Goal: Task Accomplishment & Management: Complete application form

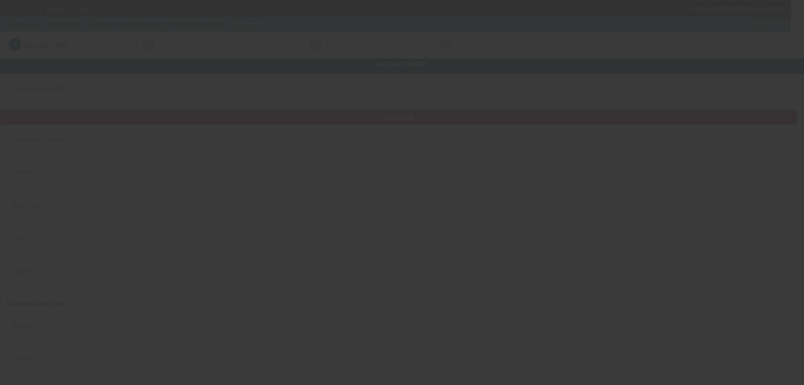
type input "Northeast Landcare LLC"
type input "1"
type input "11111"
type input "North"
type input "[PHONE_NUMBER]"
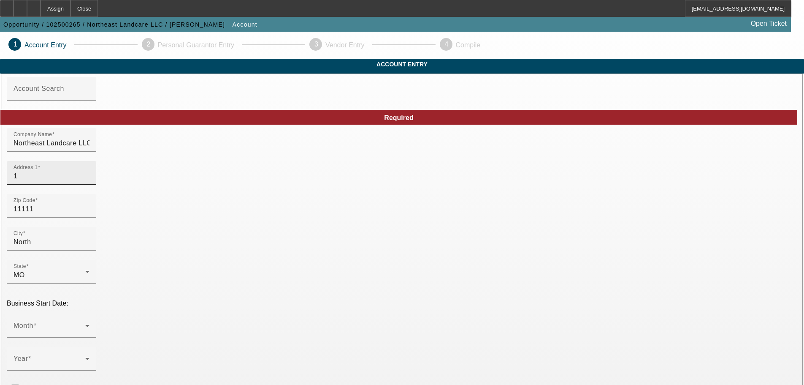
click at [90, 181] on input "1" at bounding box center [52, 176] width 76 height 10
type input "3 Quail Drive"
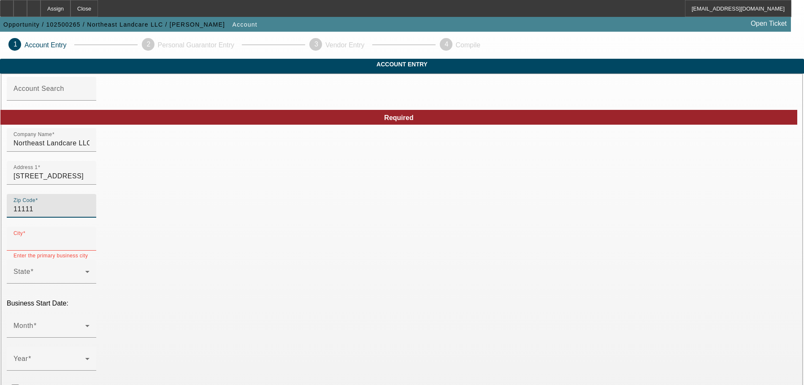
drag, startPoint x: 194, startPoint y: 222, endPoint x: 117, endPoint y: 226, distance: 76.9
type input "03867"
type input "Rochester"
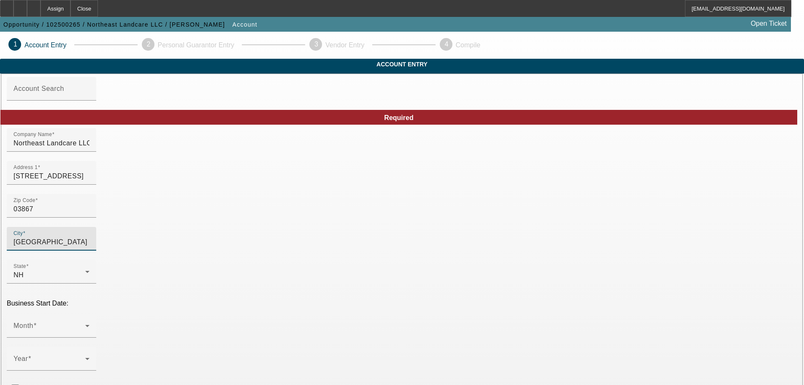
type input "Strafford"
click at [90, 314] on div "Month" at bounding box center [52, 326] width 76 height 24
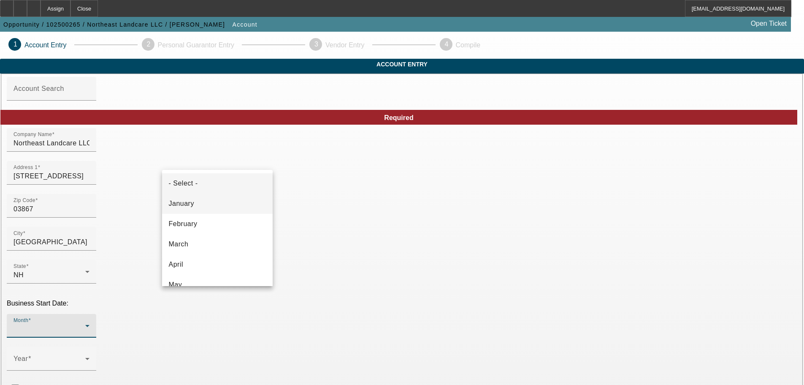
click at [212, 201] on mat-option "January" at bounding box center [217, 203] width 111 height 20
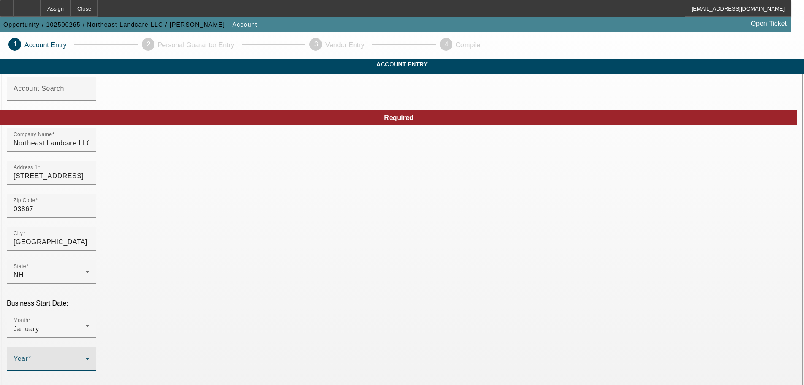
click at [92, 353] on icon at bounding box center [87, 358] width 10 height 10
click at [312, 260] on mat-option "2018" at bounding box center [309, 259] width 49 height 20
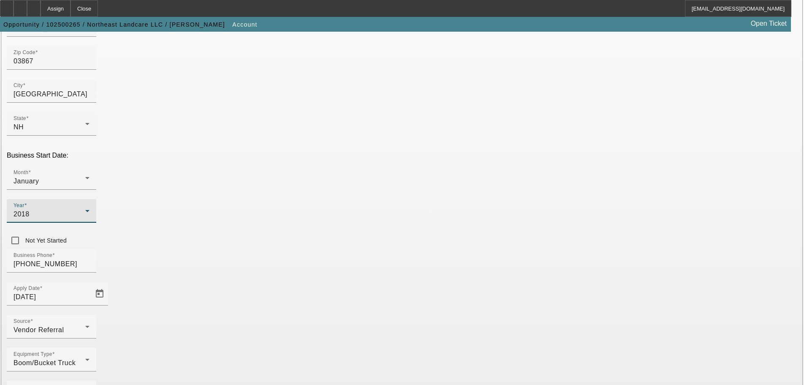
scroll to position [148, 0]
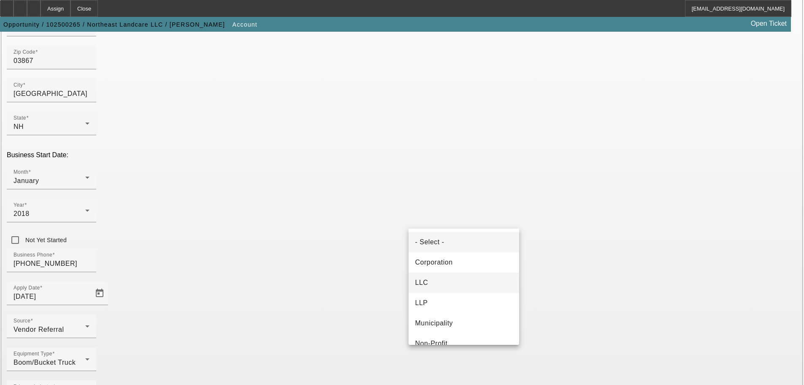
click at [442, 281] on mat-option "LLC" at bounding box center [464, 282] width 111 height 20
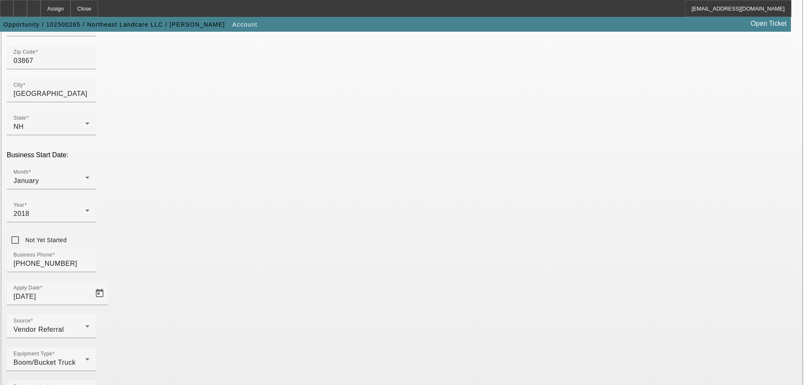
type input "83-3791170"
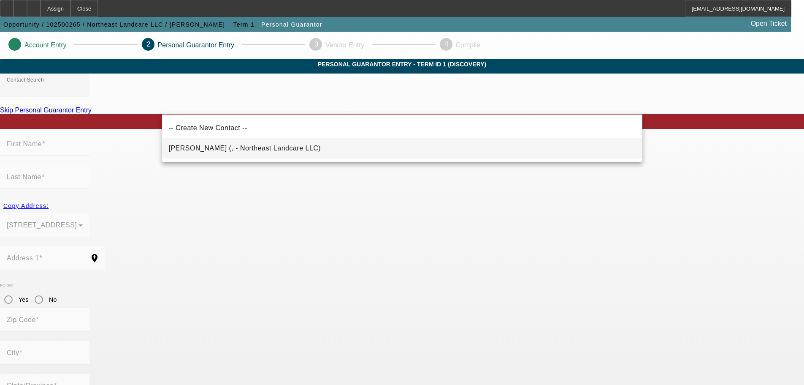
click at [246, 145] on span "Pierson, Allen (, - Northeast Landcare LLC)" at bounding box center [245, 147] width 152 height 7
type input "Pierson, Allen (, - Northeast Landcare LLC)"
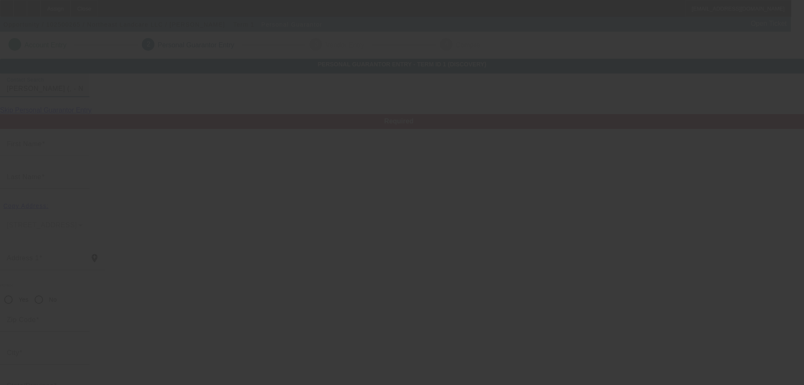
type input "Allen"
type input "Pierson"
radio input "true"
type input "(603) 834-1110"
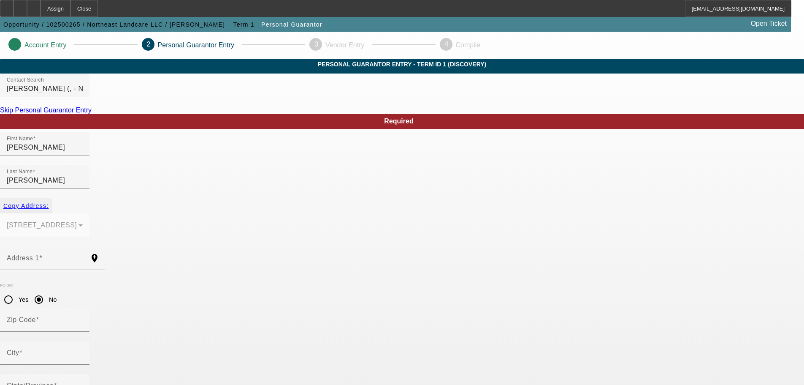
click at [49, 202] on span "Copy Address:" at bounding box center [25, 205] width 45 height 7
type input "3 Quail Drive"
radio input "false"
type input "03867"
type input "Rochester"
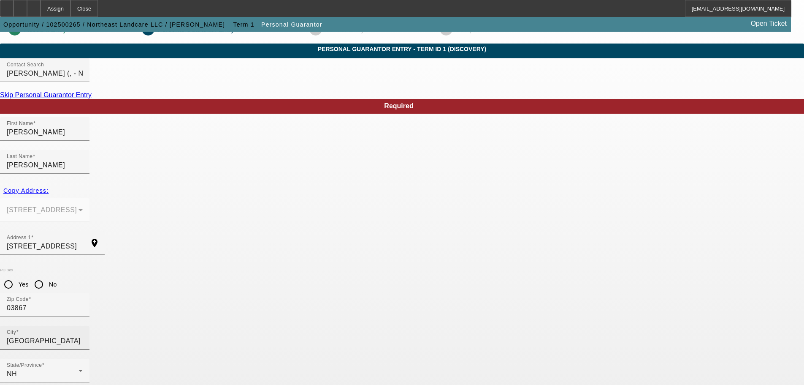
scroll to position [28, 0]
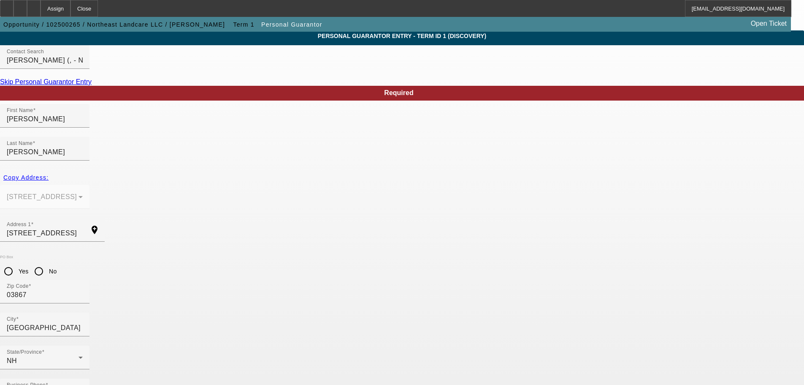
type input "015-72-9908"
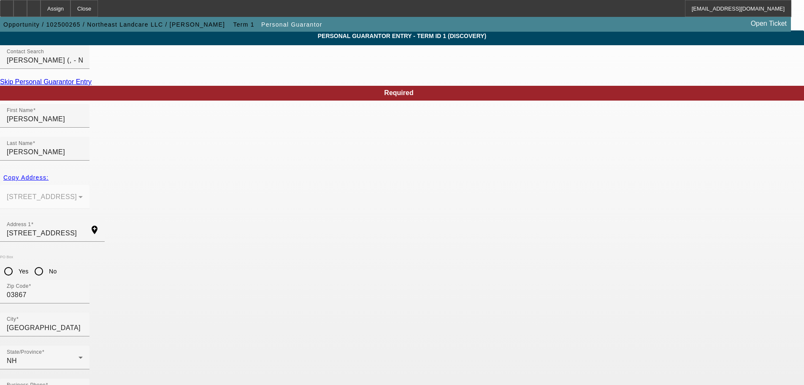
type input "50"
type input "allen@nelcnh.com"
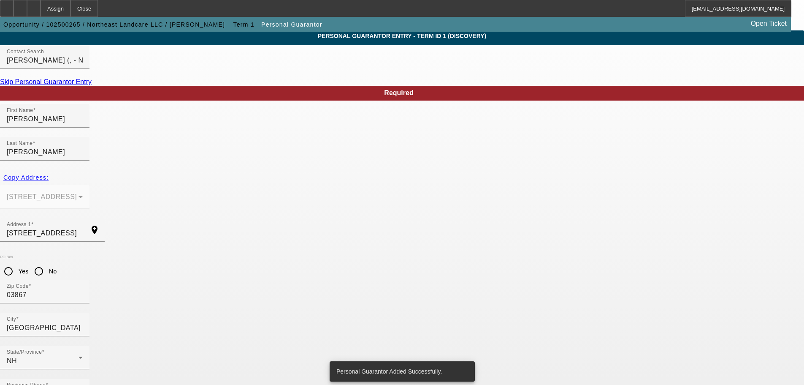
scroll to position [0, 0]
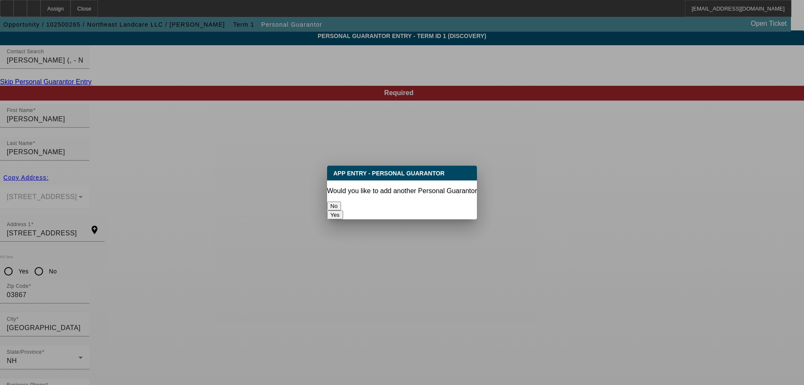
click at [343, 210] on button "Yes" at bounding box center [335, 214] width 16 height 9
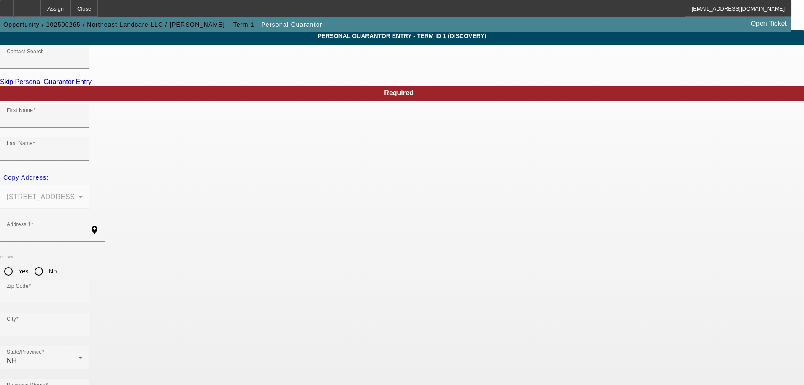
scroll to position [28, 0]
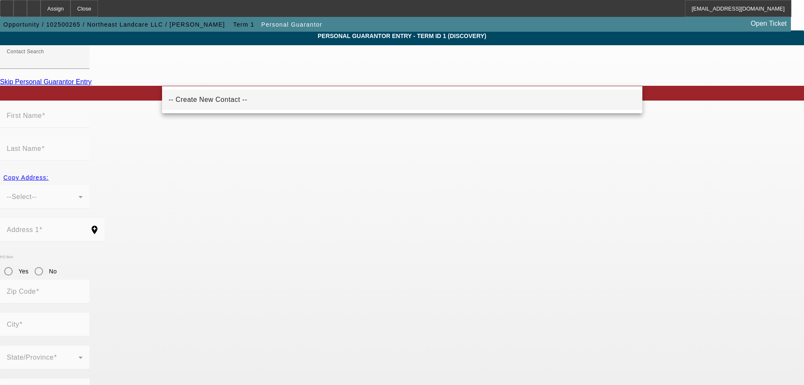
click at [219, 97] on span "-- Create New Contact --" at bounding box center [208, 99] width 79 height 7
type input "-- Create New Contact --"
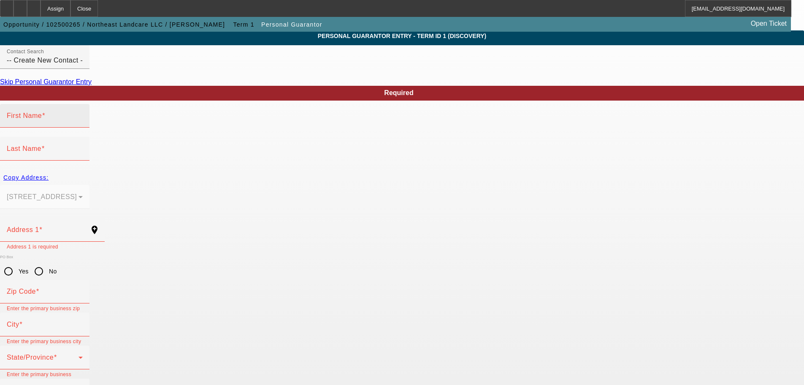
click at [45, 119] on span at bounding box center [43, 115] width 3 height 7
click at [83, 124] on input "First Name" at bounding box center [45, 119] width 76 height 10
type input "Brian"
type input "Bentley"
click at [39, 226] on mat-label "Address 1" at bounding box center [23, 229] width 33 height 7
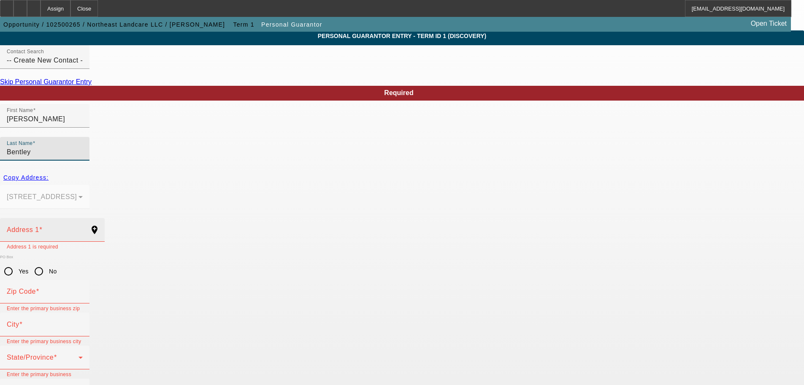
click at [83, 228] on input "Address 1" at bounding box center [45, 233] width 76 height 10
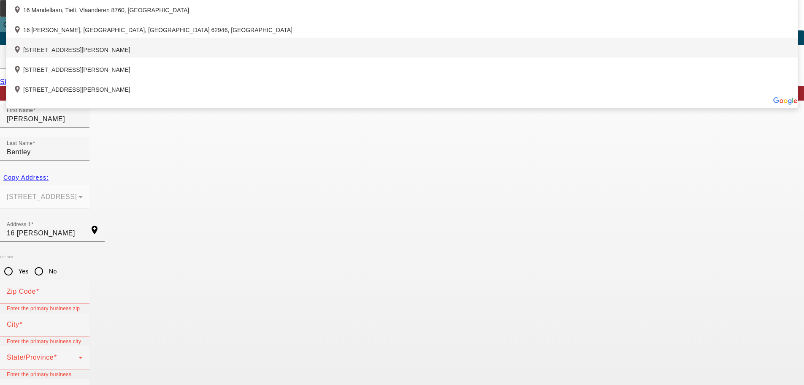
click at [246, 57] on div "add_location 16 Mandella Drive, Rochester, NH 03868, US" at bounding box center [402, 48] width 792 height 20
type input "16 Mandella Drive"
type input "03868"
type input "Rochester"
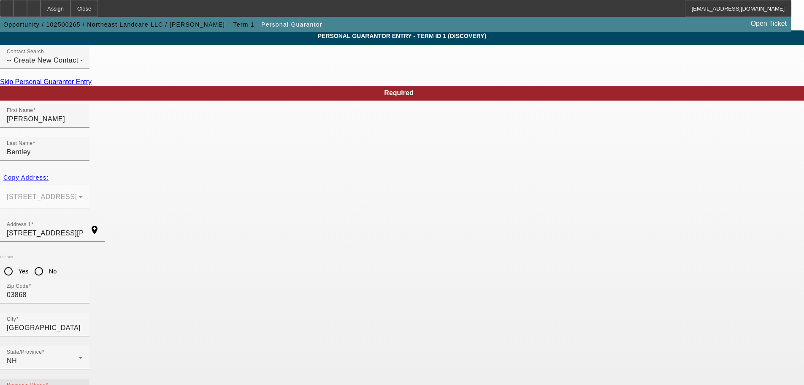
type input "(603) 923-5722"
type input "50"
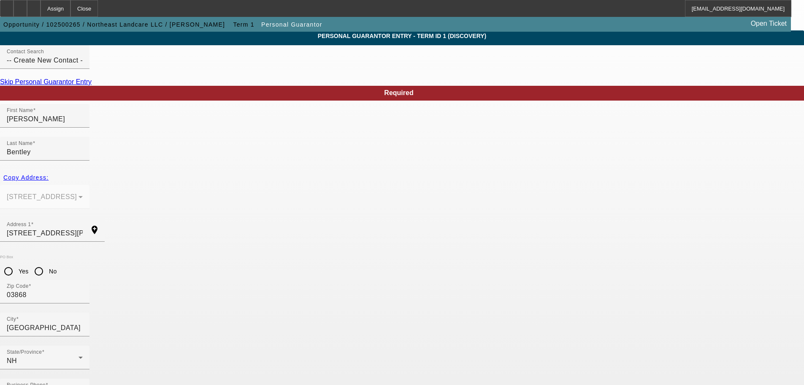
type input "004-94-0714"
type input "brian@nelcnh.com"
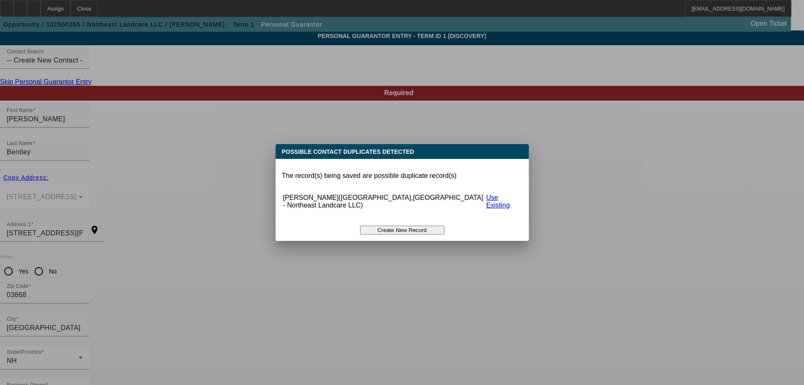
scroll to position [0, 0]
click at [492, 198] on link "Use Existing" at bounding box center [498, 201] width 24 height 15
radio input "true"
type input "(603) 834-1110"
type input "0"
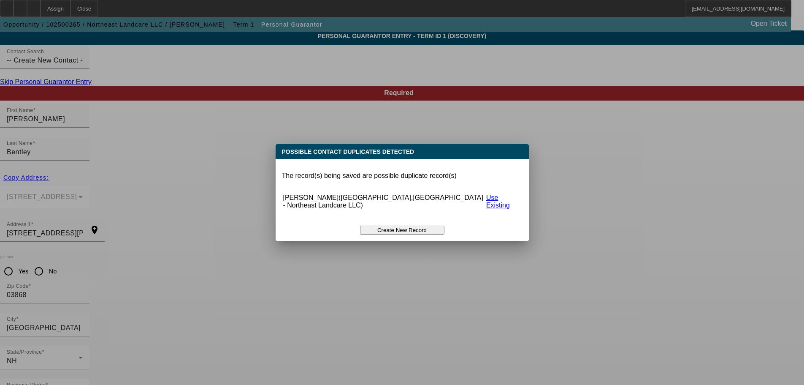
type input "brian.bentley@northeastlandcare.com"
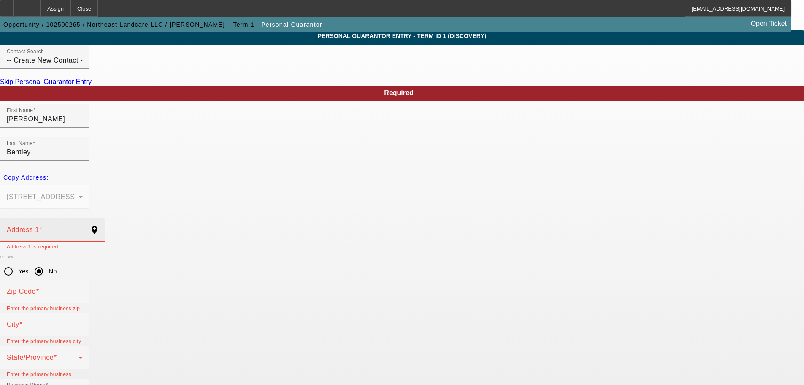
click at [83, 228] on input "Address 1" at bounding box center [45, 233] width 76 height 10
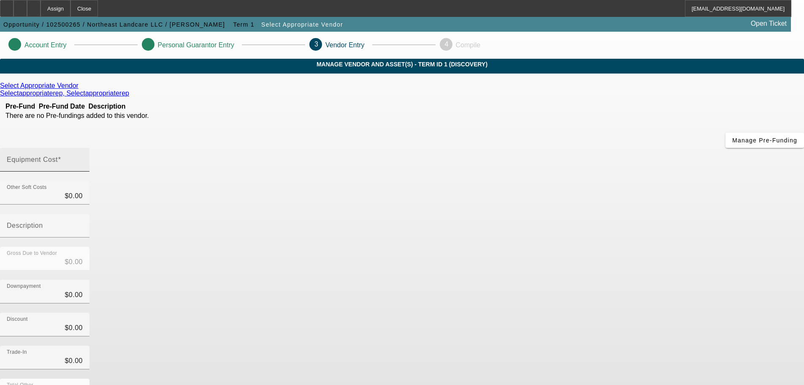
click at [83, 158] on input "Equipment Cost" at bounding box center [45, 163] width 76 height 10
type input "7"
type input "$7.00"
type input "79"
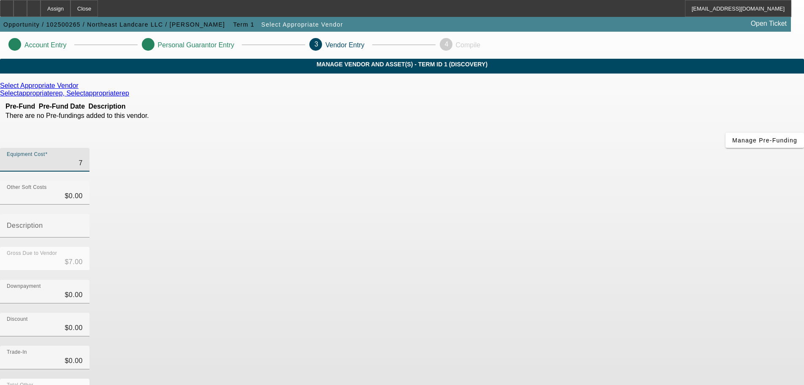
type input "$79.00"
type input "795"
type input "$795.00"
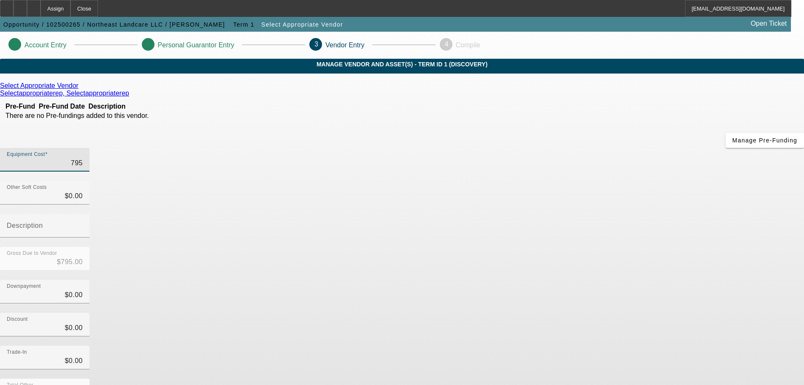
type input "7950"
type input "$7,950.00"
type input "79500"
type input "$79,500.00"
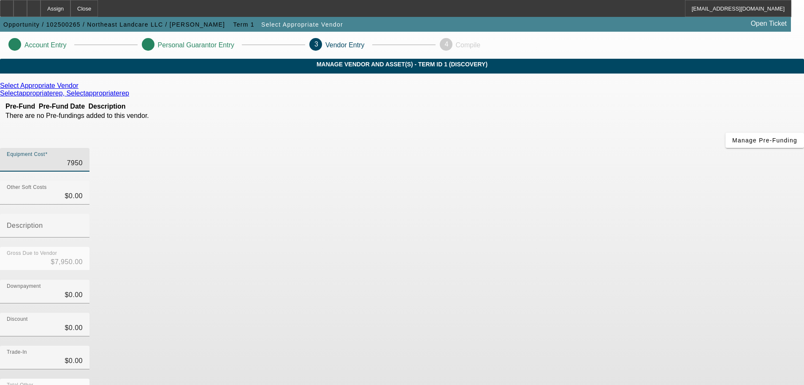
type input "$79,500.00"
click at [584, 280] on div "Downpayment $0.00" at bounding box center [402, 296] width 804 height 33
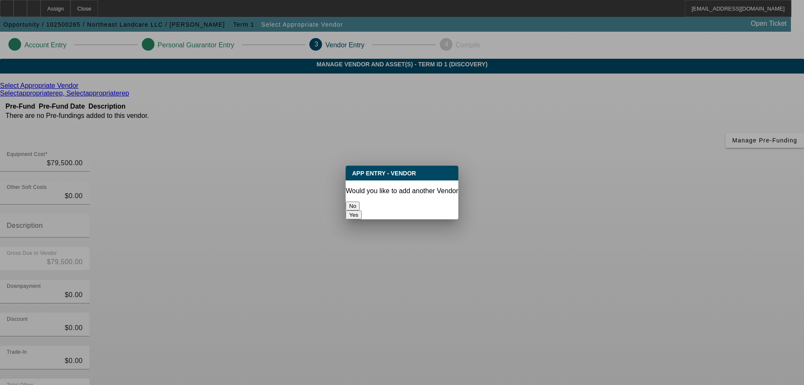
click at [360, 207] on button "No" at bounding box center [353, 205] width 14 height 9
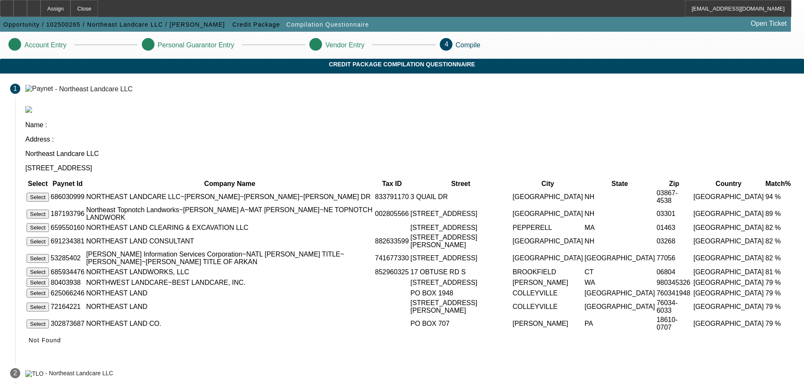
click at [49, 193] on button "Select" at bounding box center [38, 197] width 22 height 9
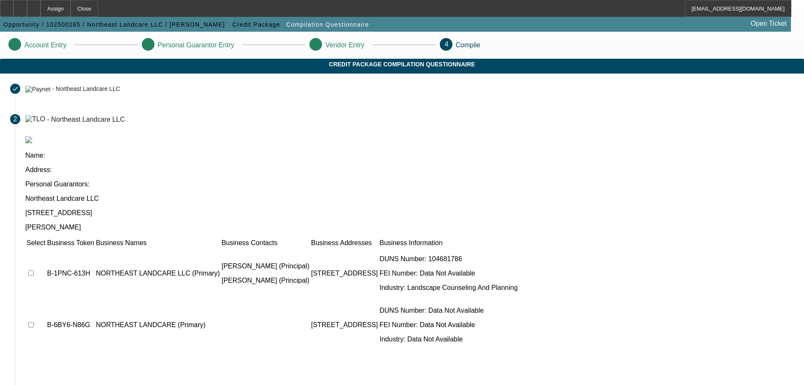
click at [34, 270] on input "checkbox" at bounding box center [30, 272] width 5 height 5
checkbox input "true"
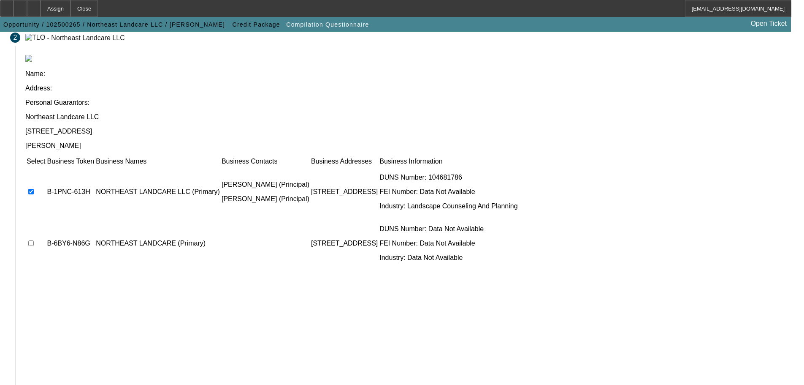
scroll to position [82, 0]
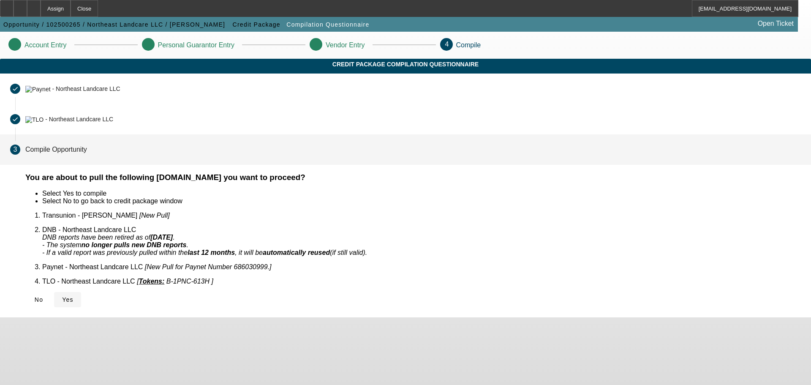
click at [73, 296] on span "Yes" at bounding box center [67, 299] width 11 height 7
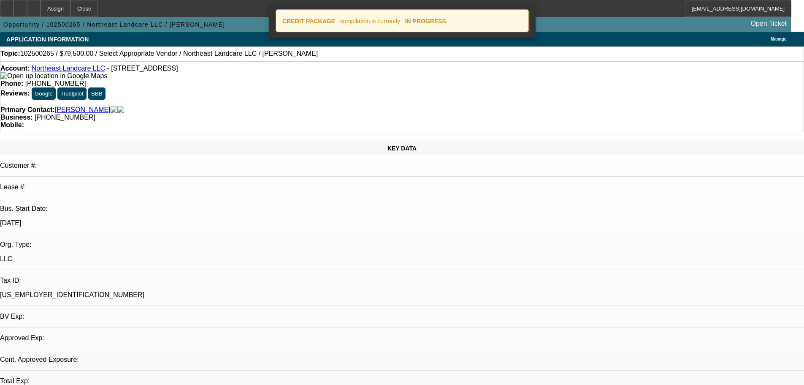
select select "0"
select select "2"
select select "0.1"
select select "4"
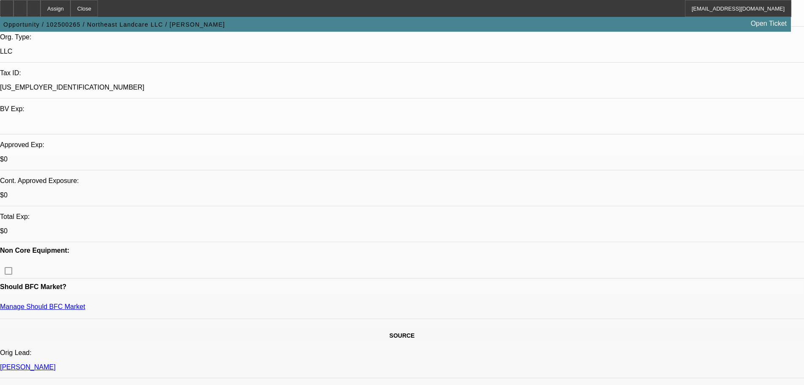
scroll to position [211, 0]
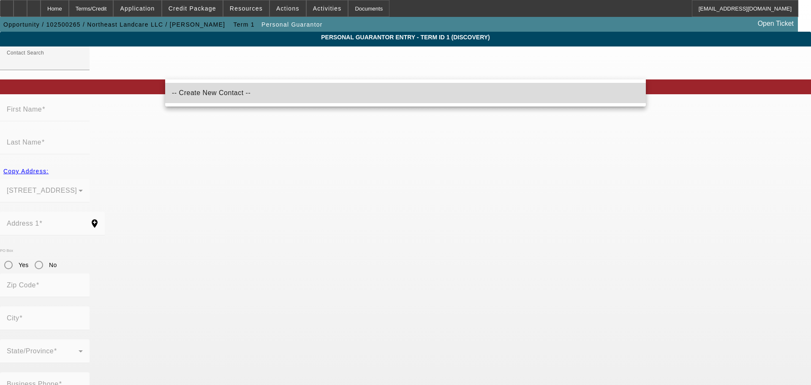
click at [207, 99] on mat-option "-- Create New Contact --" at bounding box center [405, 93] width 480 height 20
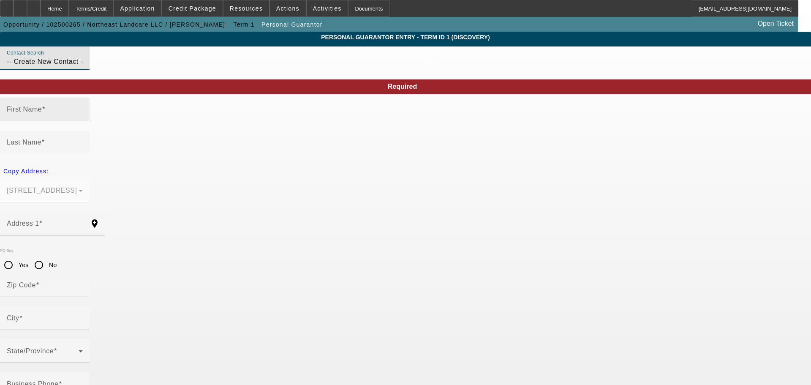
click at [42, 113] on mat-label "First Name" at bounding box center [24, 109] width 35 height 7
click at [83, 118] on input "First Name" at bounding box center [45, 113] width 76 height 10
click at [83, 70] on div "Contact Search -- Create New Contact --" at bounding box center [45, 58] width 76 height 24
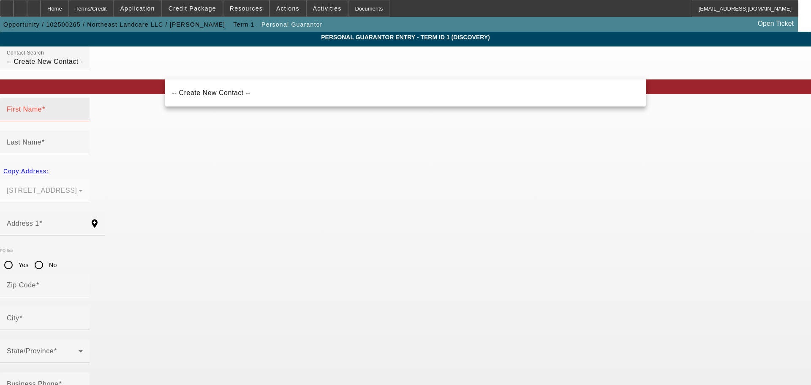
click at [42, 113] on mat-label "First Name" at bounding box center [24, 109] width 35 height 7
click at [83, 118] on input "First Name" at bounding box center [45, 113] width 76 height 10
drag, startPoint x: 233, startPoint y: 73, endPoint x: 126, endPoint y: 83, distance: 106.9
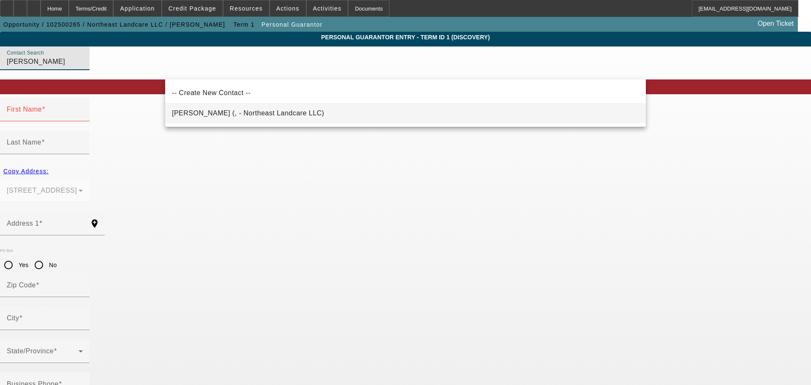
click at [226, 112] on span "Bentley, Brian (, - Northeast Landcare LLC)" at bounding box center [248, 112] width 152 height 7
type input "Bentley, Brian (, - Northeast Landcare LLC)"
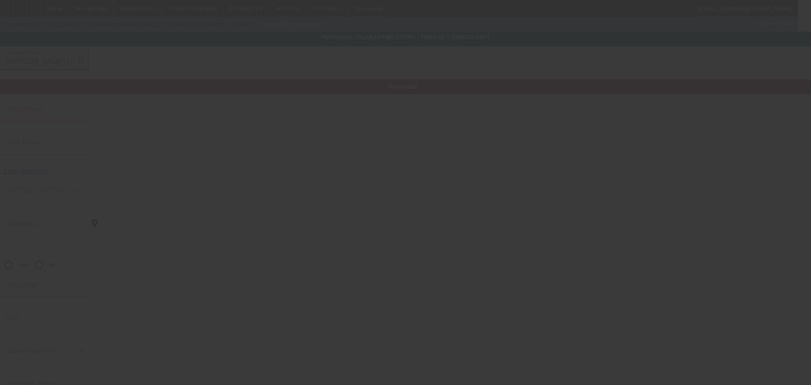
type input "Brian"
type input "Bentley"
radio input "true"
type input "(603) 834-1110"
type input "brian.bentley@northeastlandcare.com"
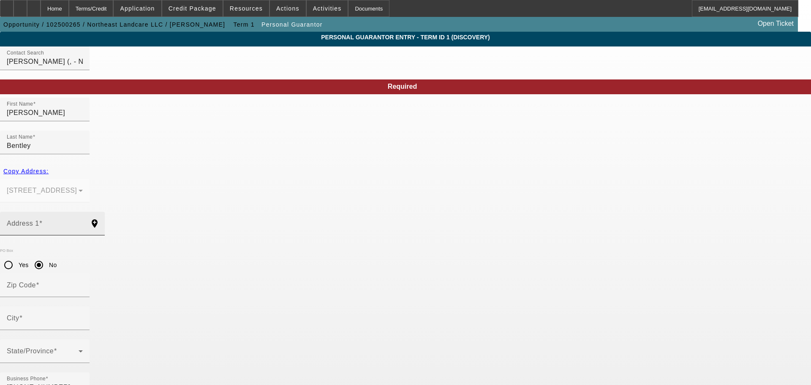
click at [83, 212] on div "Address 1" at bounding box center [45, 224] width 76 height 24
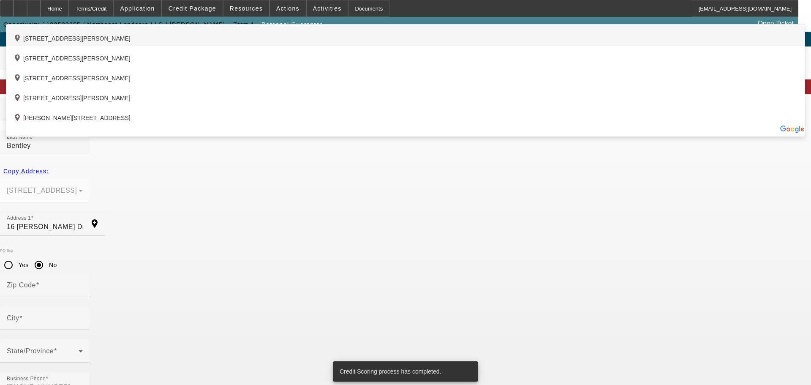
click at [236, 46] on div "add_location 16 Mandella Drive, Rochester, NH 03868, US" at bounding box center [405, 36] width 798 height 20
type input "16 Mandella Drive"
type input "03868"
type input "Rochester"
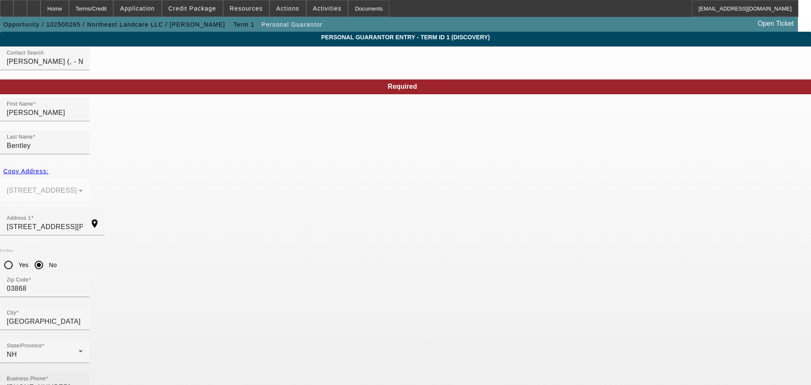
drag, startPoint x: 268, startPoint y: 286, endPoint x: 192, endPoint y: 295, distance: 76.1
click at [83, 372] on div "Business Phone (603) 834-1110" at bounding box center [45, 384] width 76 height 24
drag, startPoint x: 236, startPoint y: 293, endPoint x: 127, endPoint y: 299, distance: 109.5
type input "(603) 923-5722"
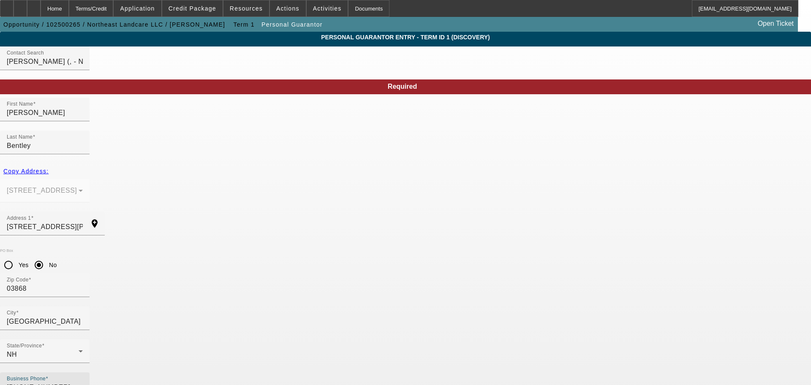
type input "50"
type input "004-94-0714"
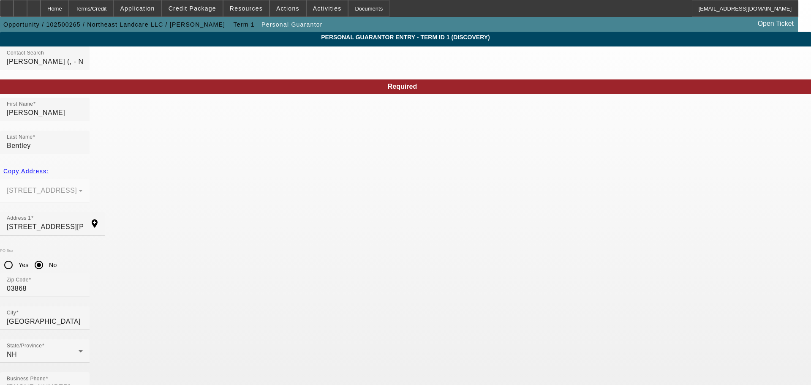
drag, startPoint x: 393, startPoint y: 329, endPoint x: 309, endPoint y: 327, distance: 83.6
drag, startPoint x: 296, startPoint y: 328, endPoint x: 431, endPoint y: 331, distance: 135.2
type input "brian@nelcnh.com"
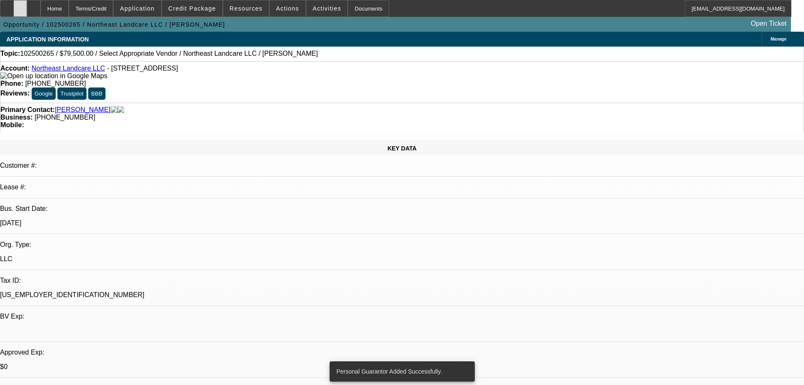
select select "0"
select select "2"
select select "0.1"
select select "4"
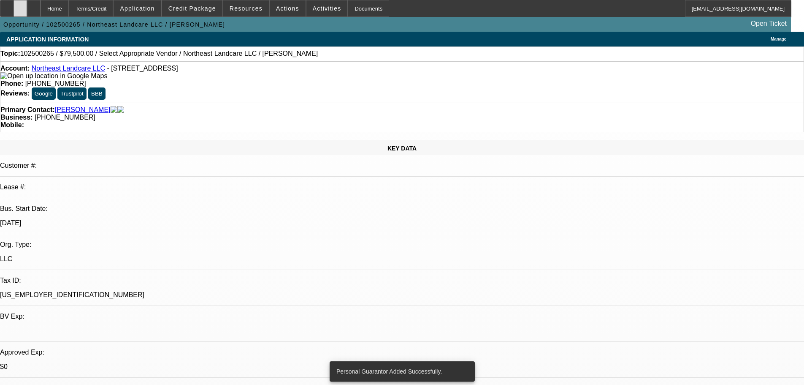
click at [20, 5] on icon at bounding box center [20, 5] width 0 height 0
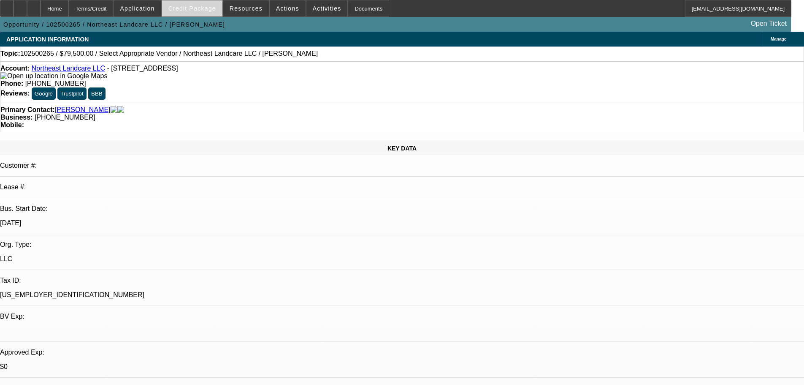
click at [188, 7] on span "Credit Package" at bounding box center [192, 8] width 48 height 7
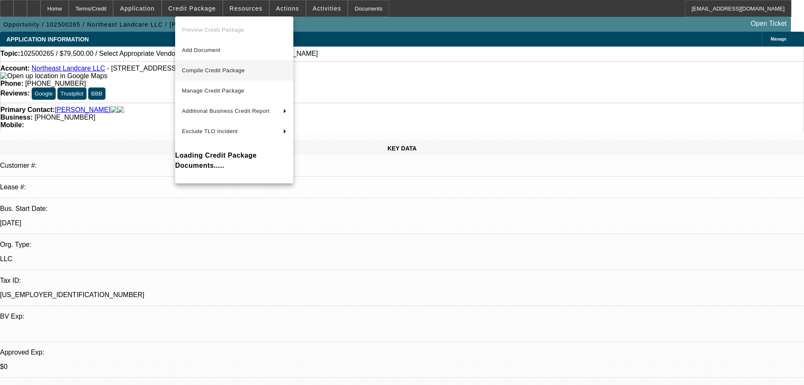
click at [217, 74] on span "Compile Credit Package" at bounding box center [234, 70] width 105 height 10
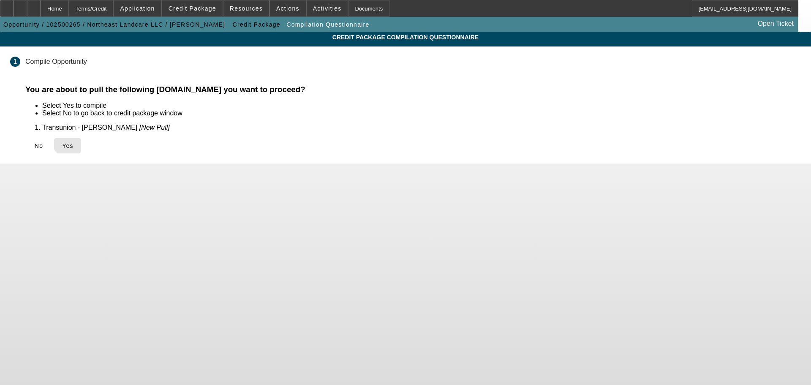
click at [73, 142] on span "Yes" at bounding box center [67, 145] width 11 height 7
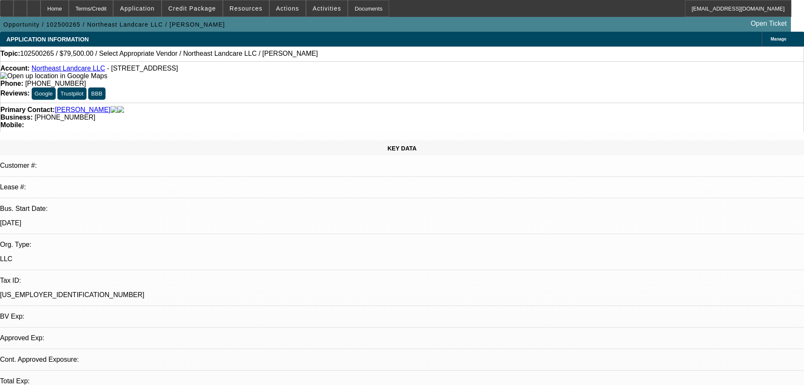
select select "0"
select select "2"
select select "0.1"
select select "4"
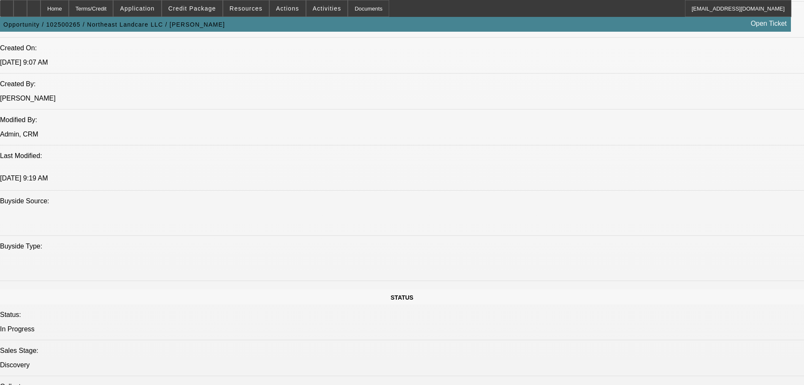
scroll to position [844, 0]
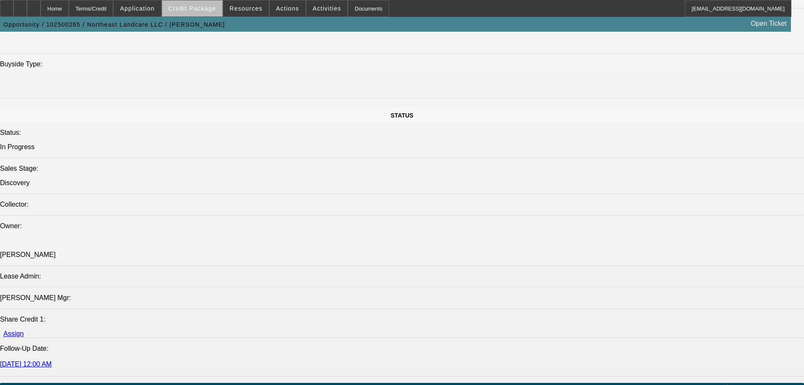
click at [216, 9] on span "Credit Package" at bounding box center [192, 8] width 48 height 7
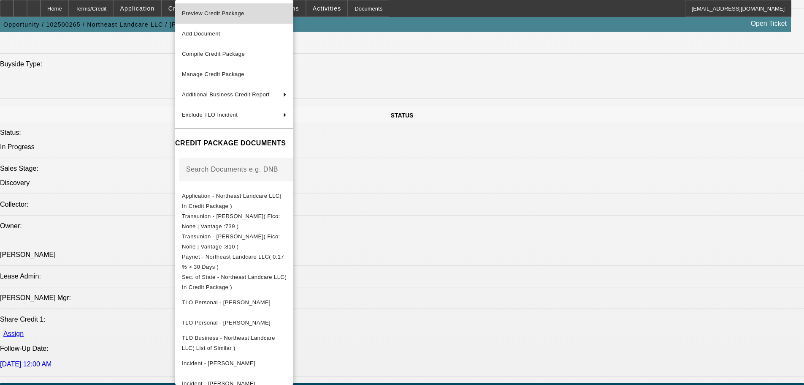
click at [221, 10] on span "Preview Credit Package" at bounding box center [234, 13] width 105 height 10
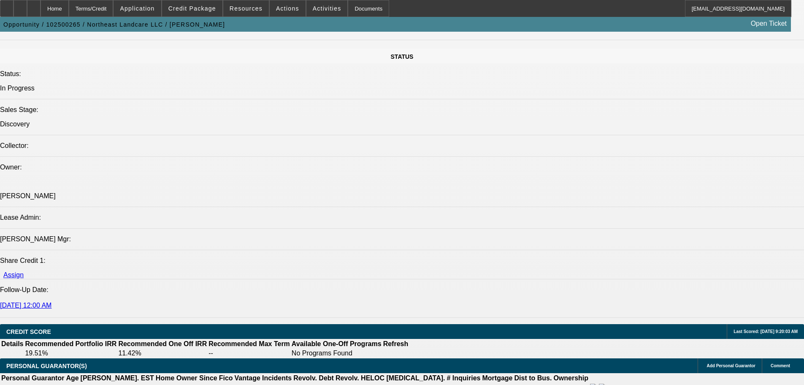
scroll to position [1098, 0]
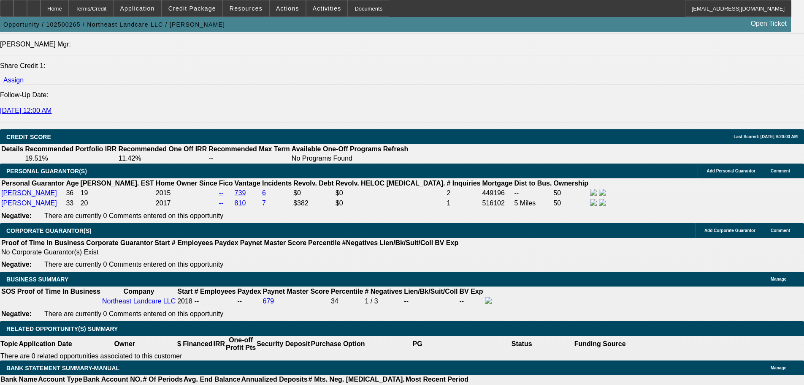
type input "$0.00"
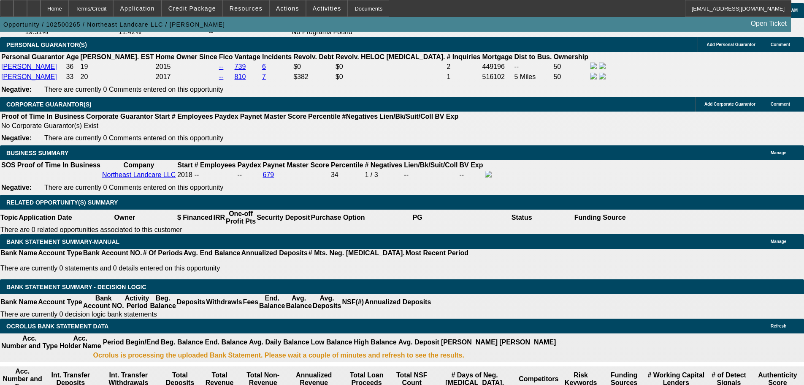
scroll to position [1224, 0]
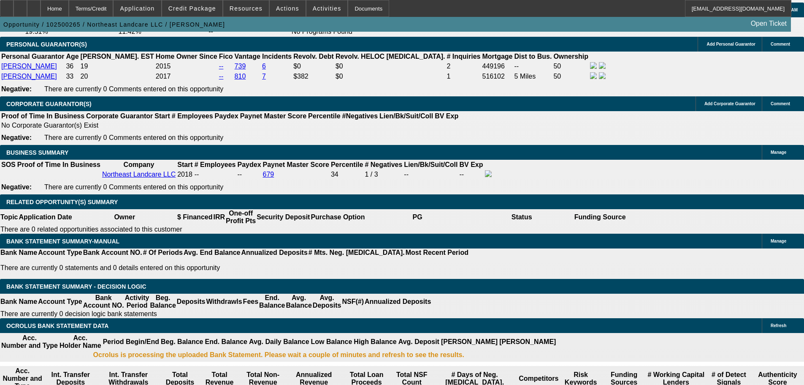
type input "60"
type input "9"
type input "$1,650.29"
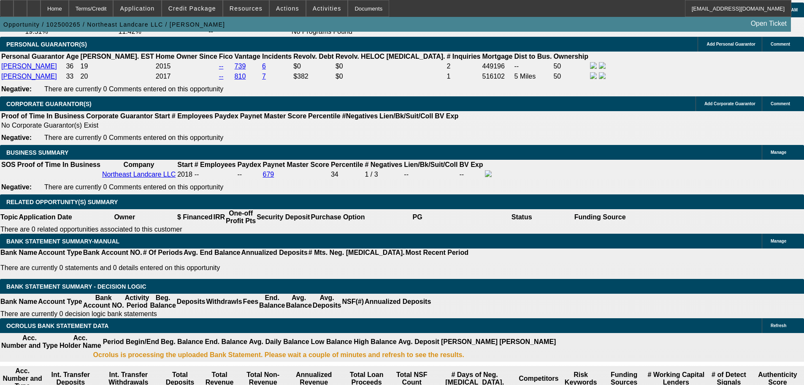
type input "$3,300.58"
type input "9.7"
type input "$1,677.43"
type input "$3,354.86"
type input "9.7"
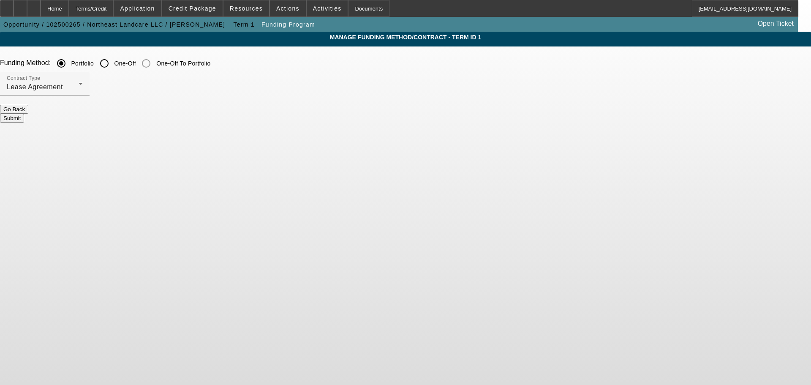
click at [113, 61] on input "One-Off" at bounding box center [104, 63] width 17 height 17
radio input "true"
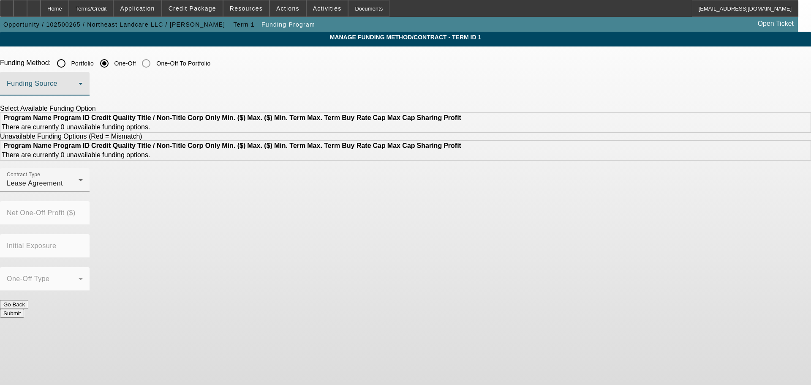
click at [79, 90] on span at bounding box center [43, 87] width 72 height 10
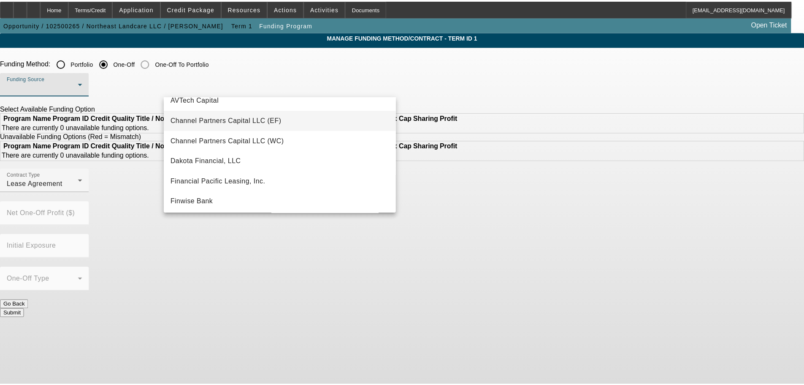
scroll to position [169, 0]
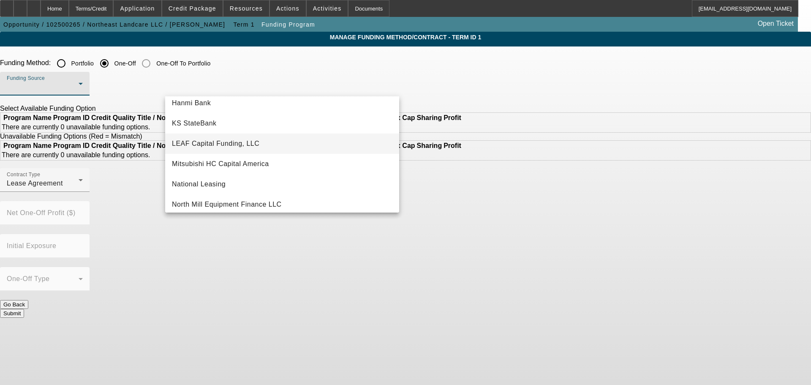
click at [213, 146] on span "LEAF Capital Funding, LLC" at bounding box center [215, 143] width 87 height 10
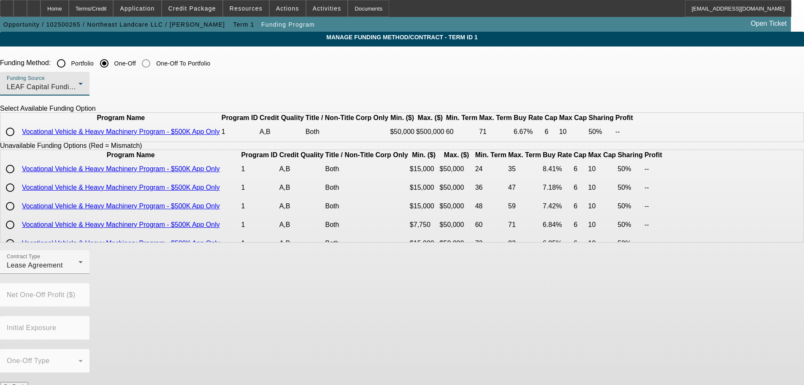
click at [19, 140] on input "radio" at bounding box center [10, 131] width 17 height 17
radio input "true"
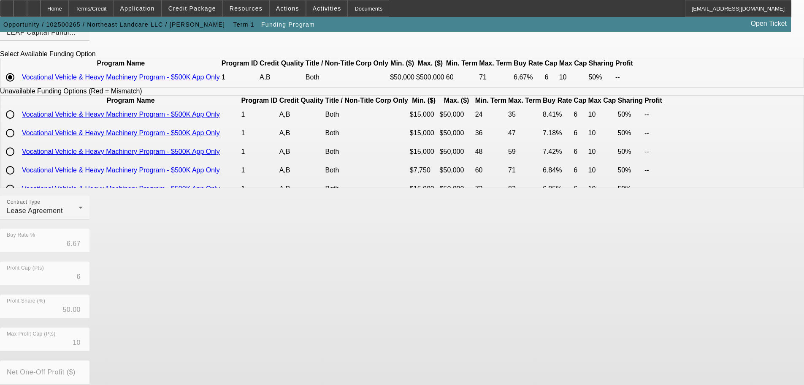
scroll to position [142, 0]
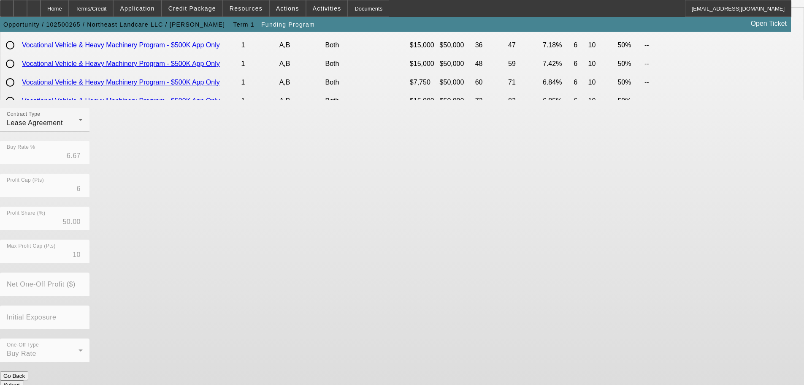
click at [24, 380] on button "Submit" at bounding box center [12, 384] width 24 height 9
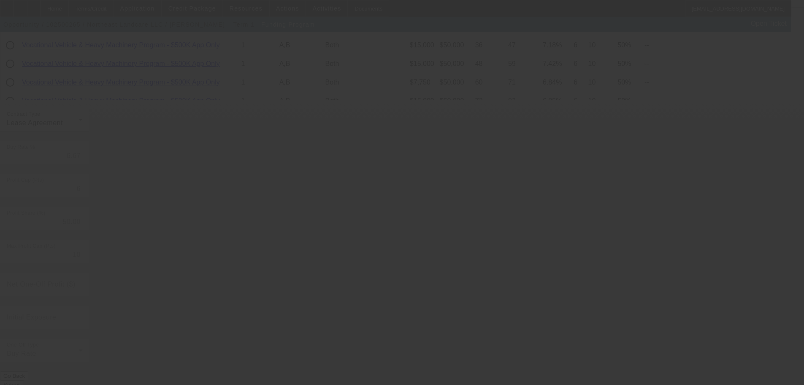
radio input "true"
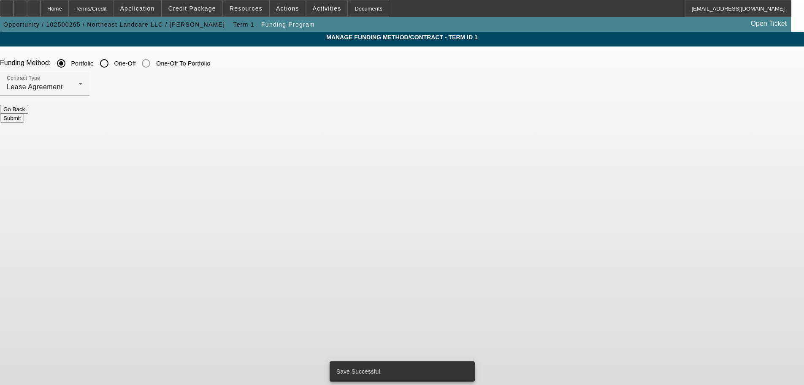
scroll to position [0, 0]
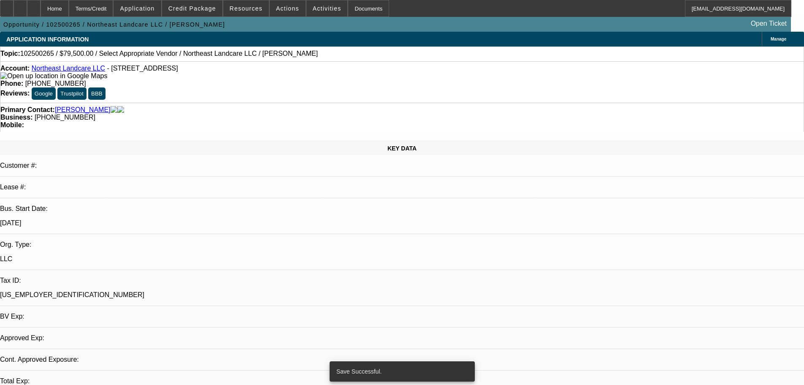
select select "0"
select select "2"
select select "0.1"
select select "4"
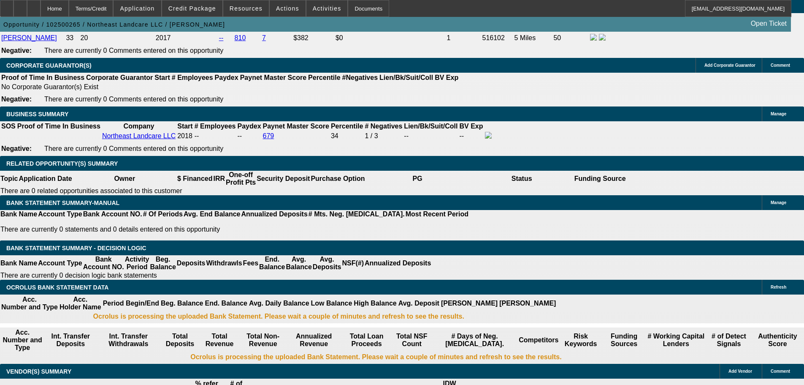
scroll to position [1267, 0]
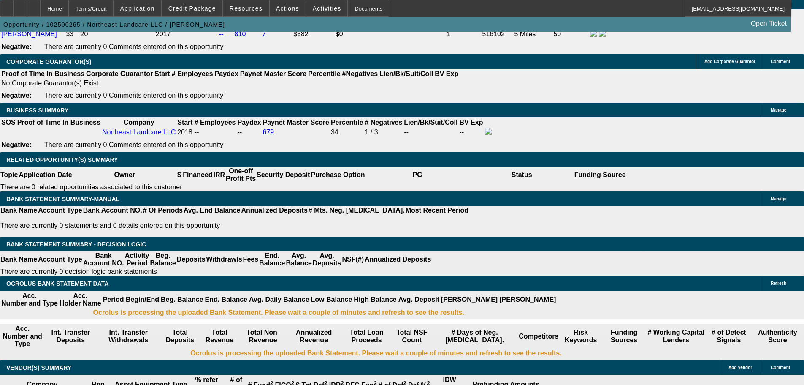
select select "0"
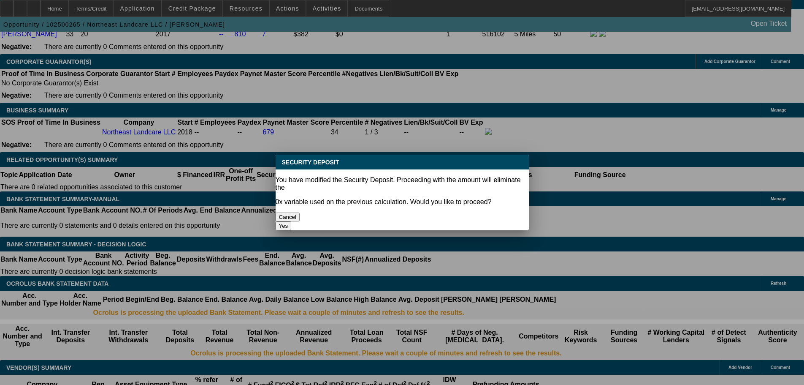
click at [292, 221] on button "Yes" at bounding box center [284, 225] width 16 height 9
type input "$0.00"
type input "UNKNOWN"
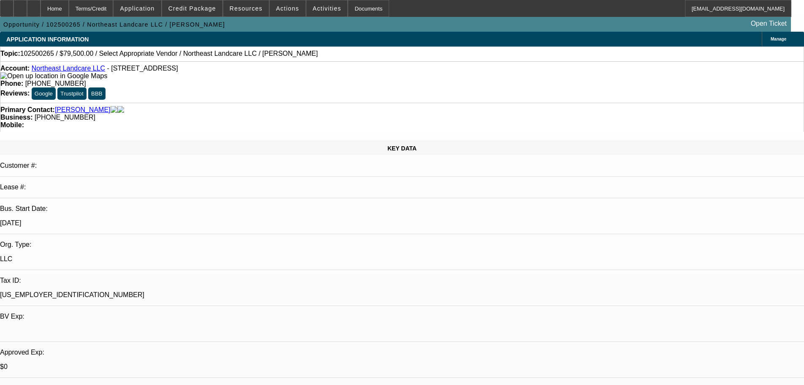
scroll to position [1267, 0]
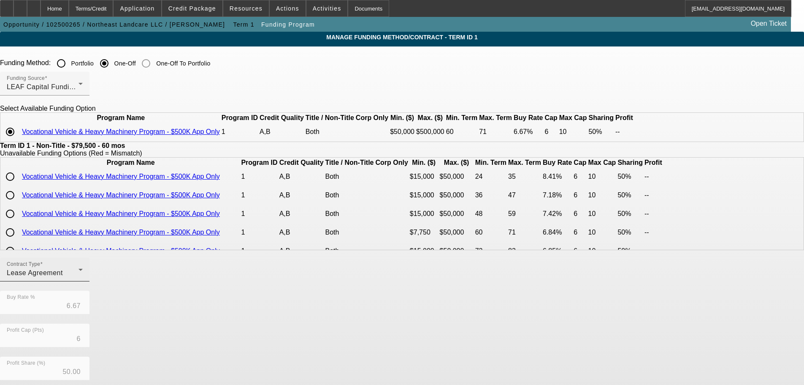
click at [83, 281] on div "Contract Type Lease Agreement" at bounding box center [45, 270] width 76 height 24
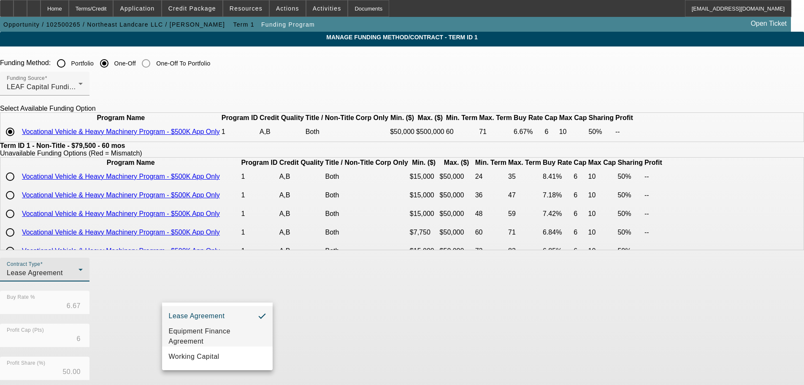
click at [220, 334] on span "Equipment Finance Agreement" at bounding box center [217, 336] width 97 height 20
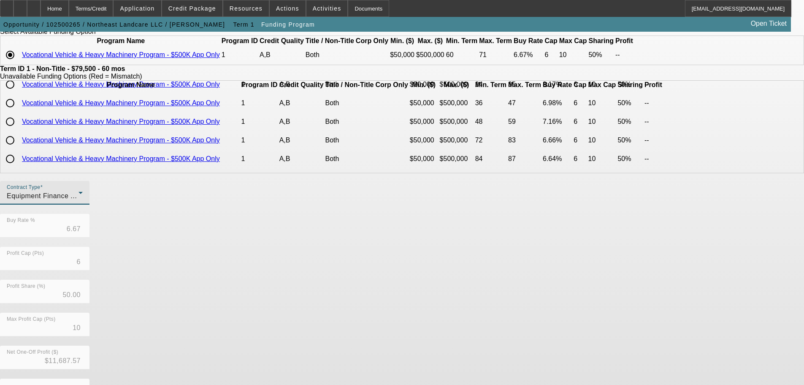
scroll to position [150, 0]
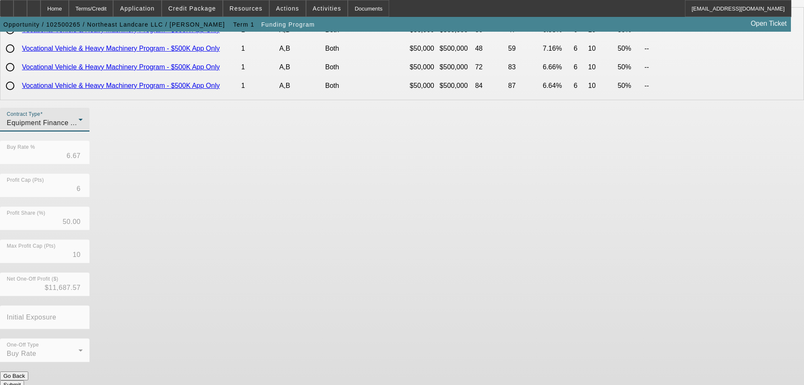
click at [24, 380] on button "Submit" at bounding box center [12, 384] width 24 height 9
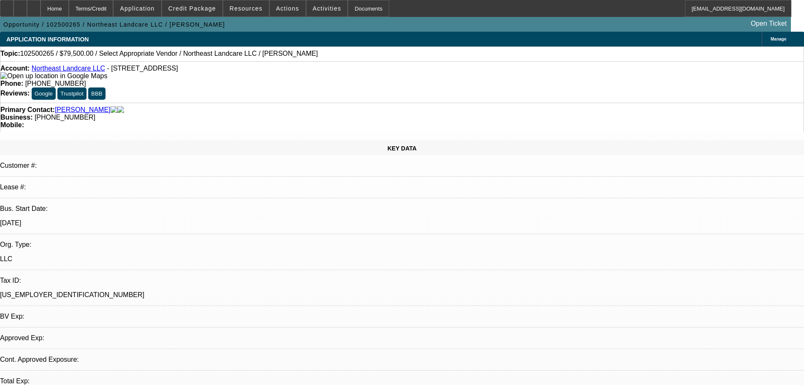
select select "0"
select select "2"
select select "0"
select select "6"
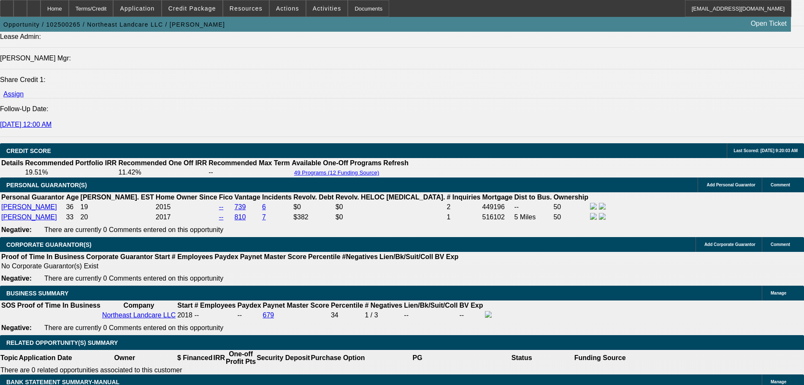
scroll to position [1083, 0]
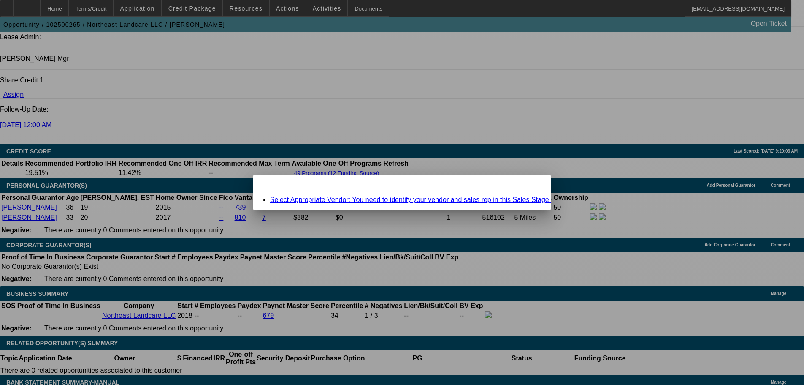
click at [342, 203] on div "Select Appropriate Vendor: You need to identify your vendor and sales rep in th…" at bounding box center [402, 200] width 298 height 8
click at [349, 202] on link "Select Appropriate Vendor: You need to identify your vendor and sales rep in th…" at bounding box center [410, 199] width 281 height 7
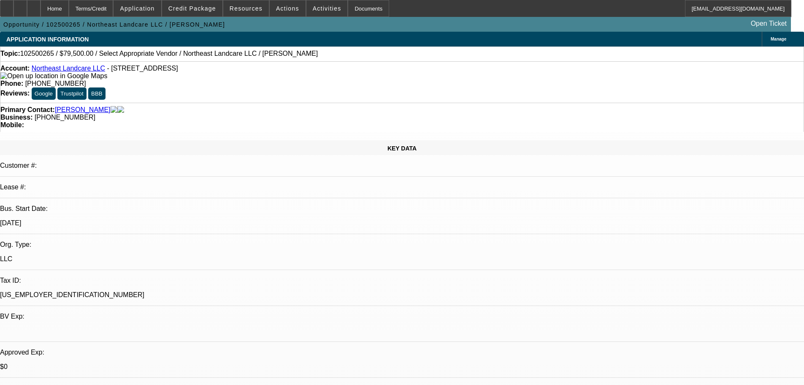
scroll to position [1083, 0]
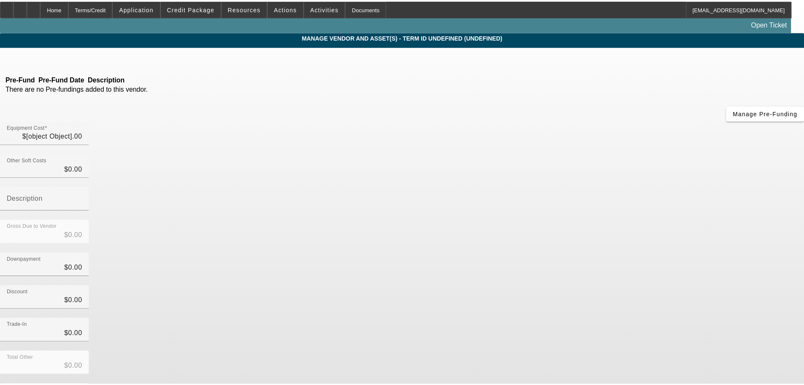
type input "$79,500.00"
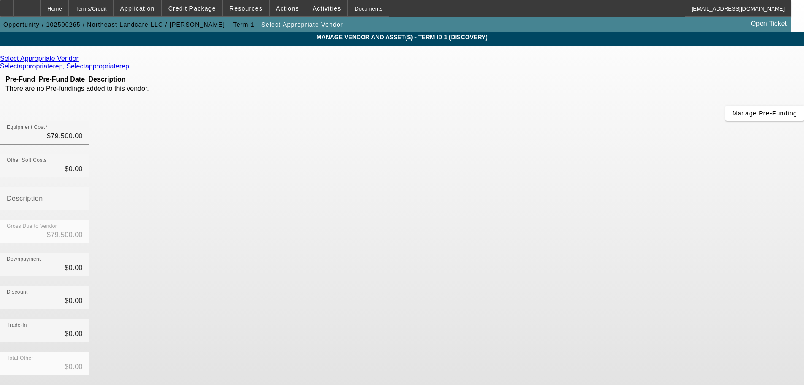
click at [81, 62] on icon at bounding box center [81, 58] width 0 height 7
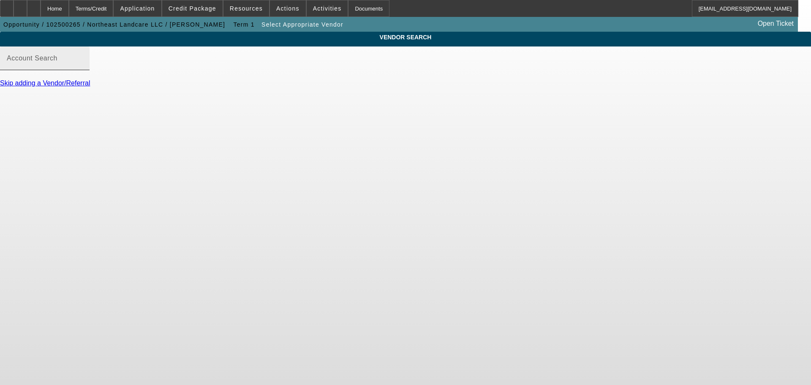
click at [83, 67] on input "Account Search" at bounding box center [45, 62] width 76 height 10
click at [69, 12] on div "Home" at bounding box center [55, 8] width 28 height 17
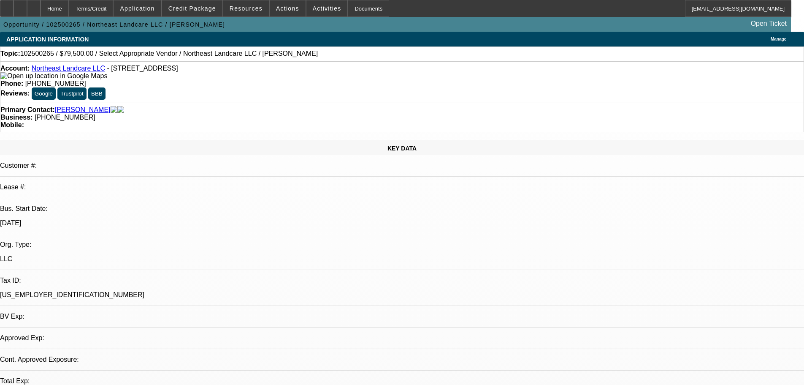
select select "0"
select select "2"
select select "0"
select select "6"
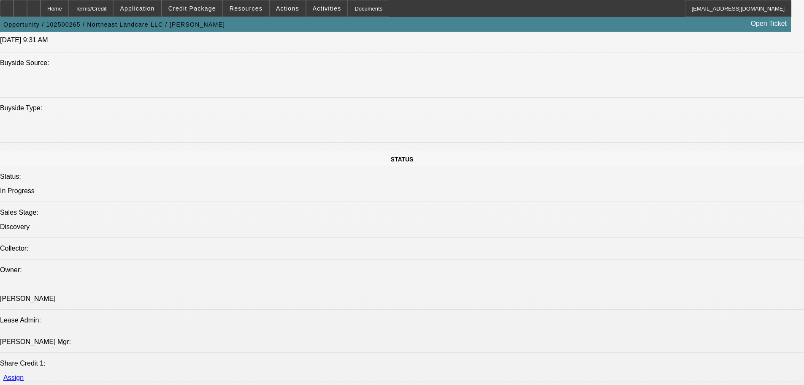
scroll to position [971, 0]
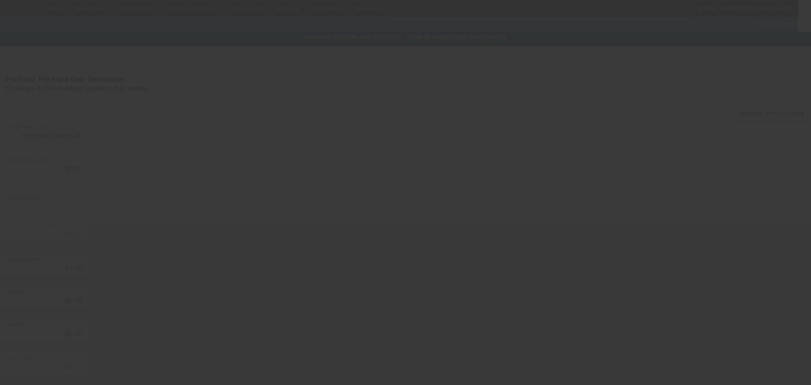
type input "$79,500.00"
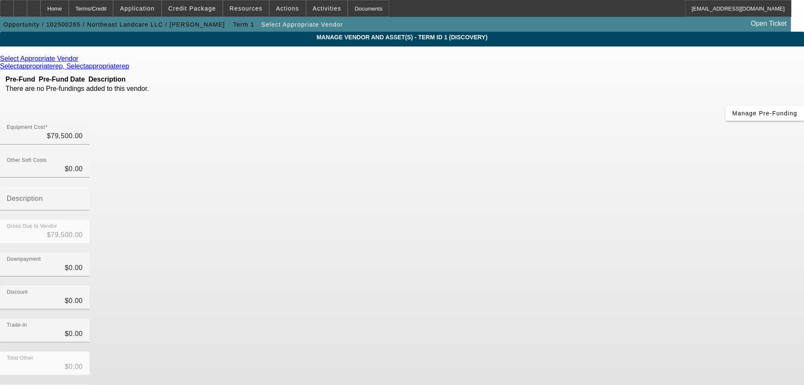
click at [81, 62] on icon at bounding box center [81, 58] width 0 height 7
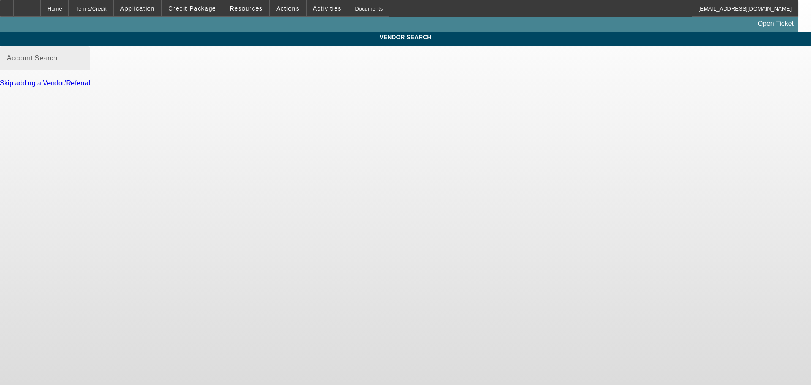
click at [83, 65] on div "Account Search" at bounding box center [45, 58] width 76 height 24
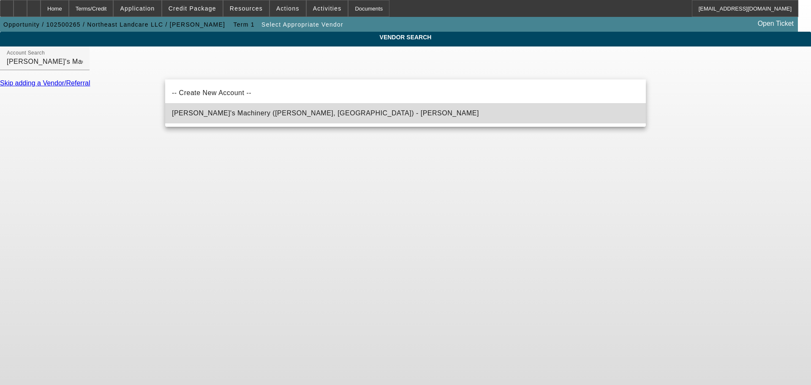
click at [233, 117] on span "Schmidy's Machinery (Clinton, IL) - Schmid, Jesse" at bounding box center [325, 113] width 307 height 10
type input "Schmidy's Machinery (Clinton, IL) - Schmid, Jesse"
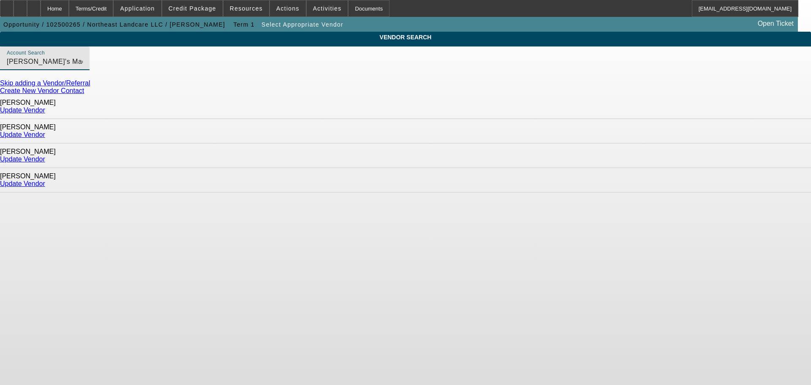
click at [45, 131] on link "Update Vendor" at bounding box center [22, 134] width 45 height 7
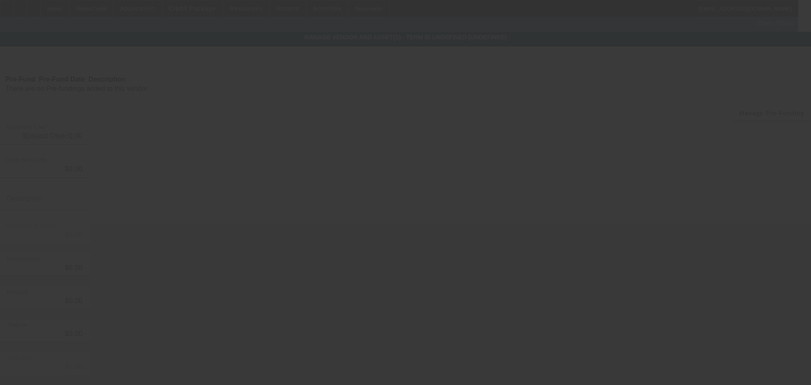
type input "$79,500.00"
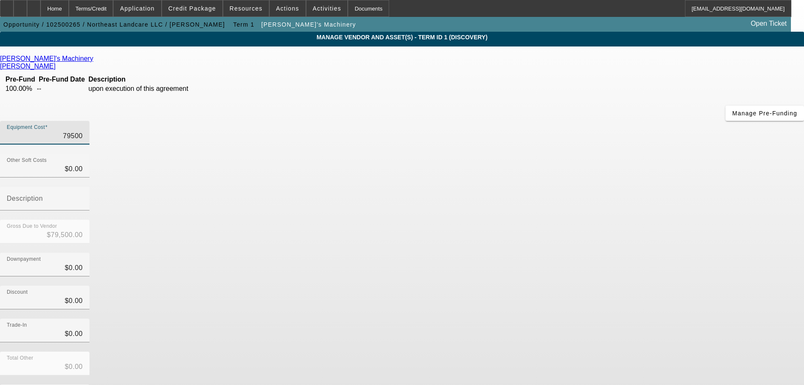
drag, startPoint x: 473, startPoint y: 71, endPoint x: 556, endPoint y: 65, distance: 83.3
click at [554, 121] on div "Equipment Cost 79500" at bounding box center [402, 137] width 804 height 33
type input "7"
type input "$7.00"
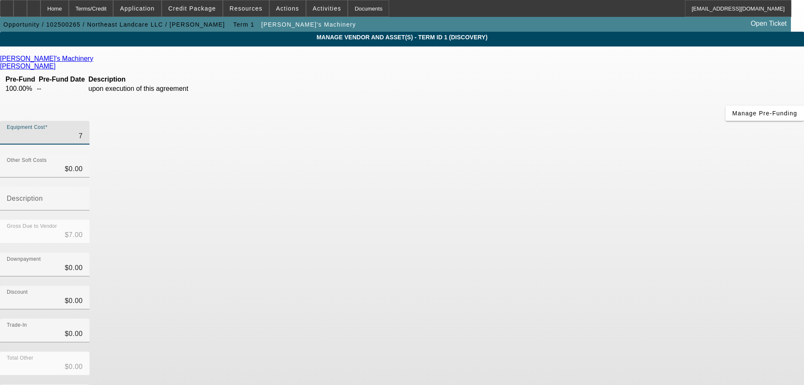
type input "78"
type input "$78.00"
type input "785"
type input "$785.00"
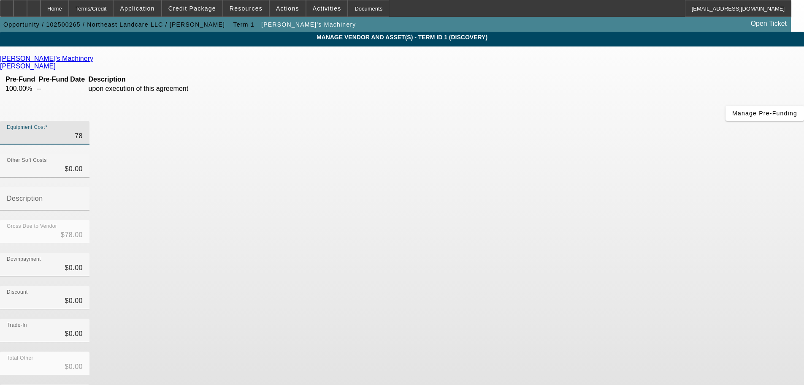
type input "$785.00"
type input "78"
type input "$78.00"
type input "7"
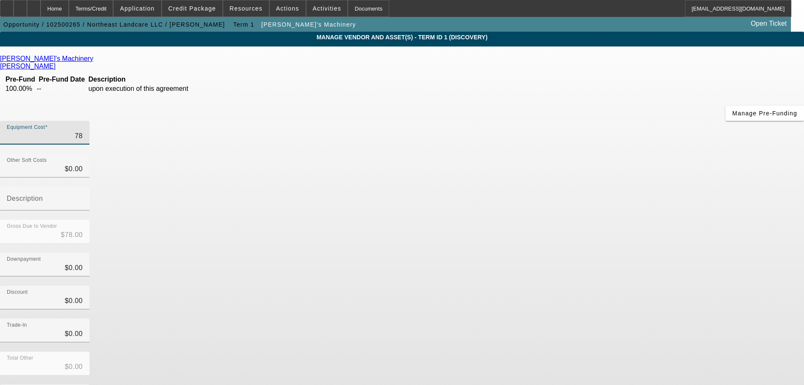
type input "$7.00"
type input "79"
type input "$79.00"
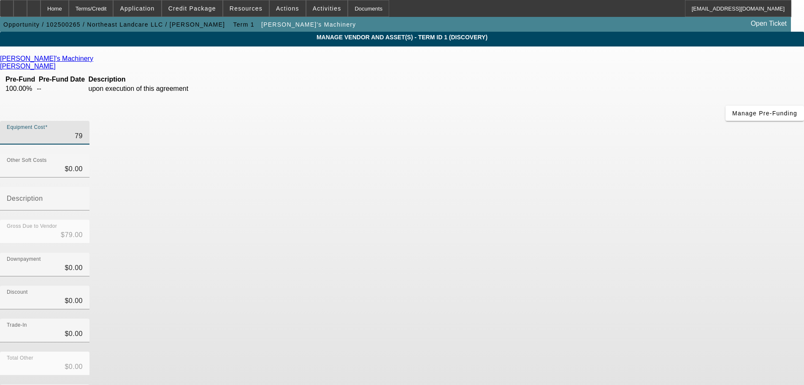
type input "795"
type input "$795.00"
type input "7950"
type input "$7,950.00"
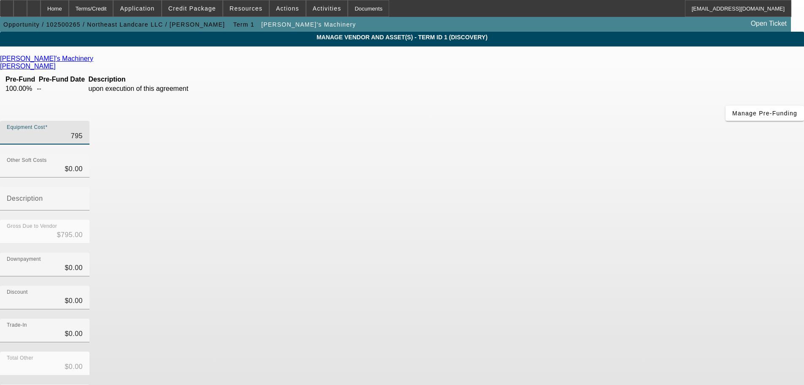
type input "$7,950.00"
type input "79500"
type input "$79,500.00"
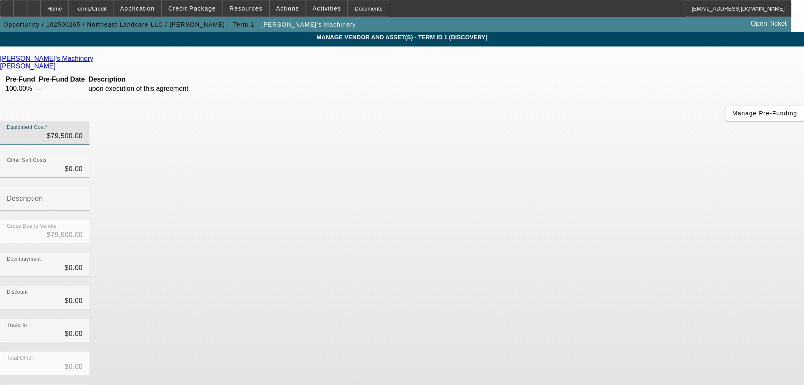
click at [589, 252] on div "Downpayment $0.00" at bounding box center [402, 268] width 804 height 33
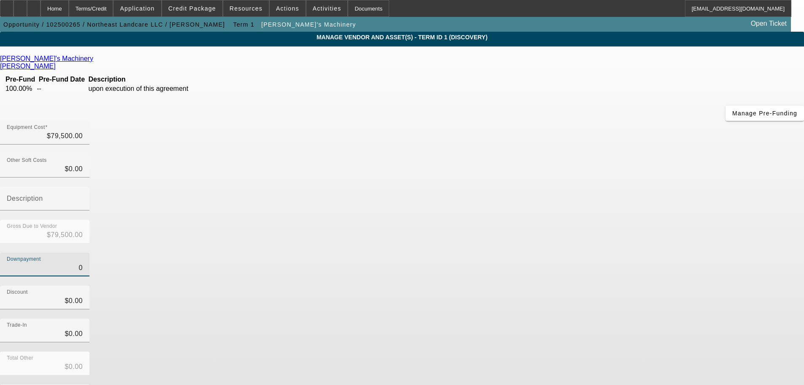
drag, startPoint x: 489, startPoint y: 169, endPoint x: 570, endPoint y: 157, distance: 82.4
click at [558, 252] on div "Downpayment 0" at bounding box center [402, 268] width 804 height 33
type input "1"
type input "$1.00"
type input "$79,499.00"
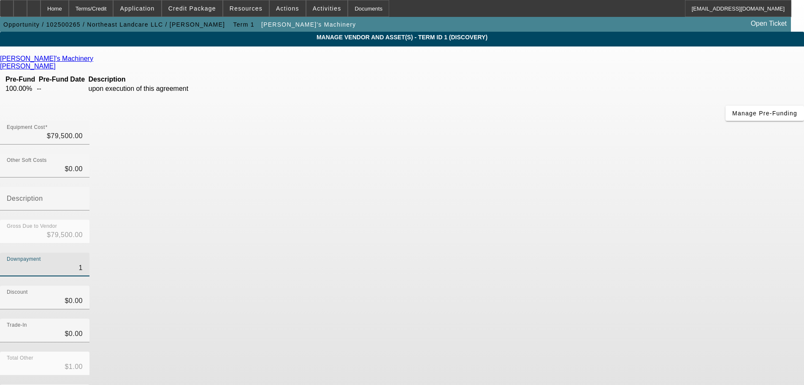
type input "10"
type input "$10.00"
type input "$79,490.00"
type input "100"
type input "$100.00"
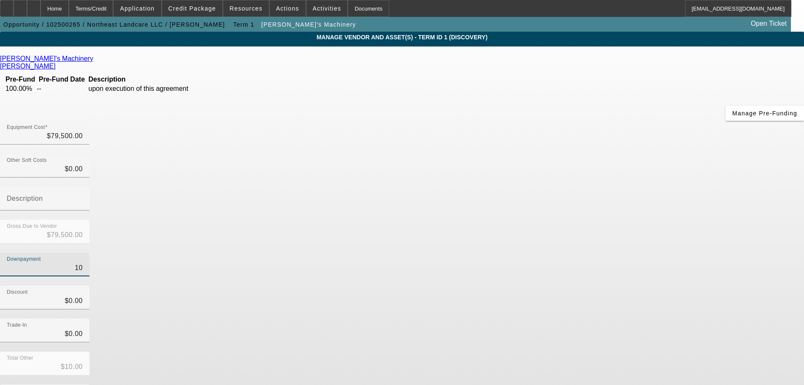
type input "$79,400.00"
type input "1000"
type input "$1,000.00"
type input "$78,500.00"
type input "$1,000.00"
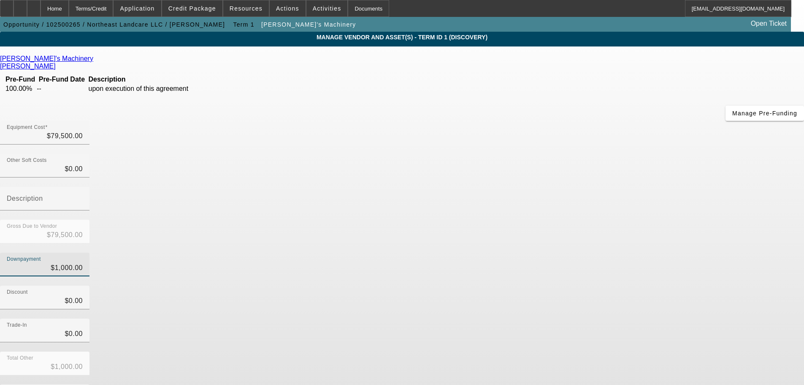
click at [570, 252] on div "Downpayment $1,000.00" at bounding box center [402, 268] width 804 height 33
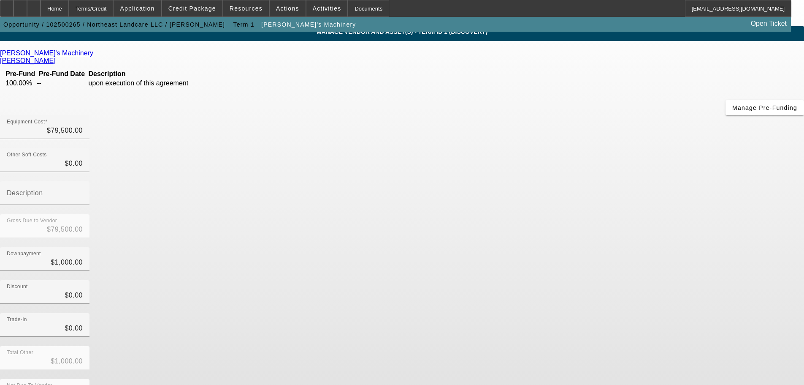
scroll to position [8, 0]
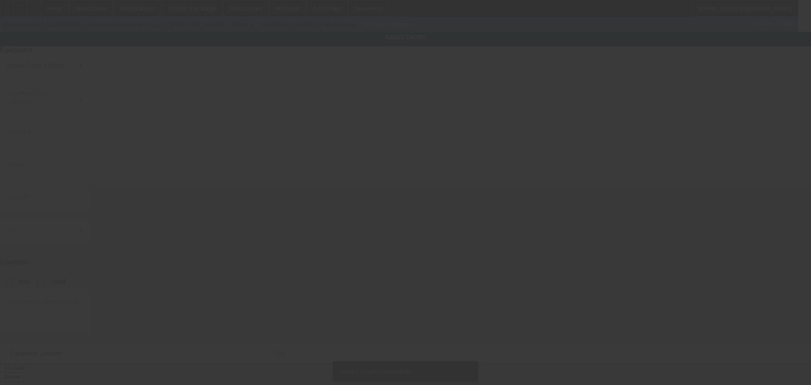
type input "3 Quail Drive"
type input "Rochester"
type input "03867"
type input "Strafford"
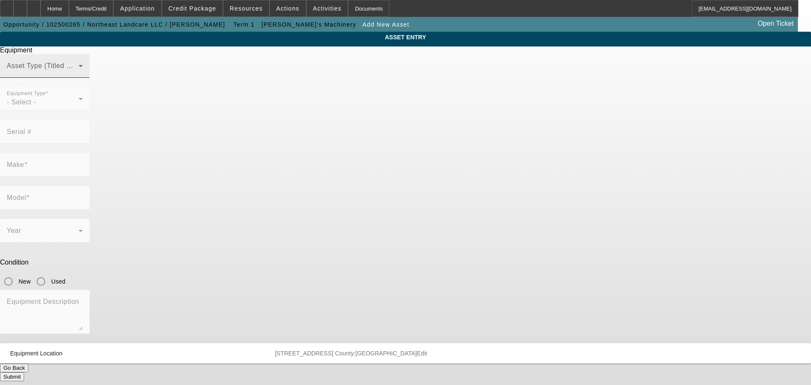
click at [83, 78] on div "Asset Type (Titled or Non-Titled)" at bounding box center [45, 66] width 76 height 24
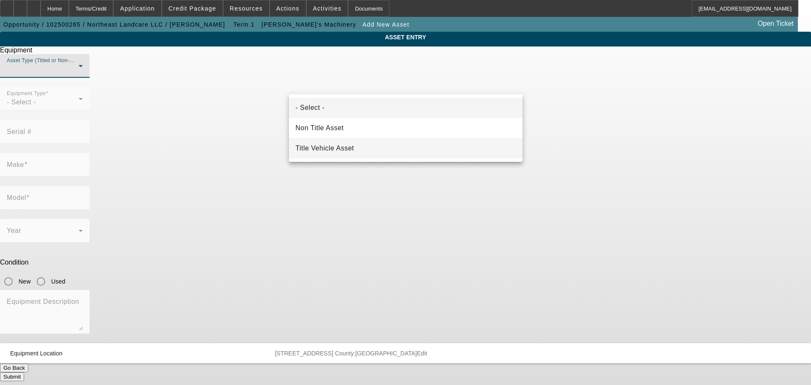
click at [333, 147] on span "Title Vehicle Asset" at bounding box center [325, 148] width 59 height 10
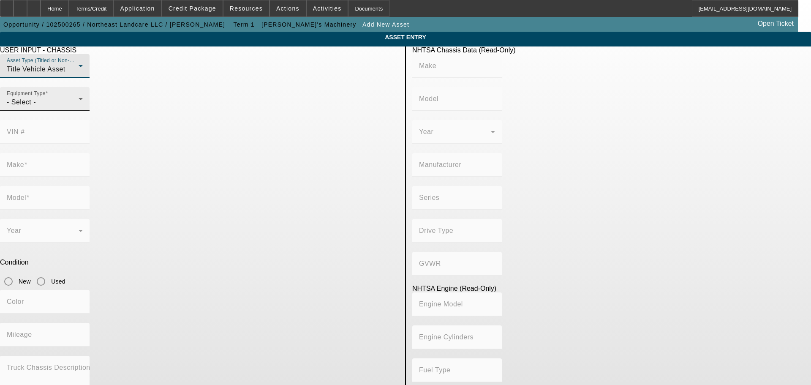
click at [79, 107] on div "- Select -" at bounding box center [43, 102] width 72 height 10
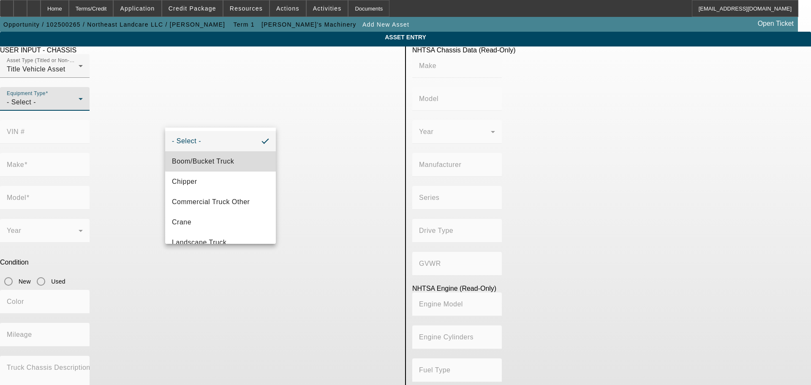
click at [228, 160] on span "Boom/Bucket Truck" at bounding box center [203, 161] width 62 height 10
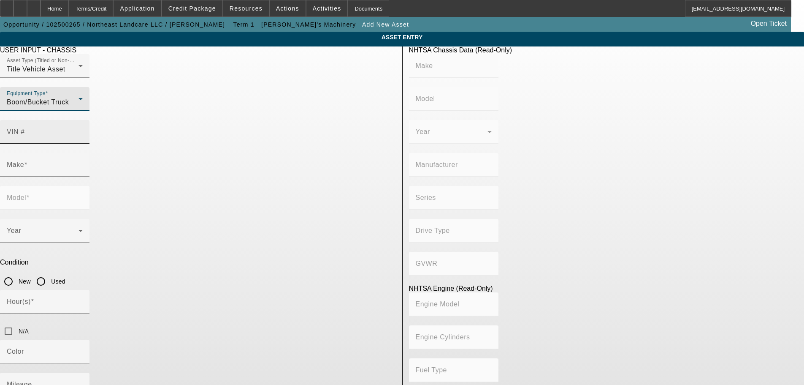
click at [83, 130] on input "VIN #" at bounding box center [45, 135] width 76 height 10
paste input "1FDNF7DC0GDA07255"
type input "1FDNF7DC0GDA07255"
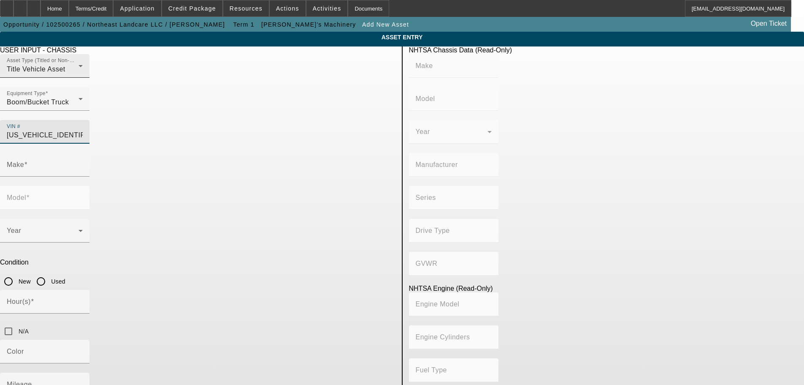
type input "FORD"
type input "F-750"
type input "FORD MOTOR COMPANY"
type input "Super Duty - Dual Rear Wheel"
type input "4x2"
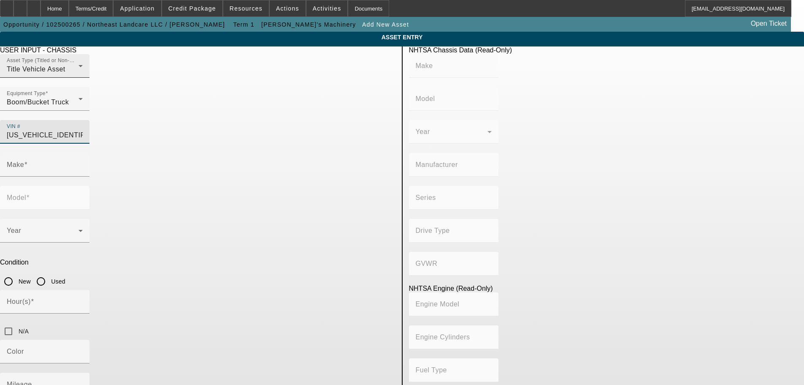
type input "Class 6: 19,501 - 26,000 lb (8,845 - 11,794 kg)"
type input "8"
type input "Diesel"
type input "408.85908543470"
type input "6.7"
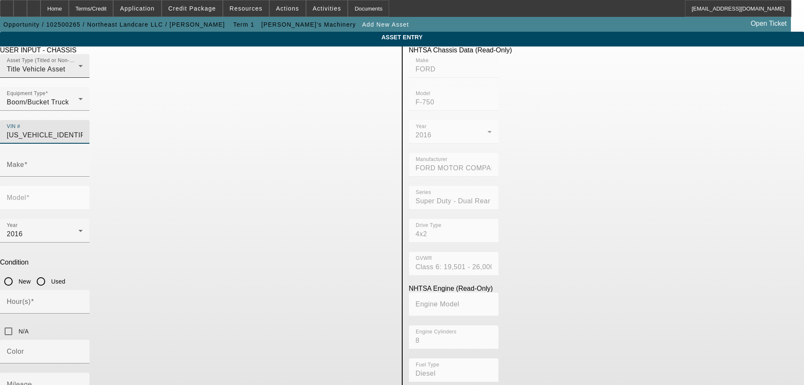
type input "FORD"
type input "F-750"
type input "1FDNF7DC0GDA07255"
click at [17, 323] on input "N/A" at bounding box center [8, 331] width 17 height 17
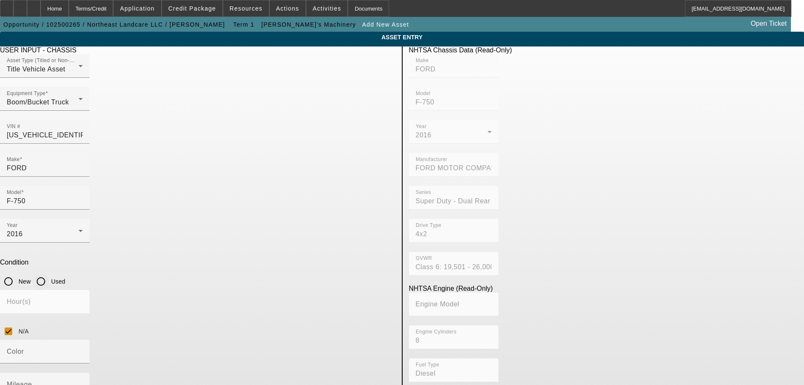
click at [49, 273] on input "Used" at bounding box center [41, 281] width 17 height 17
click at [83, 372] on div "Mileage" at bounding box center [45, 384] width 76 height 24
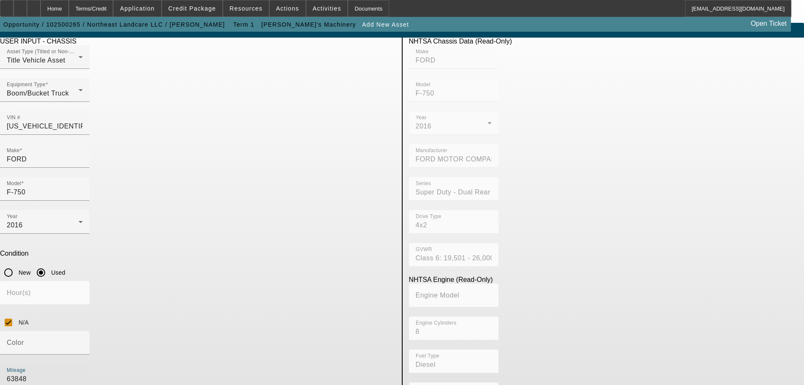
scroll to position [16, 0]
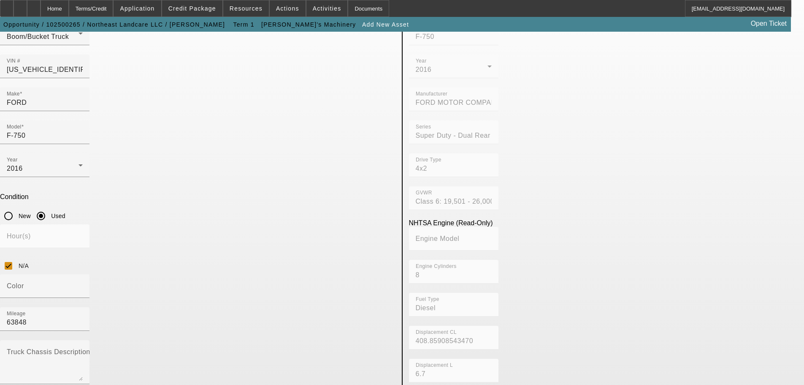
scroll to position [185, 0]
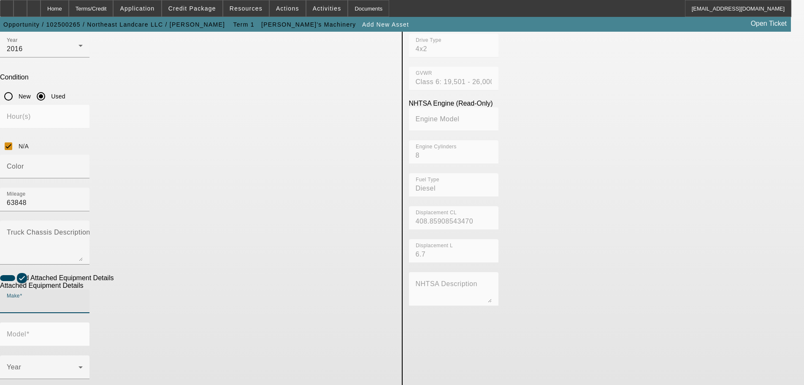
click at [83, 299] on input "Make" at bounding box center [45, 304] width 76 height 10
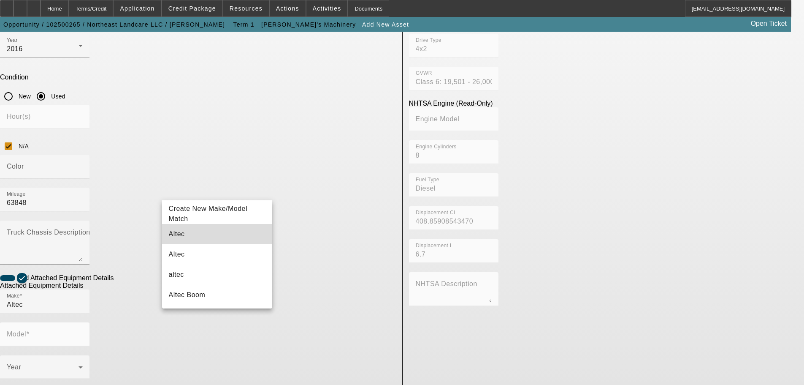
click at [192, 235] on mat-option "Altec" at bounding box center [217, 234] width 111 height 20
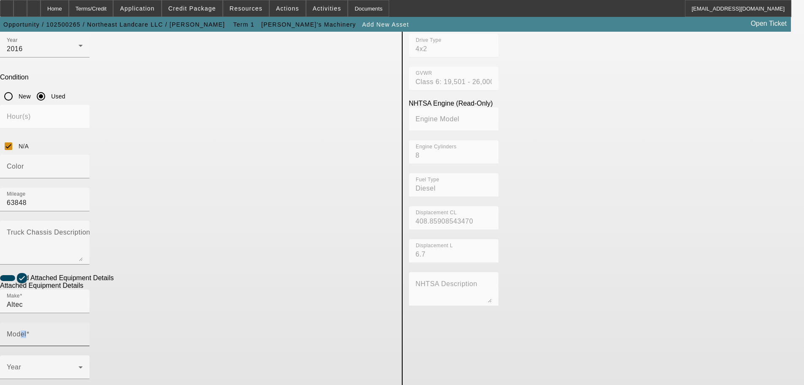
drag, startPoint x: 303, startPoint y: 181, endPoint x: 308, endPoint y: 183, distance: 6.0
click at [83, 322] on div "Model" at bounding box center [45, 334] width 76 height 24
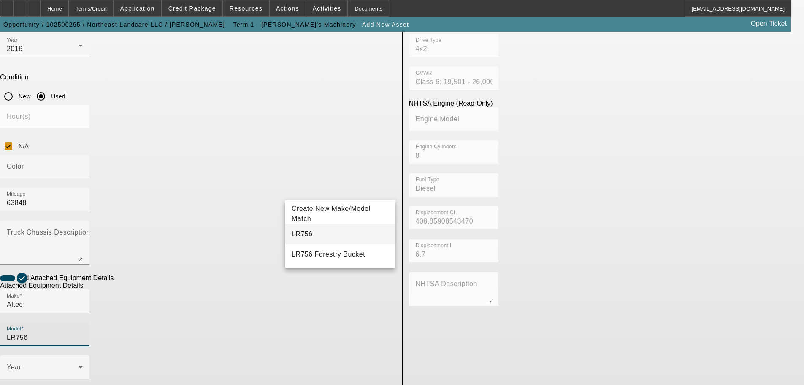
click at [306, 236] on span "LR756" at bounding box center [302, 233] width 21 height 7
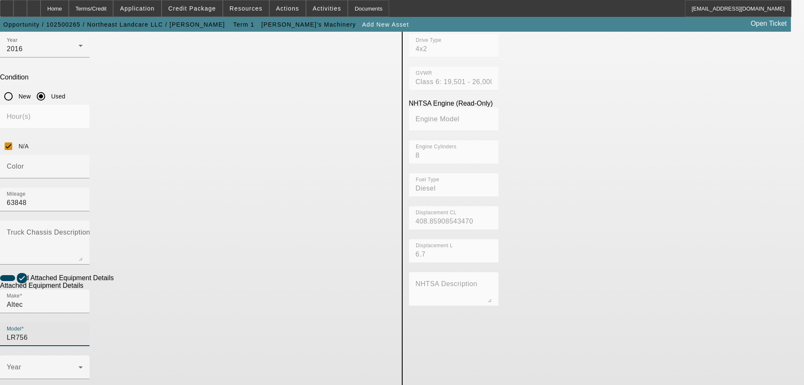
click at [79, 365] on span at bounding box center [43, 370] width 72 height 10
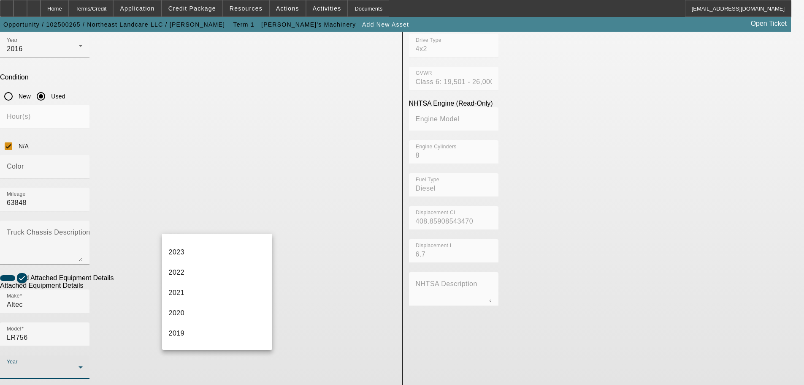
scroll to position [169, 0]
click at [195, 318] on mat-option "2016" at bounding box center [217, 321] width 111 height 20
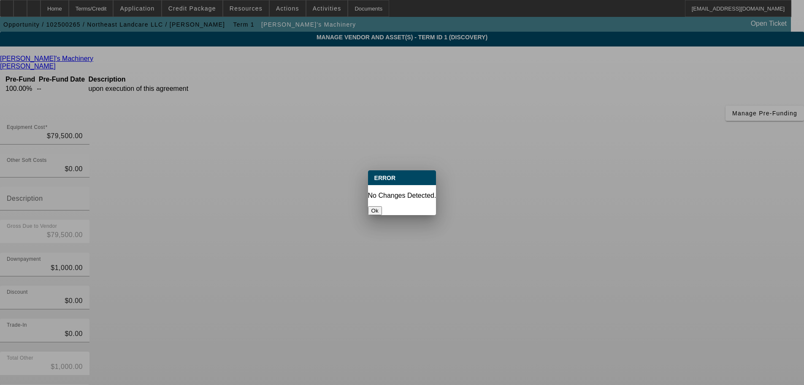
click at [382, 209] on button "Ok" at bounding box center [375, 210] width 14 height 9
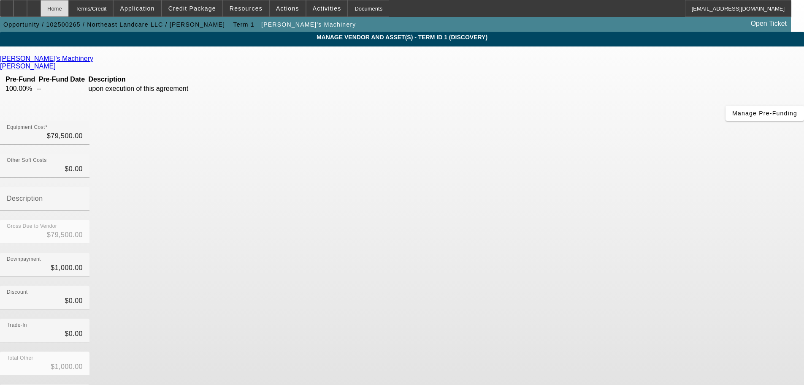
click at [68, 8] on div "Home" at bounding box center [55, 8] width 28 height 17
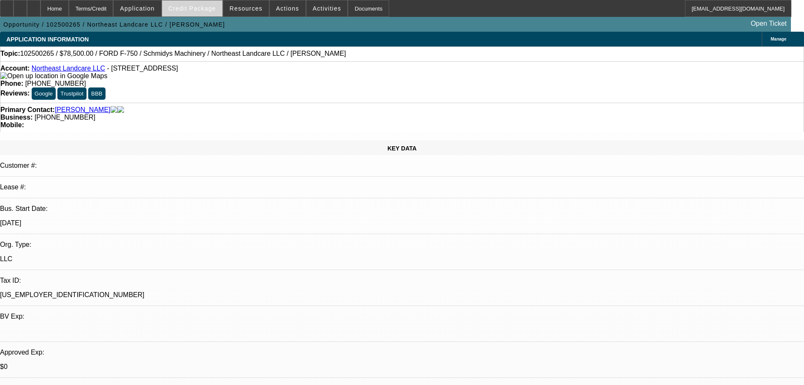
click at [210, 10] on span "Credit Package" at bounding box center [192, 8] width 48 height 7
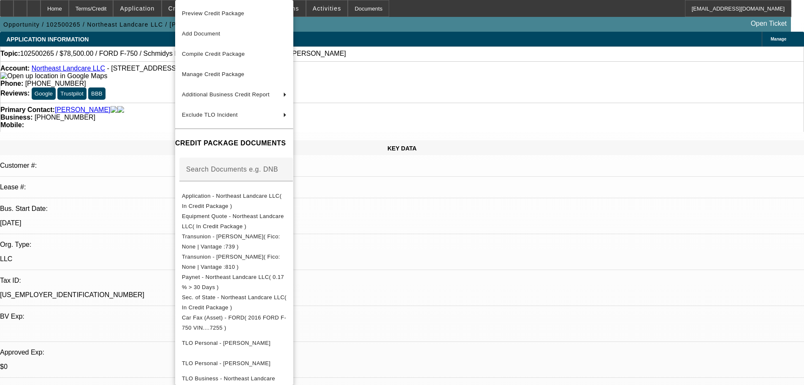
click at [210, 10] on span "Preview Credit Package" at bounding box center [234, 13] width 105 height 10
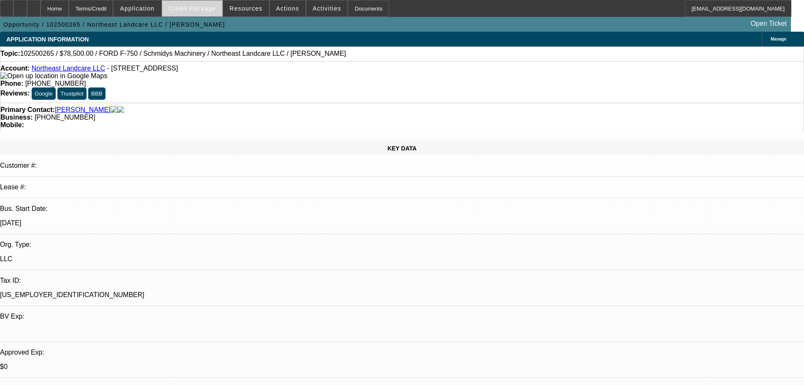
click at [187, 6] on span "Credit Package" at bounding box center [192, 8] width 48 height 7
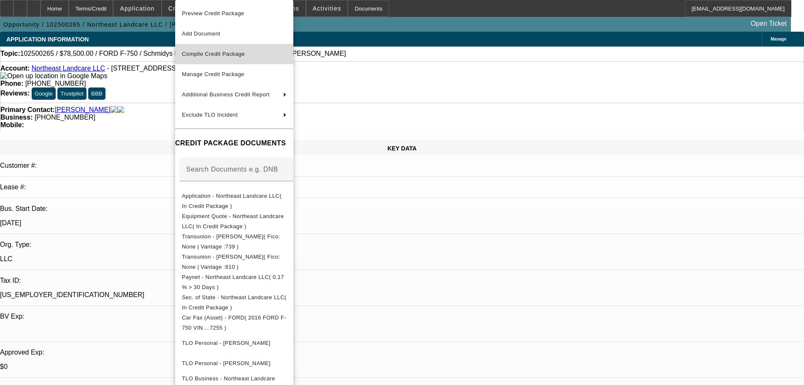
click at [204, 52] on span "Compile Credit Package" at bounding box center [213, 54] width 63 height 6
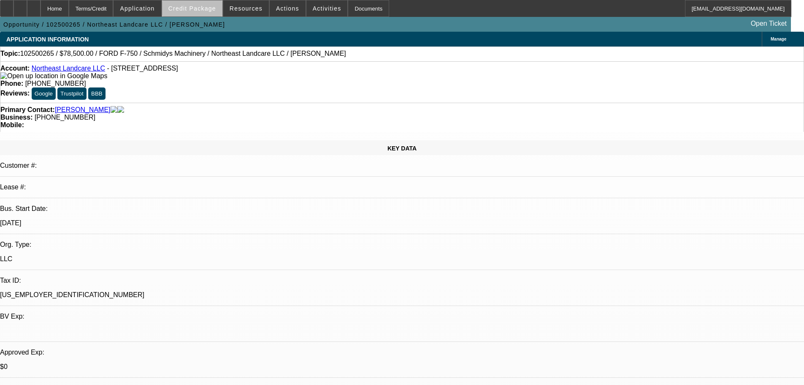
click at [208, 10] on span "Credit Package" at bounding box center [192, 8] width 48 height 7
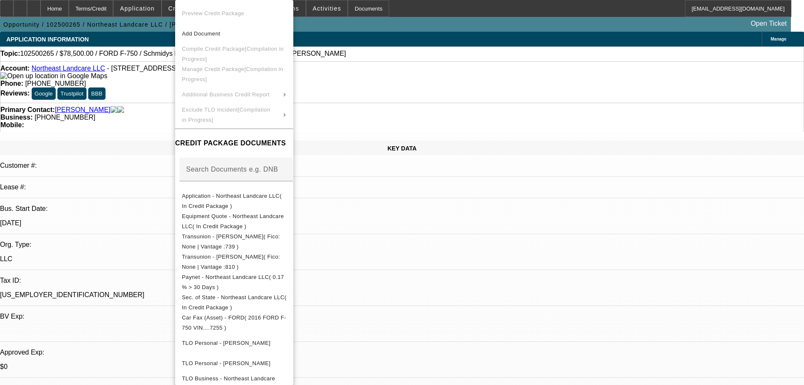
click at [416, 27] on div at bounding box center [402, 192] width 804 height 385
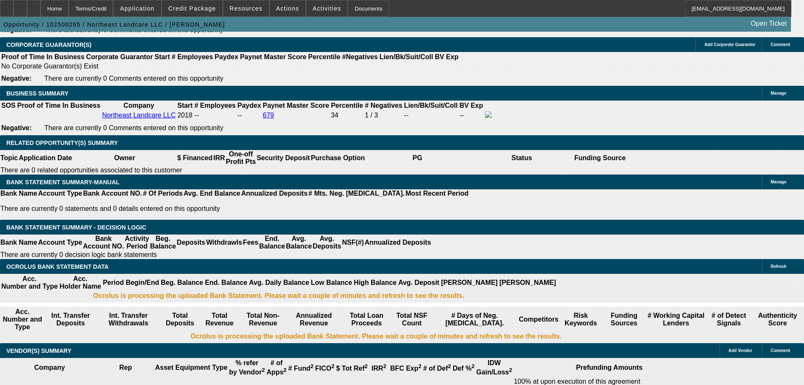
scroll to position [1351, 0]
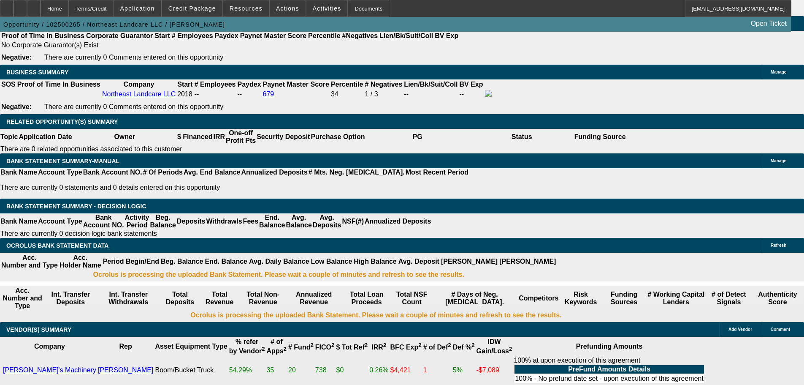
drag, startPoint x: 185, startPoint y: 187, endPoint x: 225, endPoint y: 189, distance: 39.8
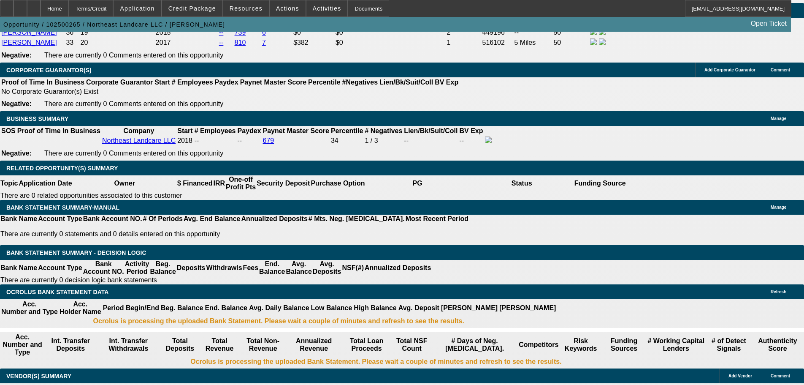
scroll to position [1267, 0]
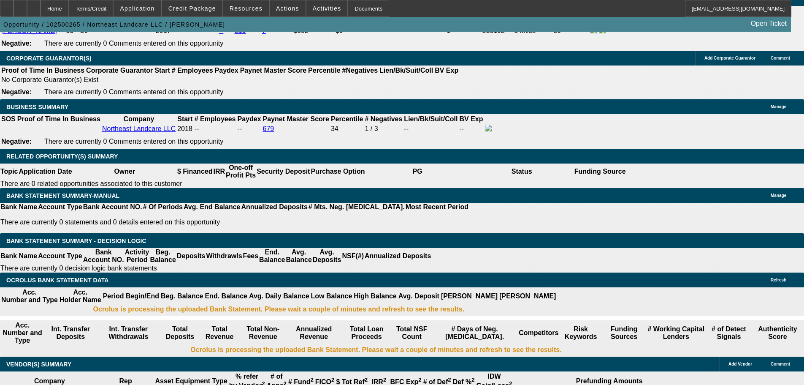
scroll to position [1393, 0]
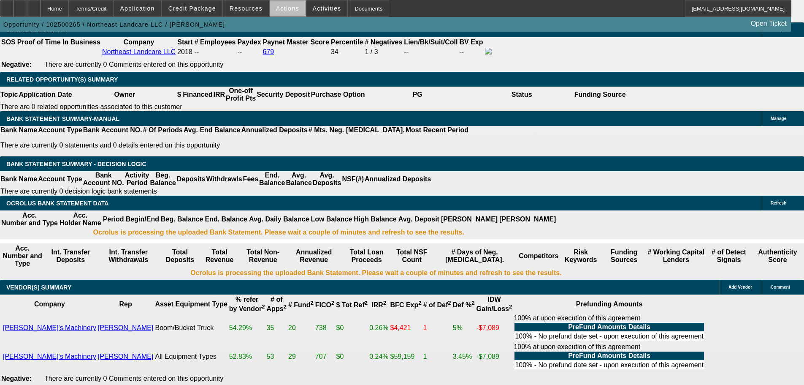
click at [284, 10] on span "Actions" at bounding box center [287, 8] width 23 height 7
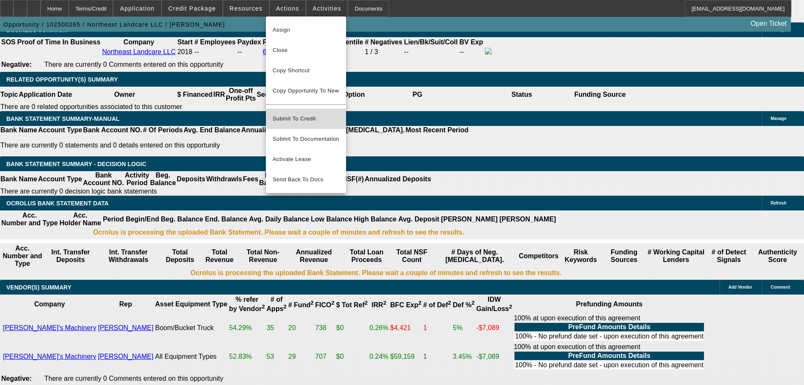
click at [301, 114] on span "Submit To Credit" at bounding box center [306, 119] width 67 height 10
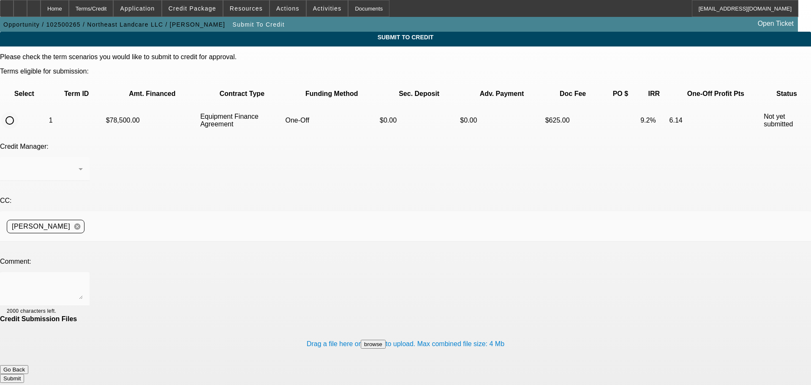
click at [18, 112] on input "radio" at bounding box center [9, 120] width 17 height 17
click at [83, 279] on textarea at bounding box center [45, 289] width 76 height 20
click at [24, 374] on button "Submit" at bounding box center [12, 378] width 24 height 9
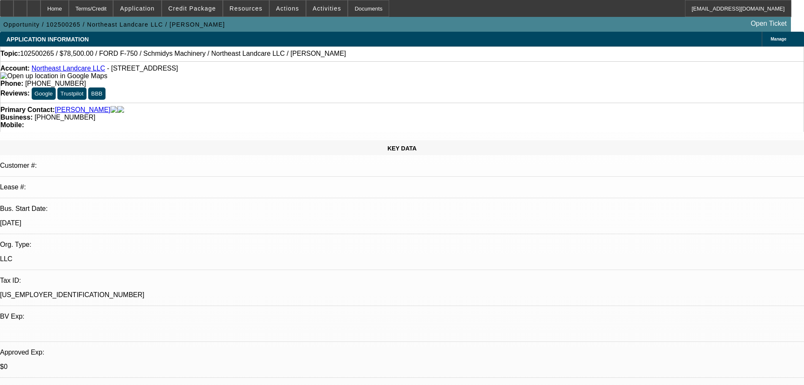
click at [315, 14] on span at bounding box center [327, 8] width 41 height 20
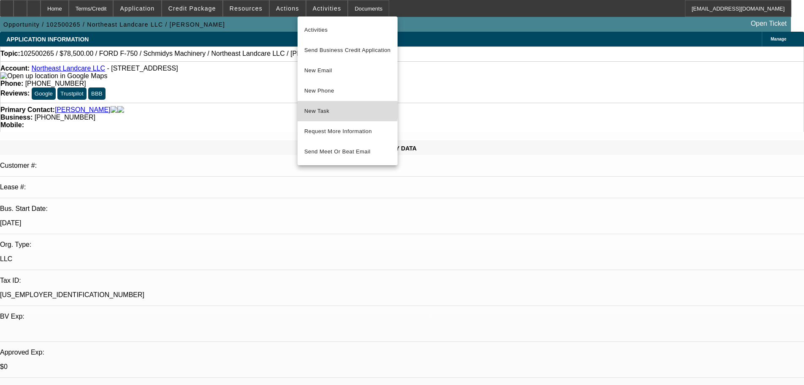
click at [323, 110] on span "New Task" at bounding box center [347, 111] width 87 height 10
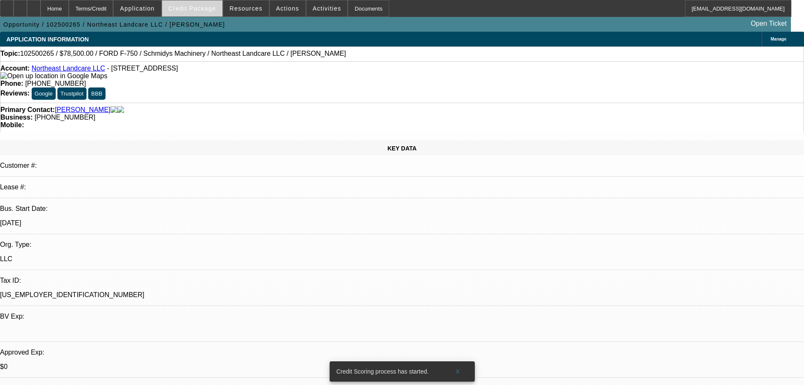
click at [201, 9] on span "Credit Package" at bounding box center [192, 8] width 48 height 7
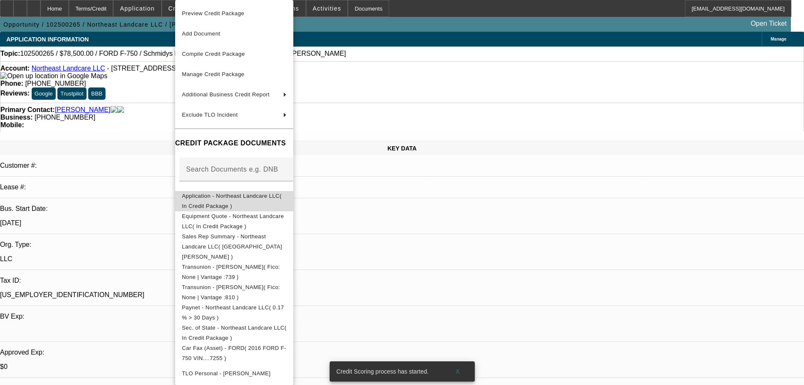
click at [249, 195] on span "Application - Northeast Landcare LLC( In Credit Package )" at bounding box center [232, 201] width 100 height 16
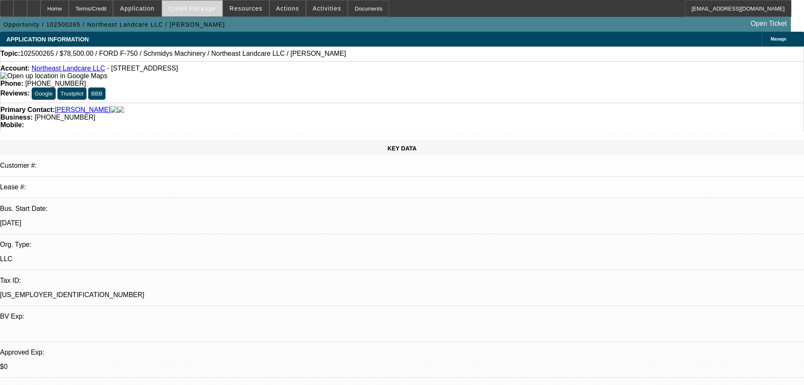
click at [206, 6] on span "Credit Package" at bounding box center [192, 8] width 48 height 7
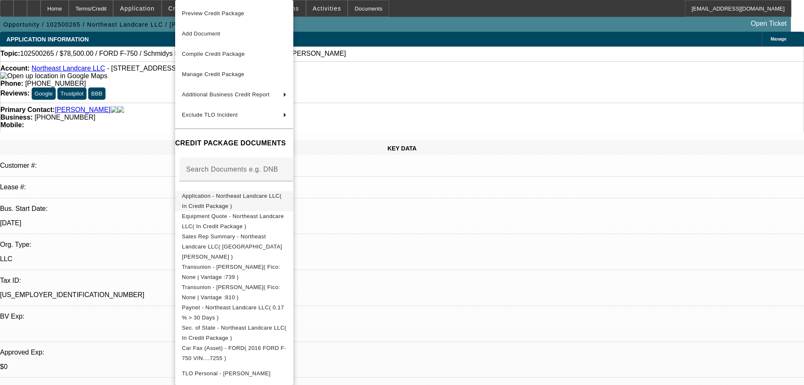
click at [259, 196] on span "Application - Northeast Landcare LLC( In Credit Package )" at bounding box center [232, 201] width 100 height 16
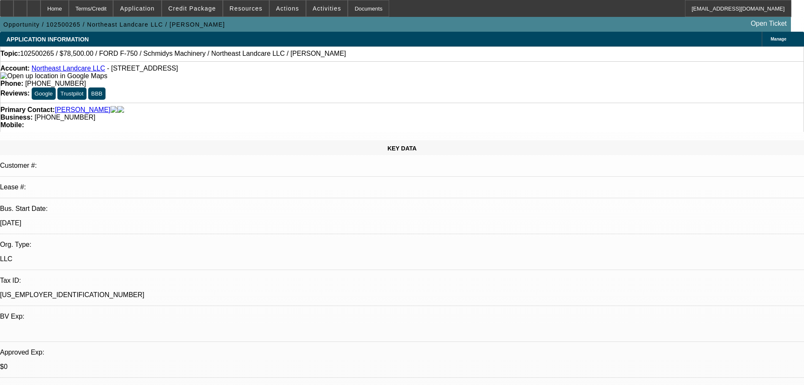
click at [78, 106] on link "Pierson, Allen" at bounding box center [83, 110] width 56 height 8
click at [41, 8] on div at bounding box center [34, 8] width 14 height 17
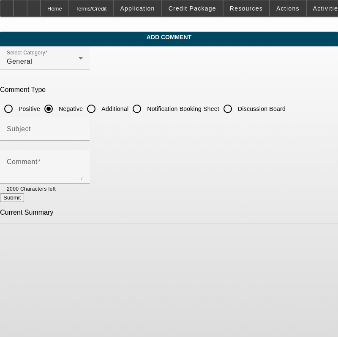
click at [100, 107] on input "Additional" at bounding box center [91, 108] width 17 height 17
radio input "true"
click at [90, 147] on div at bounding box center [45, 145] width 90 height 9
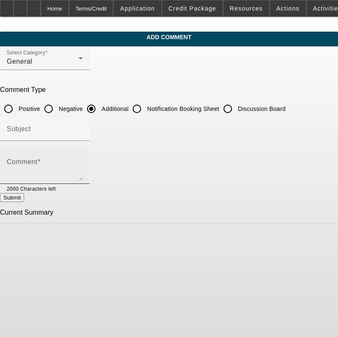
click at [83, 152] on div "Comment" at bounding box center [45, 167] width 76 height 34
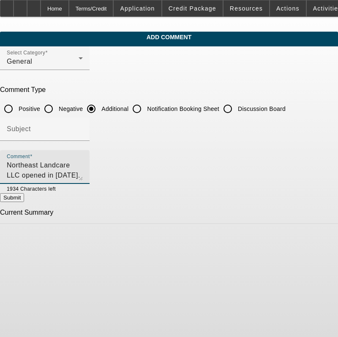
click at [83, 168] on textarea "Northeast Landcare LLC opened in 2018. The company is a year round" at bounding box center [45, 170] width 76 height 20
click at [83, 164] on textarea "Northeast Landcare LLC opened in 2018. The company is a year round commercial a…" at bounding box center [45, 170] width 76 height 20
click at [83, 177] on textarea "Northeast Landcare LLC opened in 2018. The company is a year round commercial a…" at bounding box center [45, 170] width 76 height 20
drag, startPoint x: 159, startPoint y: 179, endPoint x: 2, endPoint y: 155, distance: 158.8
click at [2, 155] on app-comments-manage "Add Comment Select Category General Comment Type Positive Negative Additional N…" at bounding box center [169, 128] width 338 height 193
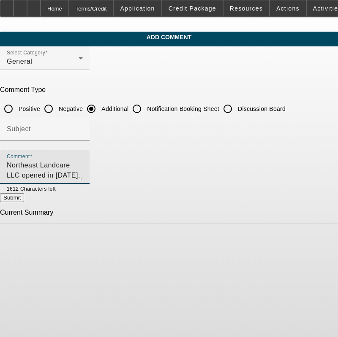
type textarea "Northeast Landcare LLC opened in 2018. The company is a year round commercial a…"
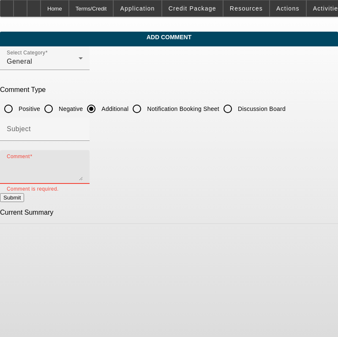
paste textarea "Northeast Landcare LLC, established in [DATE], is a year-round provider of comm…"
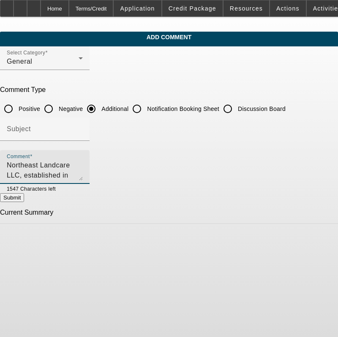
scroll to position [18, 0]
type textarea "Northeast Landcare LLC, established in [DATE], is a year-round provider of comm…"
click at [24, 202] on button "Submit" at bounding box center [12, 197] width 24 height 9
radio input "true"
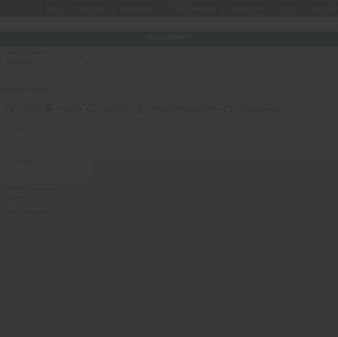
scroll to position [0, 0]
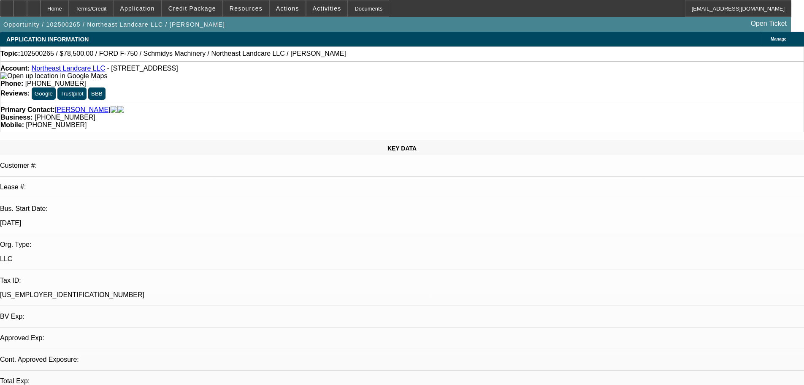
select select "0"
select select "2"
select select "0"
select select "6"
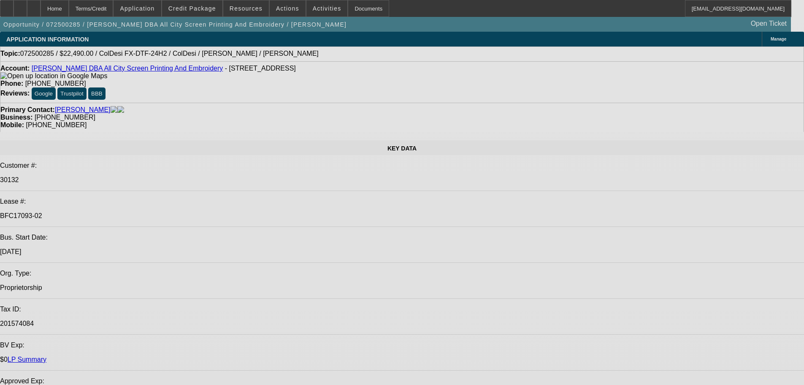
select select "0"
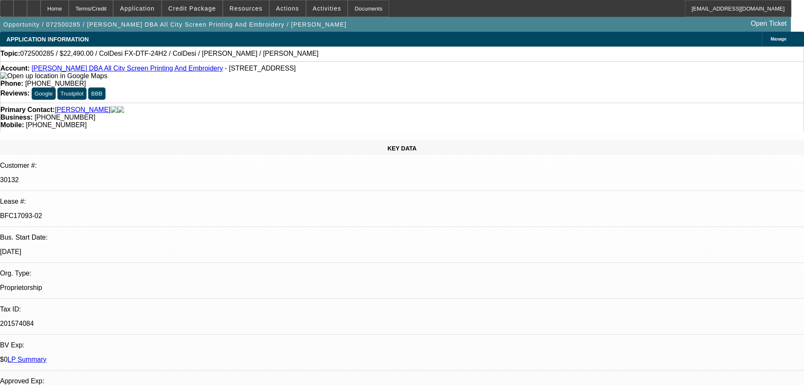
select select "0"
select select "0.1"
select select "4"
select select "0"
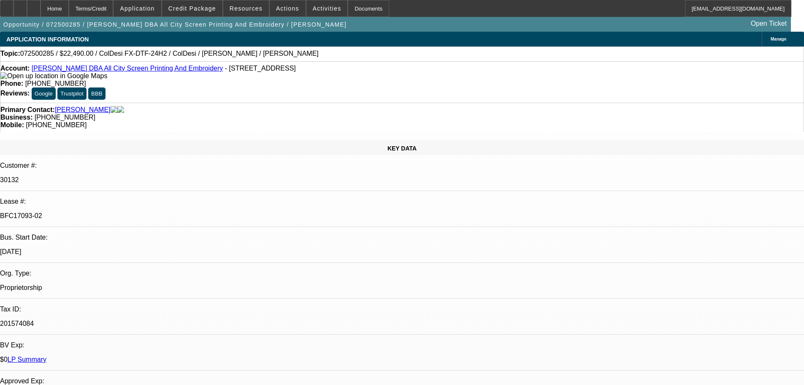
select select "0.1"
select select "4"
select select "0"
select select "0.1"
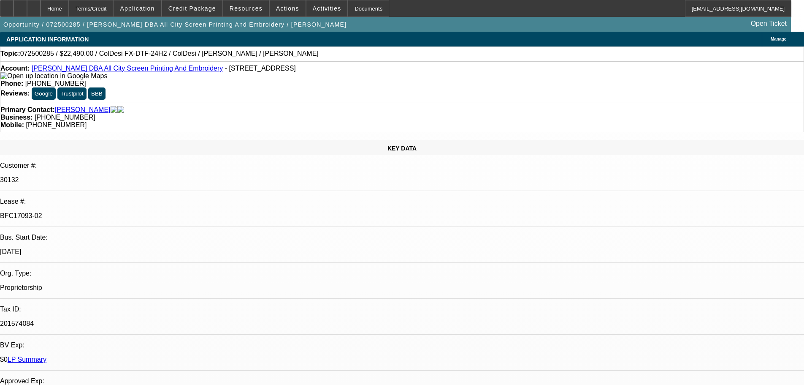
select select "4"
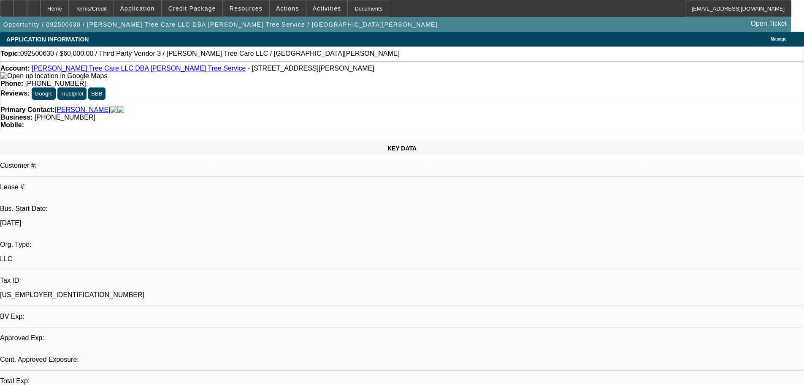
select select "0"
select select "2"
select select "0.1"
select select "4"
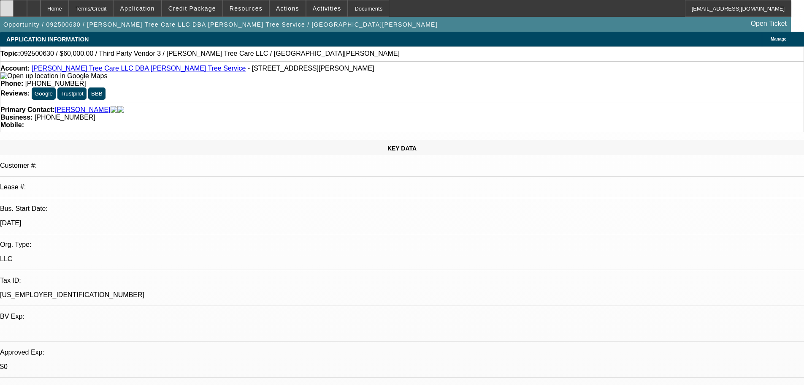
click at [14, 11] on div at bounding box center [7, 8] width 14 height 17
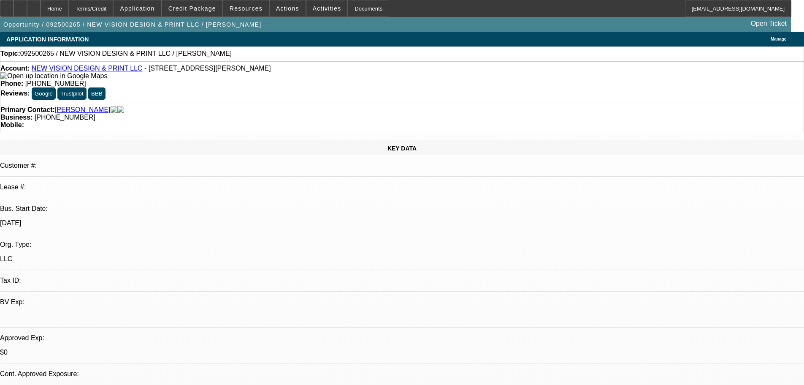
select select "0"
select select "2"
select select "0.1"
select select "4"
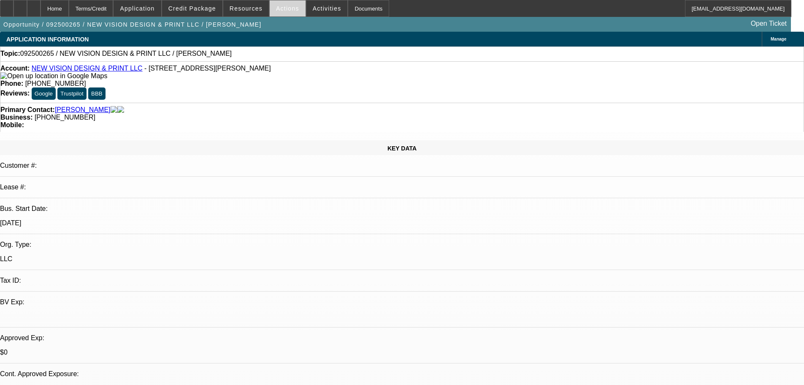
click at [279, 14] on span at bounding box center [288, 8] width 36 height 20
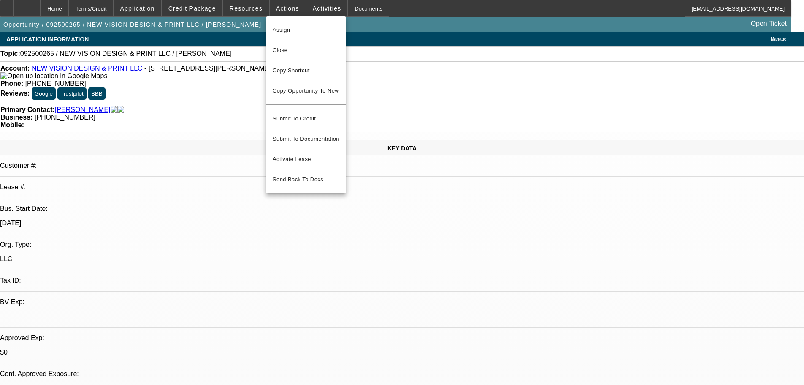
click at [307, 12] on div at bounding box center [402, 192] width 804 height 385
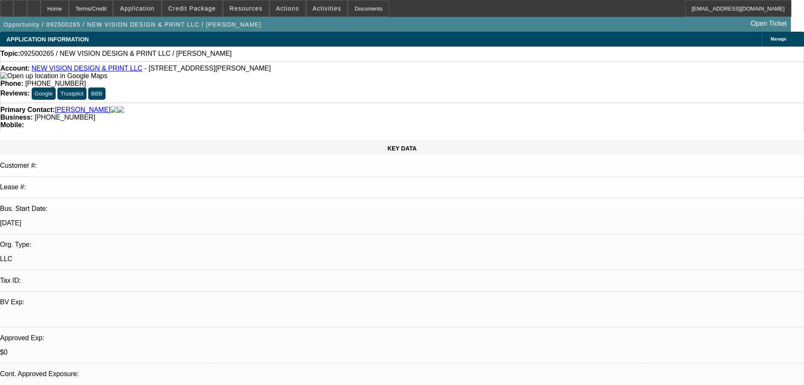
click at [307, 12] on span at bounding box center [327, 8] width 41 height 20
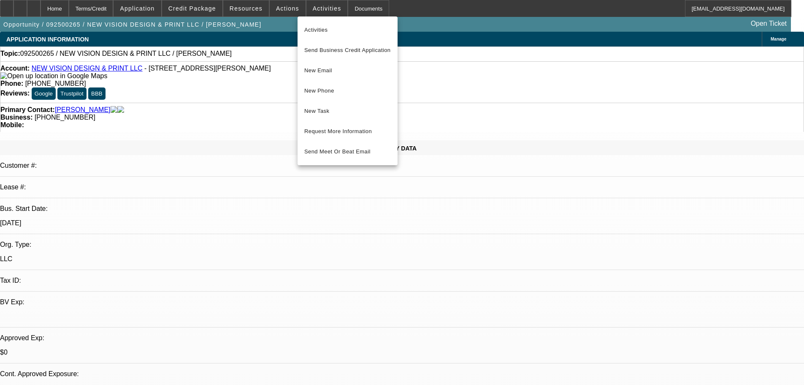
click at [281, 9] on div at bounding box center [402, 192] width 804 height 385
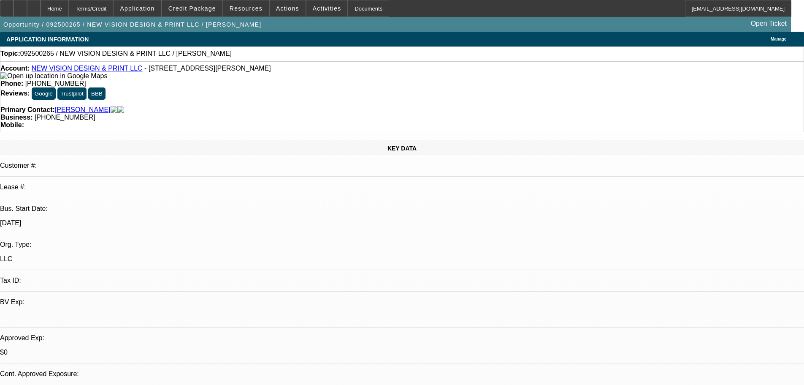
click at [281, 9] on span "Actions" at bounding box center [287, 8] width 23 height 7
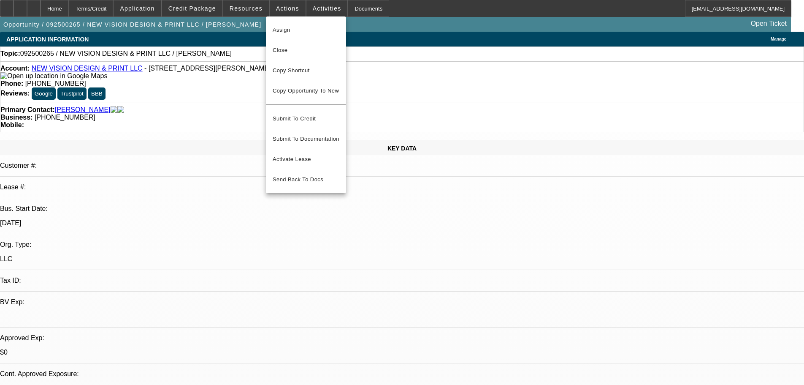
click at [774, 56] on div at bounding box center [402, 192] width 804 height 385
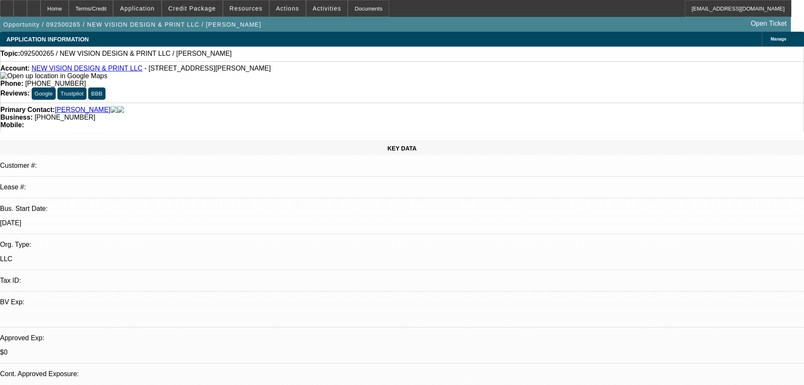
click at [276, 14] on span at bounding box center [288, 8] width 36 height 20
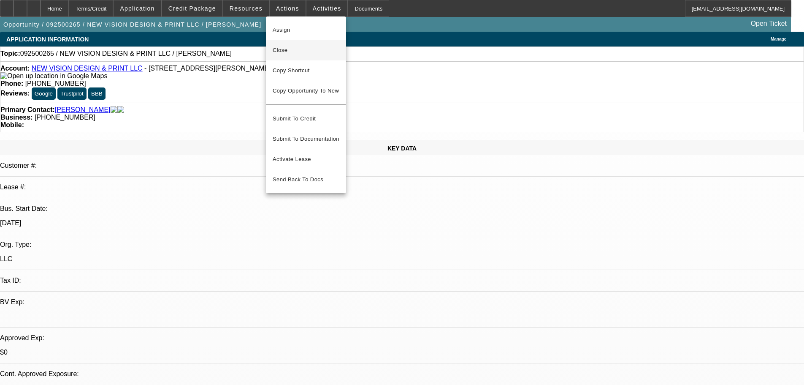
click at [283, 50] on span "Close" at bounding box center [306, 50] width 67 height 10
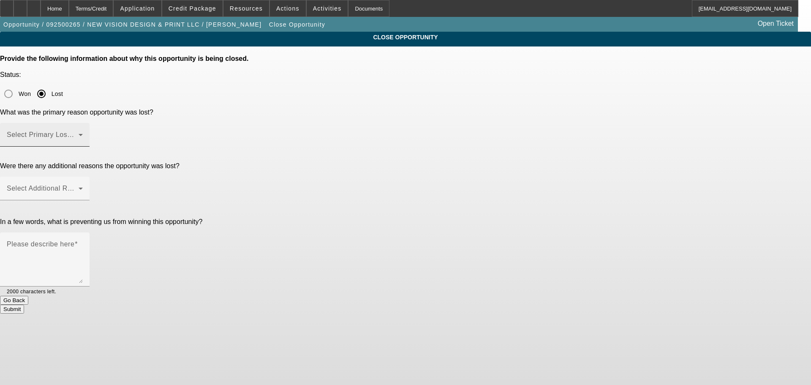
click at [79, 133] on span at bounding box center [43, 138] width 72 height 10
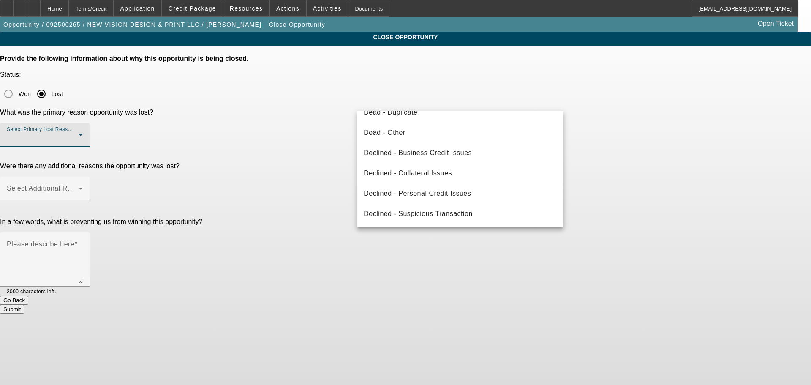
scroll to position [29, 0]
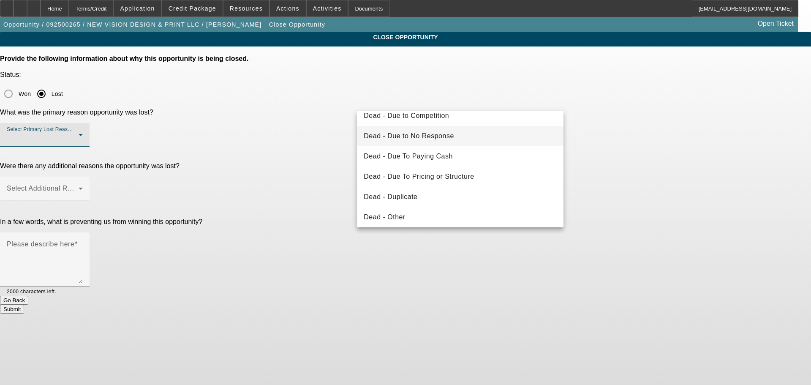
click at [451, 133] on span "Dead - Due to No Response" at bounding box center [409, 136] width 90 height 10
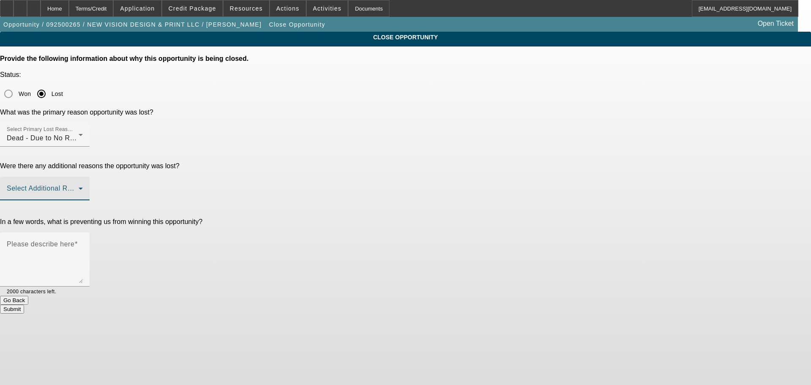
click at [79, 187] on span at bounding box center [43, 192] width 72 height 10
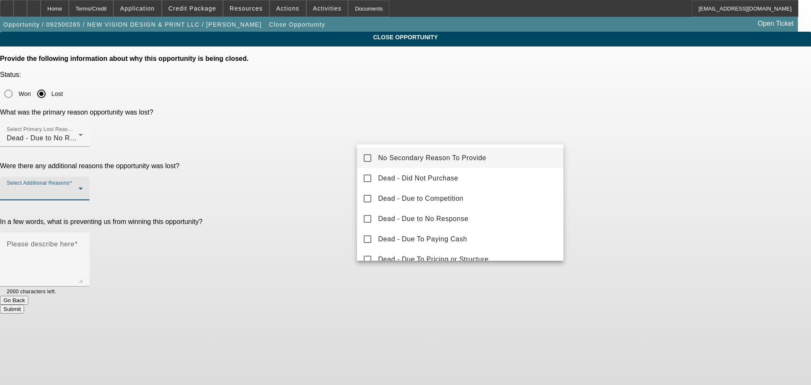
click at [370, 157] on mat-pseudo-checkbox at bounding box center [368, 158] width 8 height 8
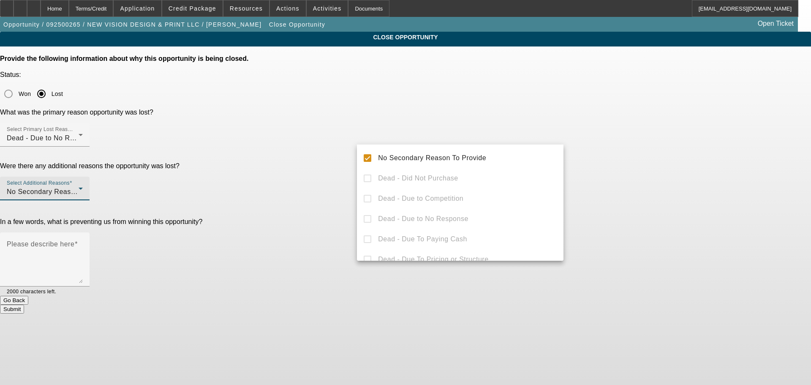
click at [288, 196] on div at bounding box center [405, 192] width 811 height 385
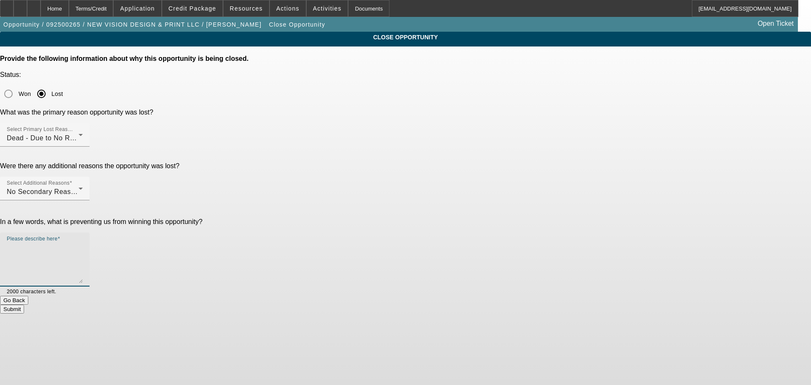
drag, startPoint x: 385, startPoint y: 188, endPoint x: 389, endPoint y: 188, distance: 4.6
click at [83, 242] on textarea "Please describe here" at bounding box center [45, 262] width 76 height 41
type textarea "-"
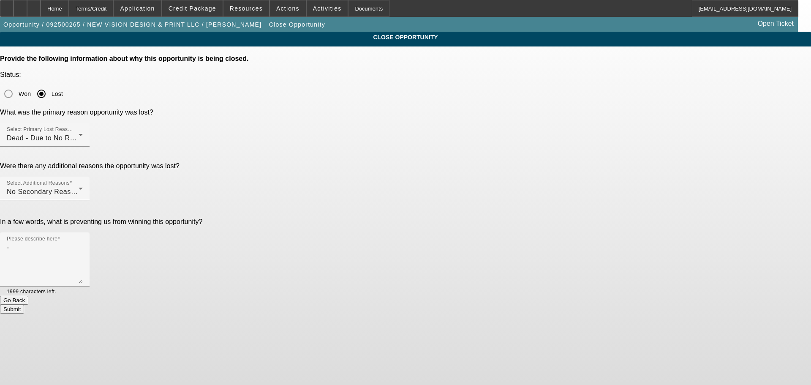
click at [24, 304] on button "Submit" at bounding box center [12, 308] width 24 height 9
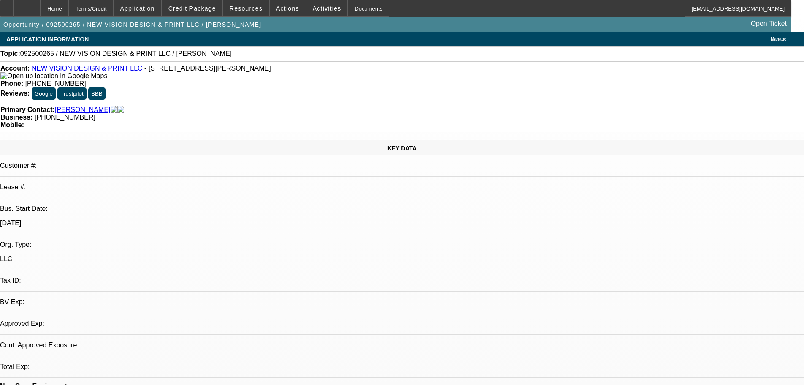
select select "0"
select select "2"
select select "0.1"
select select "4"
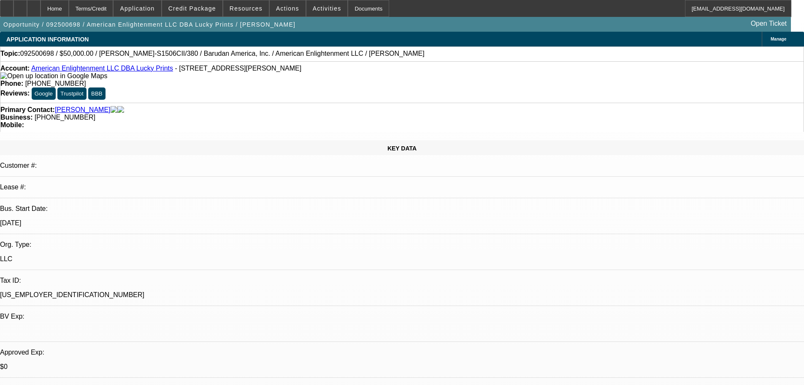
select select "0"
select select "2"
select select "0"
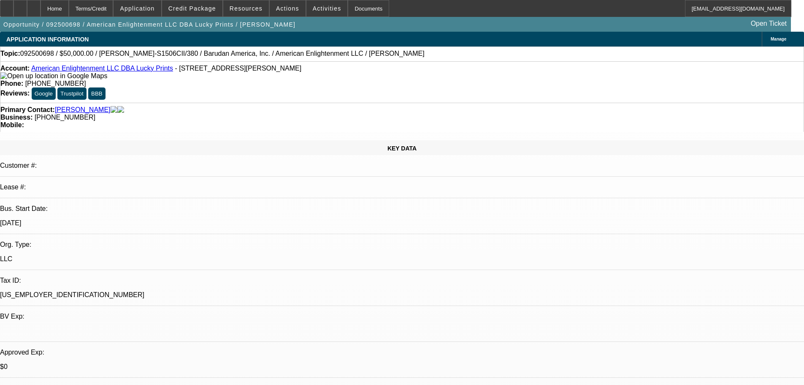
select select "0"
select select "2"
select select "0"
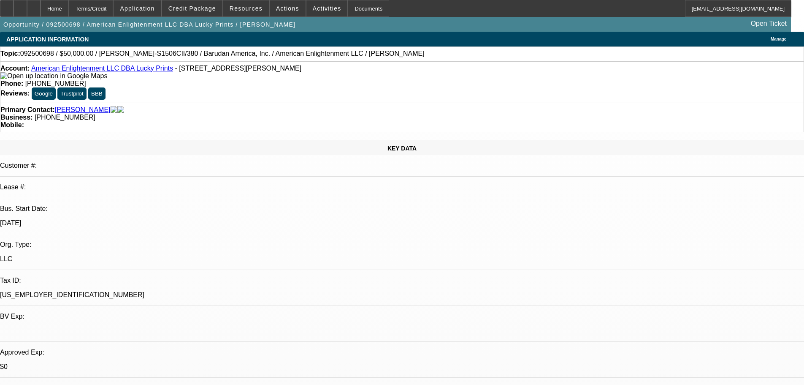
select select "0.1"
select select "4"
select select "0"
select select "0.1"
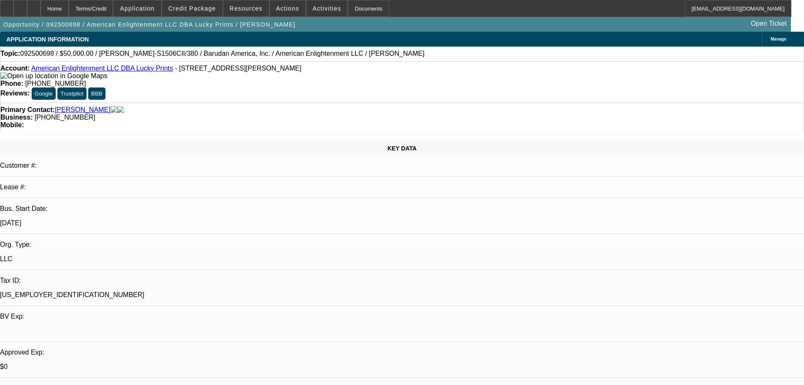
select select "4"
click at [313, 9] on span "Activities" at bounding box center [327, 8] width 29 height 7
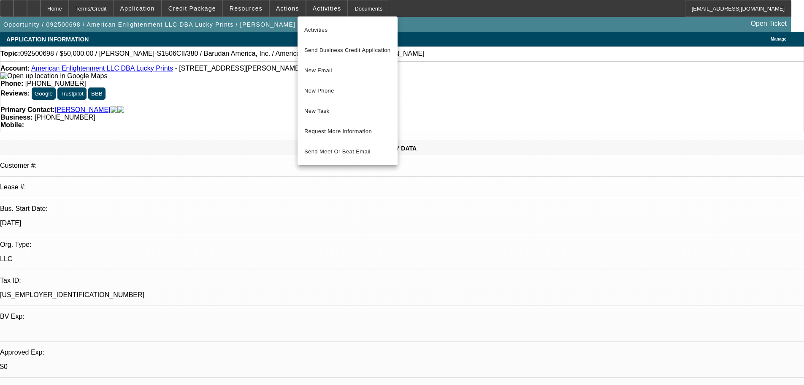
click at [280, 9] on div at bounding box center [402, 192] width 804 height 385
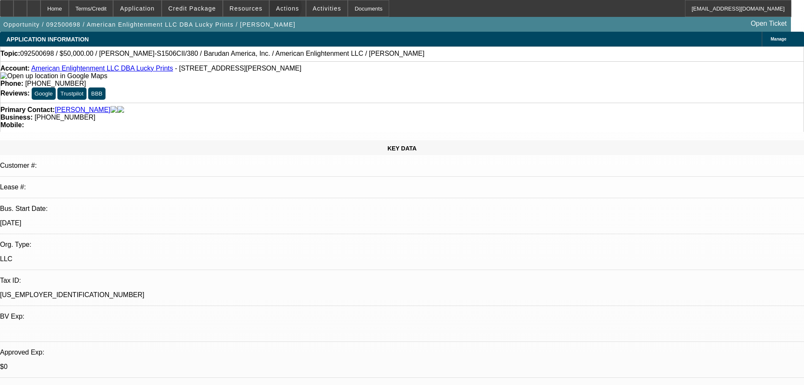
click at [280, 9] on span "Actions" at bounding box center [287, 8] width 23 height 7
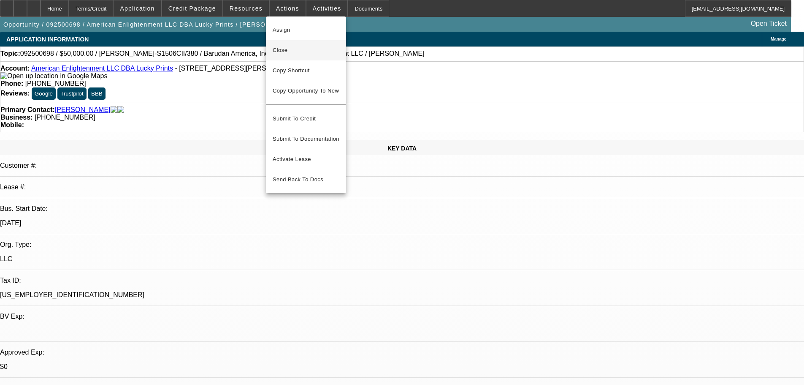
click at [287, 51] on span "Close" at bounding box center [306, 50] width 67 height 10
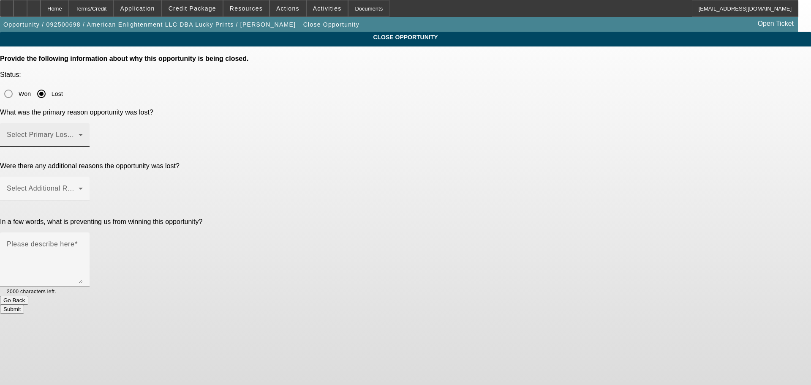
click at [79, 133] on span at bounding box center [43, 138] width 72 height 10
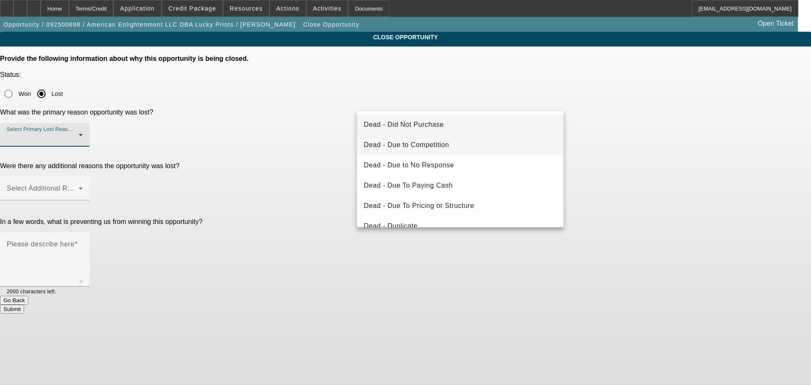
click at [431, 147] on span "Dead - Due to Competition" at bounding box center [406, 145] width 85 height 10
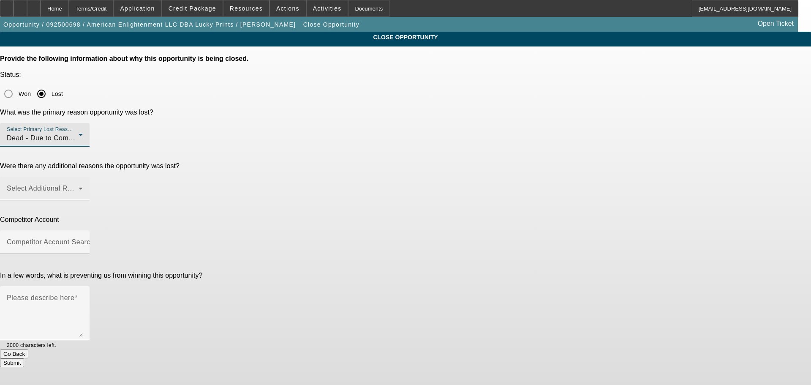
click at [79, 187] on span at bounding box center [43, 192] width 72 height 10
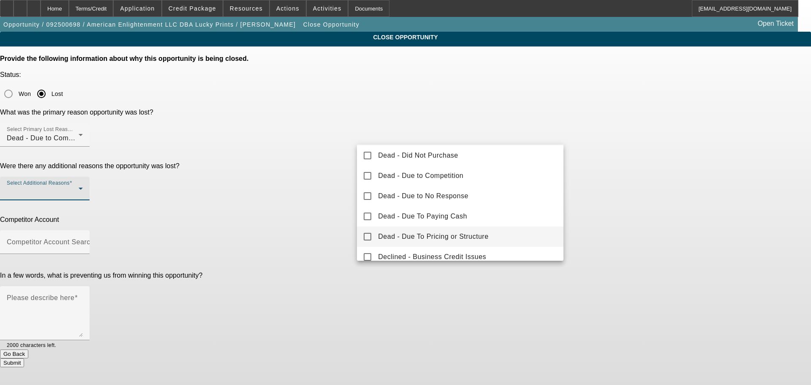
scroll to position [42, 0]
click at [369, 214] on mat-pseudo-checkbox at bounding box center [368, 217] width 8 height 8
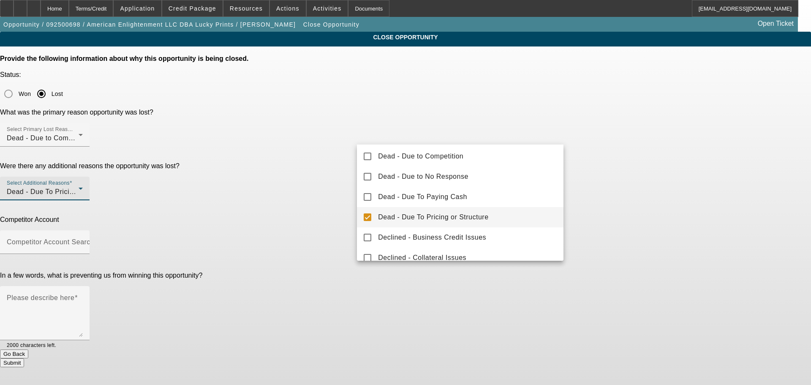
click at [314, 181] on div at bounding box center [405, 192] width 811 height 385
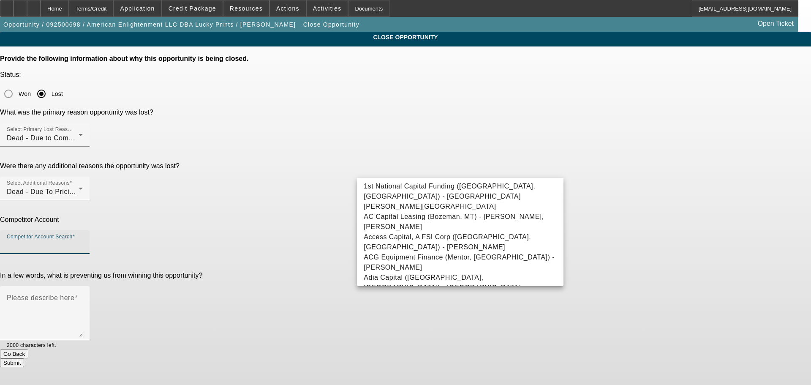
click at [83, 240] on input "Competitor Account Search" at bounding box center [45, 245] width 76 height 10
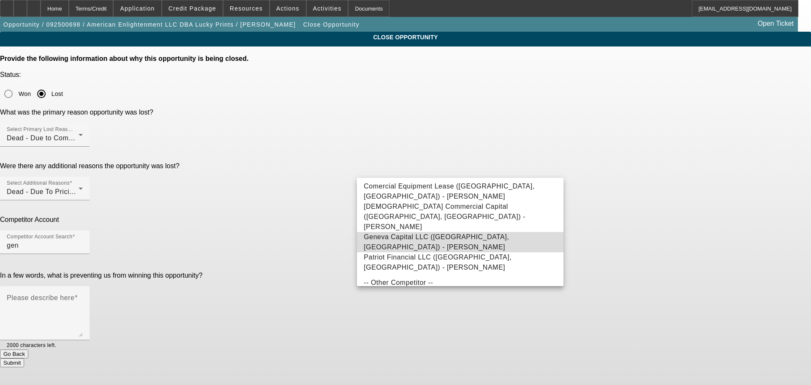
click at [387, 233] on span "Geneva Capital LLC (Alexandria, MN) - Watkins, Mark" at bounding box center [436, 241] width 145 height 17
type input "Geneva Capital LLC (Alexandria, MN) - Watkins, Mark"
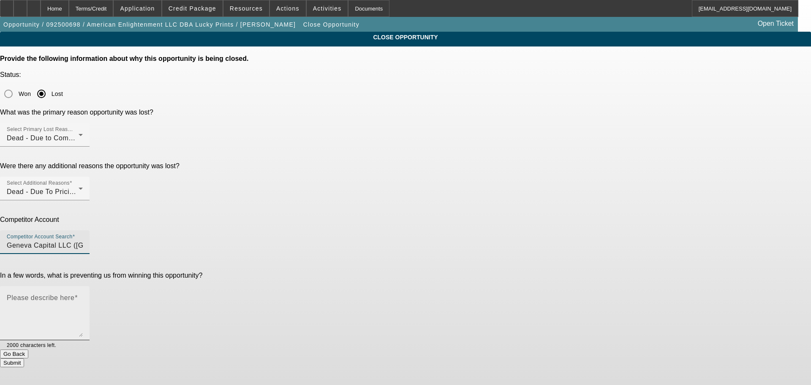
click at [83, 296] on textarea "Please describe here" at bounding box center [45, 316] width 76 height 41
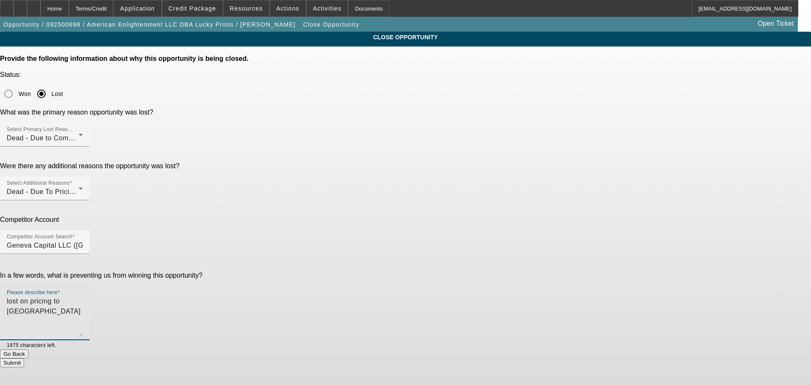
type textarea "lost on pricing to [GEOGRAPHIC_DATA]"
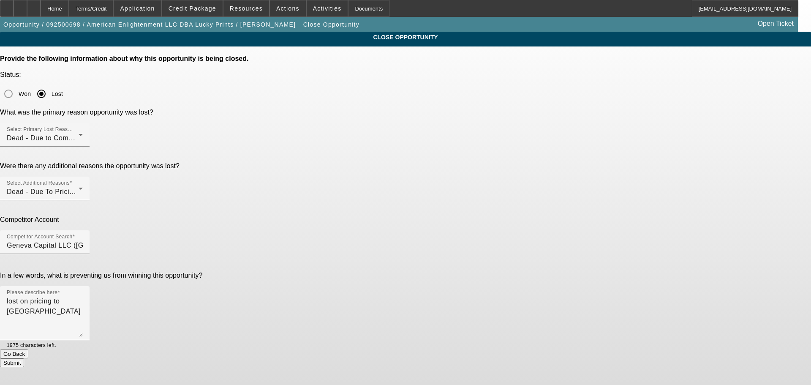
click at [24, 358] on button "Submit" at bounding box center [12, 362] width 24 height 9
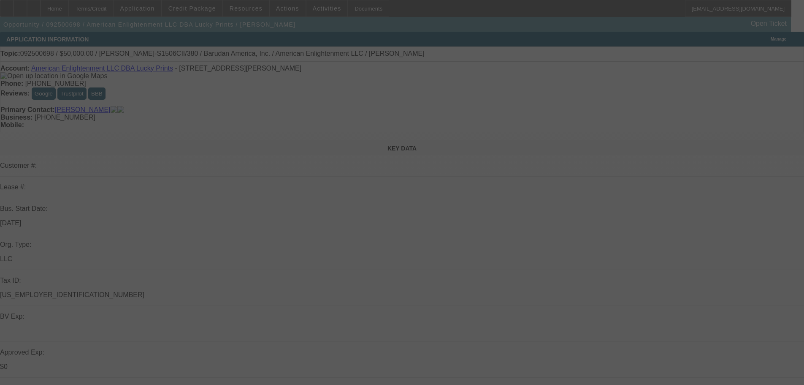
select select "0"
select select "2"
select select "0"
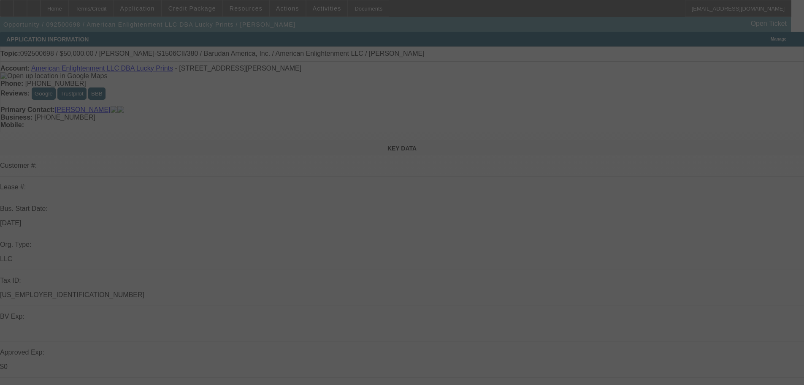
select select "0"
select select "2"
select select "0"
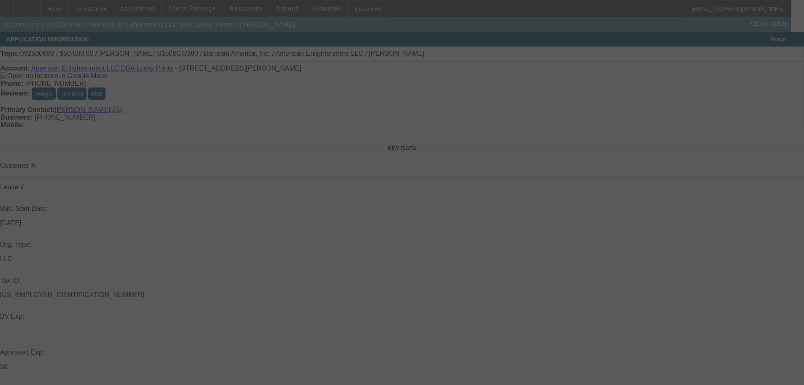
select select "0.1"
select select "4"
select select "0"
select select "0.1"
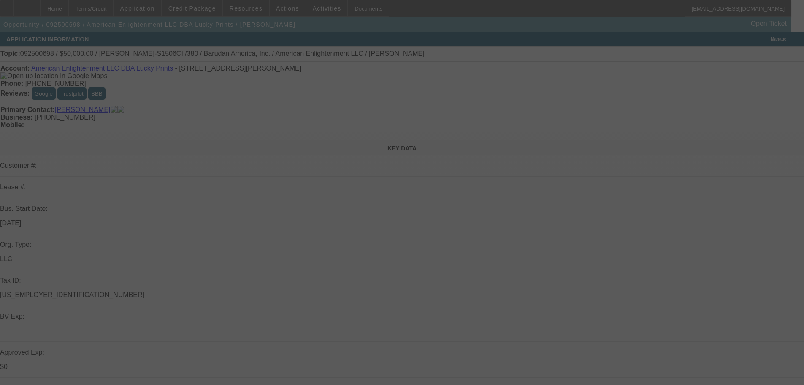
select select "4"
select select "0"
select select "2"
select select "0.1"
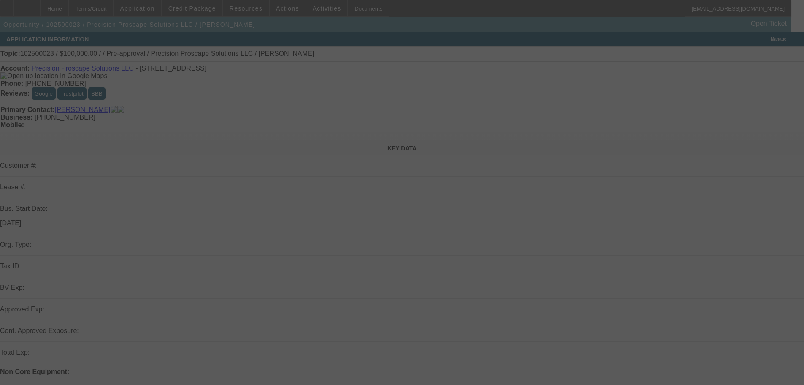
select select "4"
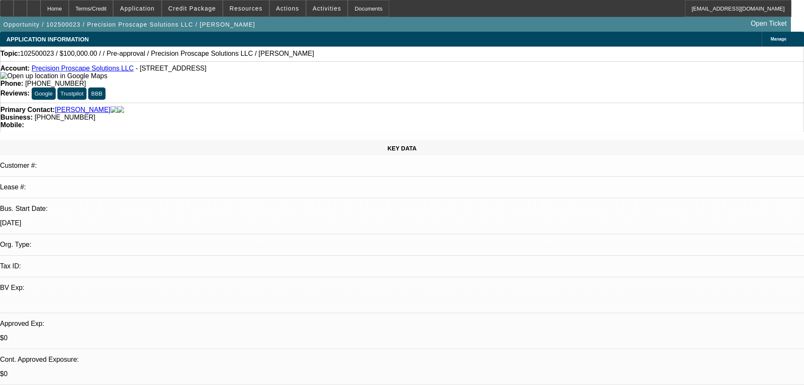
click at [69, 106] on link "Turner, Randell" at bounding box center [83, 110] width 56 height 8
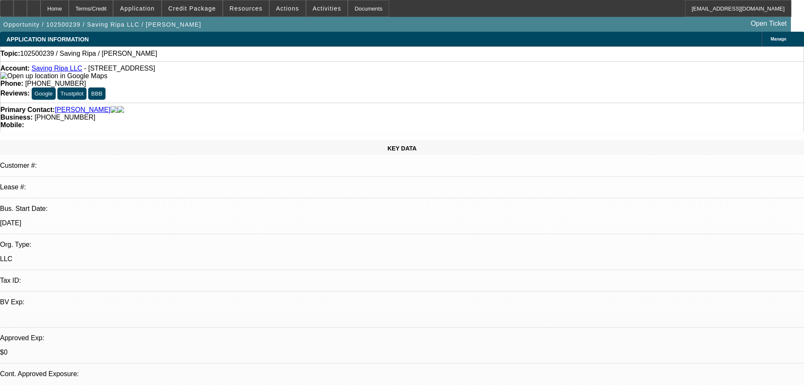
select select "0"
select select "2"
select select "0.1"
select select "4"
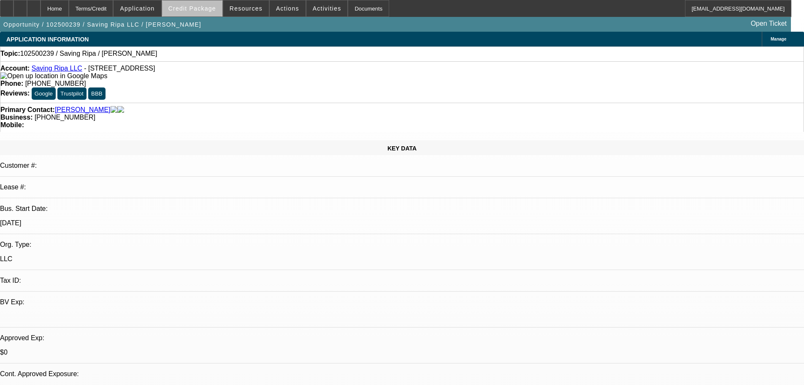
click at [206, 13] on span at bounding box center [192, 8] width 60 height 20
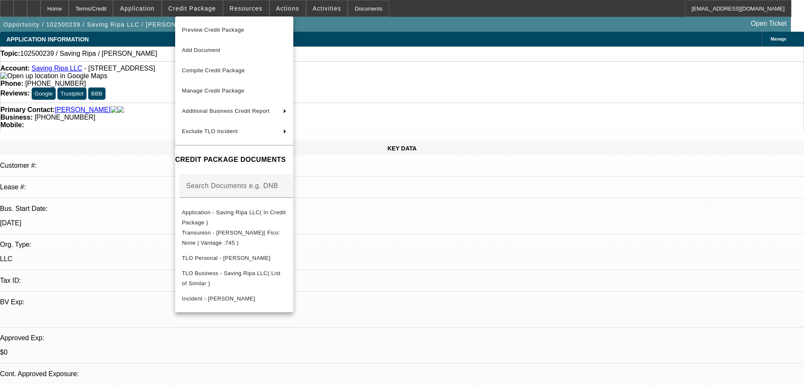
click at [491, 105] on div at bounding box center [402, 192] width 804 height 385
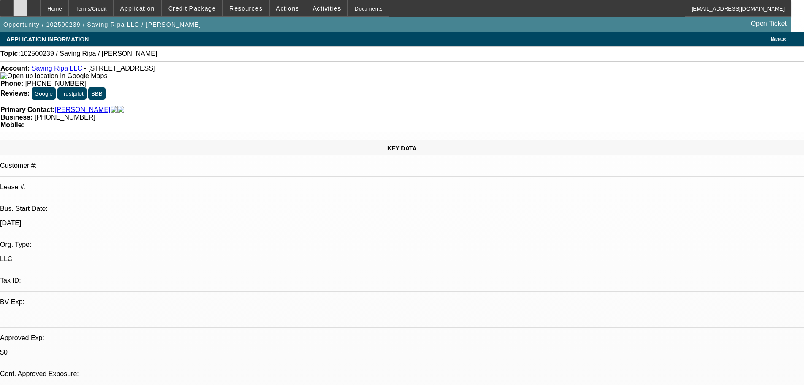
click at [27, 11] on div at bounding box center [21, 8] width 14 height 17
click at [20, 5] on icon at bounding box center [20, 5] width 0 height 0
click at [222, 13] on span at bounding box center [192, 8] width 60 height 20
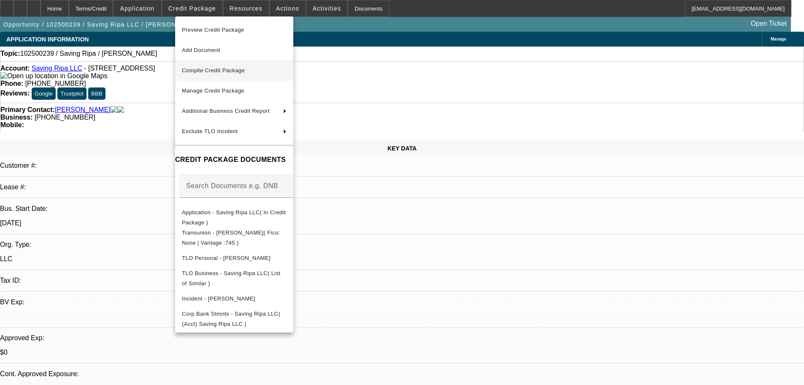
click at [224, 68] on span "Compile Credit Package" at bounding box center [213, 70] width 63 height 6
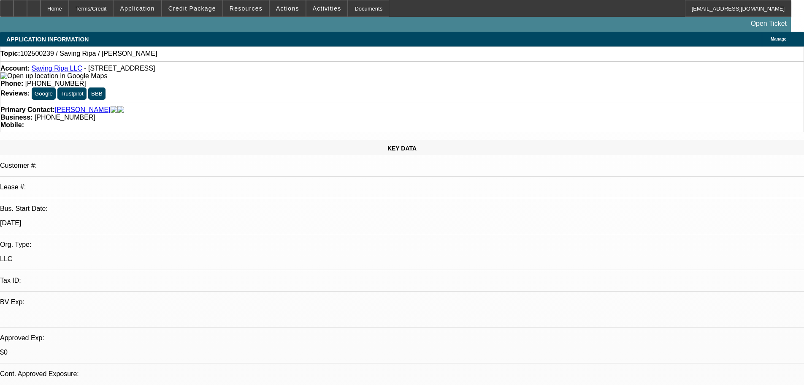
select select "0"
select select "2"
select select "0.1"
select select "4"
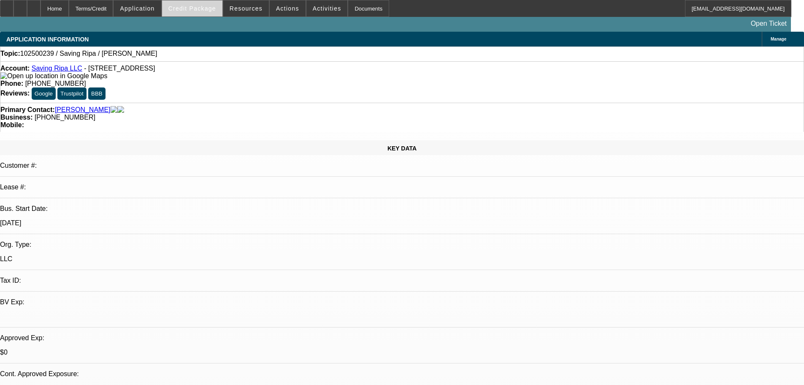
click at [210, 12] on span at bounding box center [192, 8] width 60 height 20
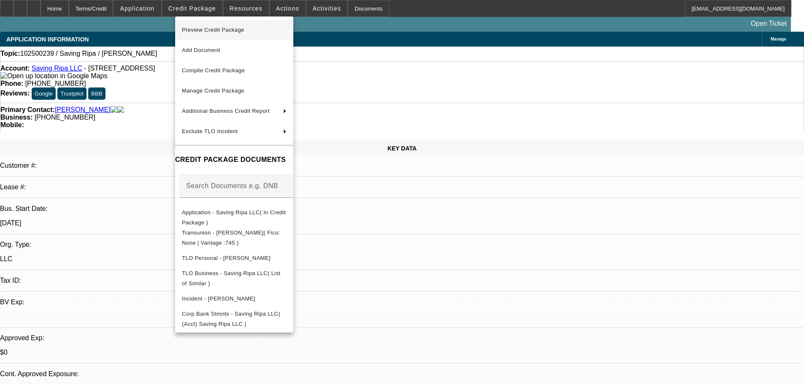
click at [212, 27] on span "Preview Credit Package" at bounding box center [213, 30] width 62 height 6
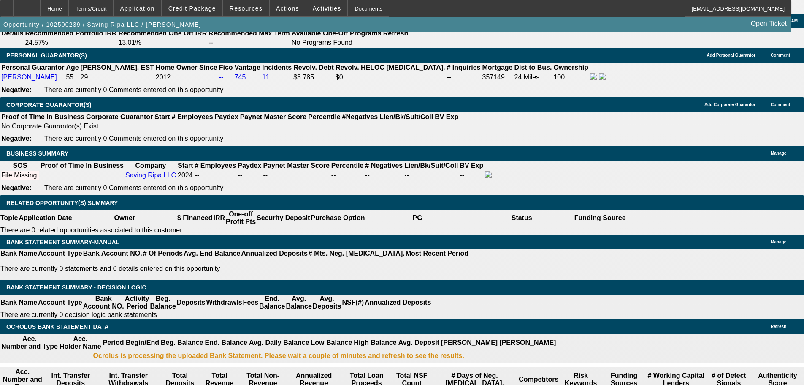
scroll to position [1224, 0]
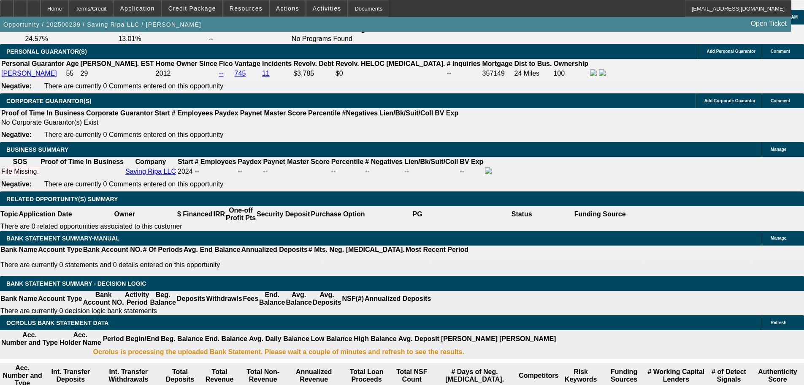
select select "0.15"
type input "$9,000.00"
type input "UNKNOWN"
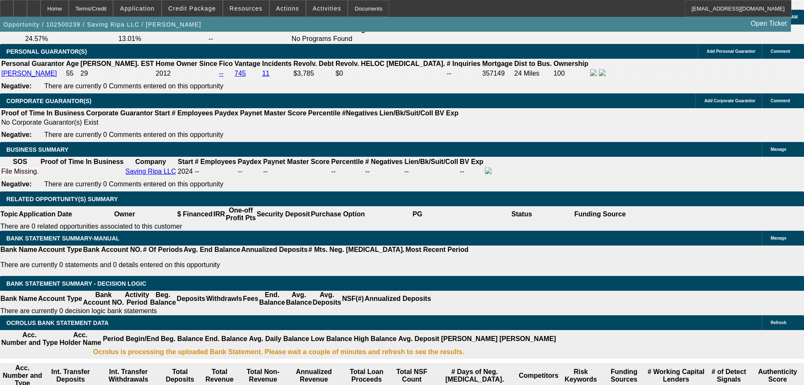
drag, startPoint x: 165, startPoint y: 221, endPoint x: 192, endPoint y: 218, distance: 27.1
type input "48"
type input "1"
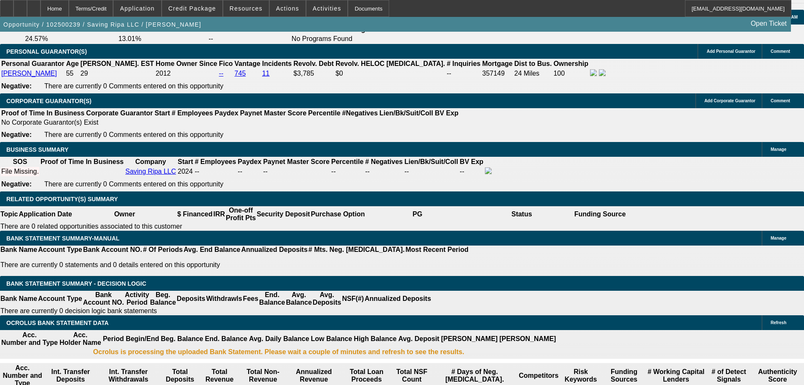
type input "$2,168.66"
type input "$1,084.33"
type input "16"
type input "$2,890.70"
type input "$1,445.35"
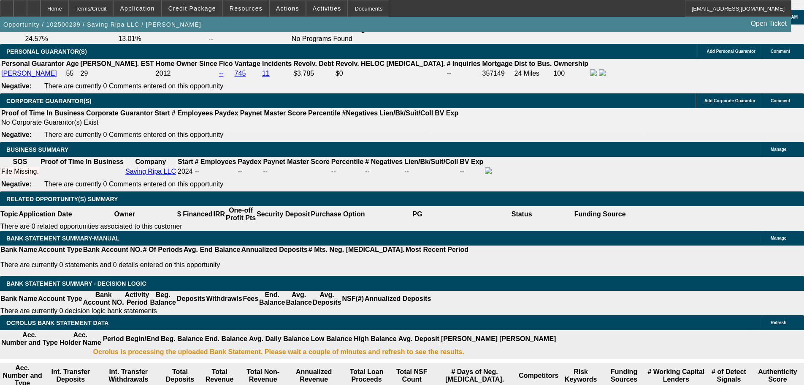
type input "16.9"
type input "$2,937.94"
type input "$1,468.97"
type input "16.9"
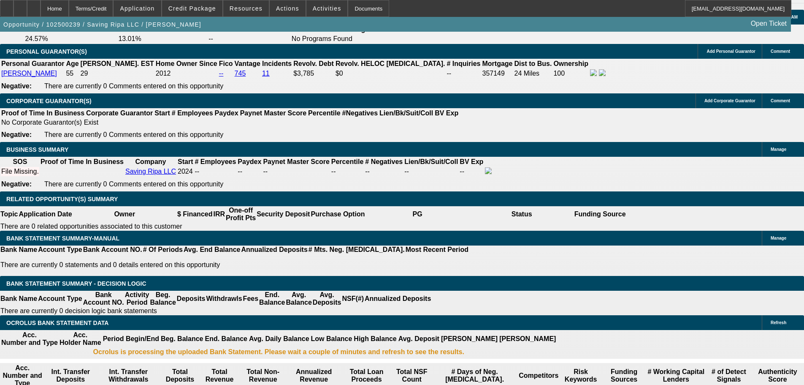
select select "3"
type input "$4,406.91"
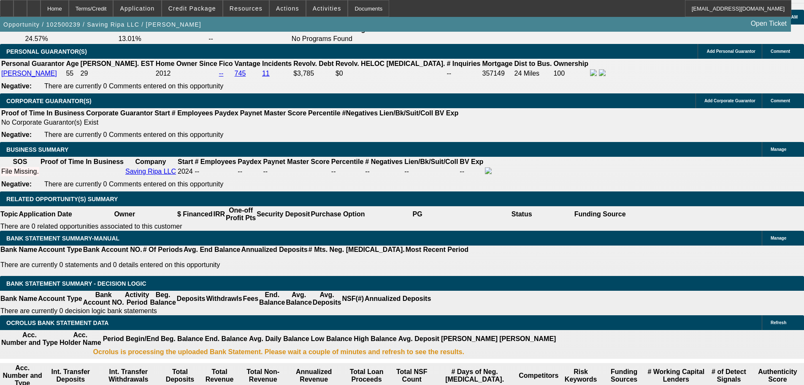
select select "2"
type input "$2,937.94"
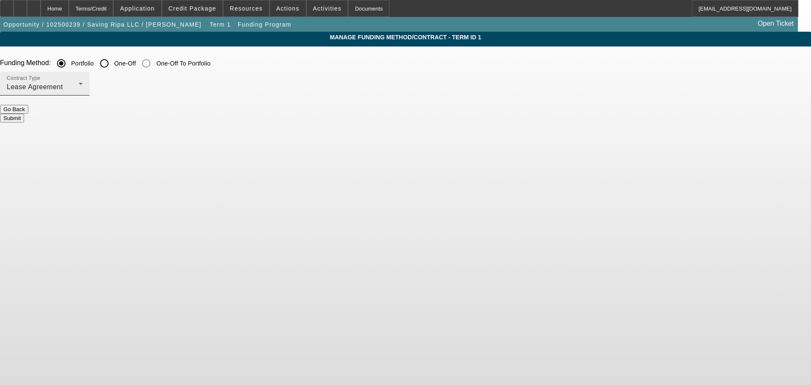
click at [79, 87] on div "Lease Agreement" at bounding box center [43, 87] width 72 height 10
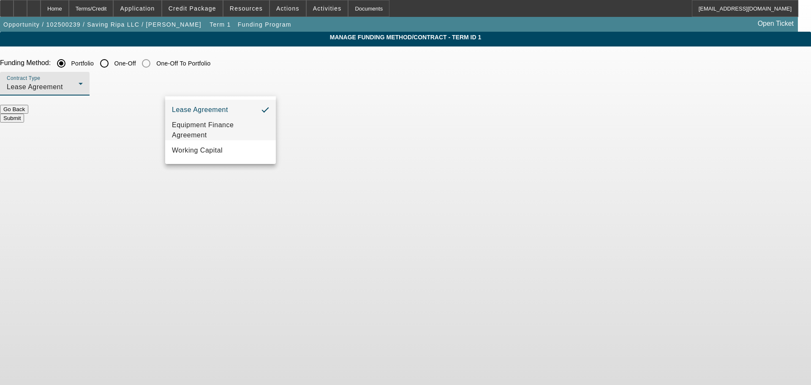
click at [228, 131] on span "Equipment Finance Agreement" at bounding box center [220, 130] width 97 height 20
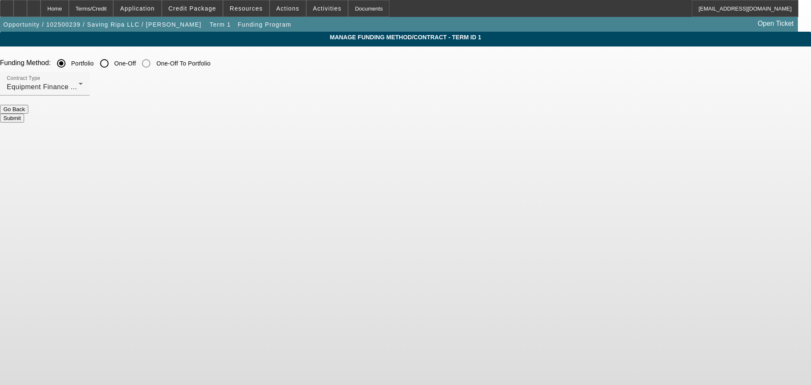
click at [349, 105] on div "Contract Type Equipment Finance Agreement" at bounding box center [405, 88] width 811 height 33
click at [24, 114] on button "Submit" at bounding box center [12, 118] width 24 height 9
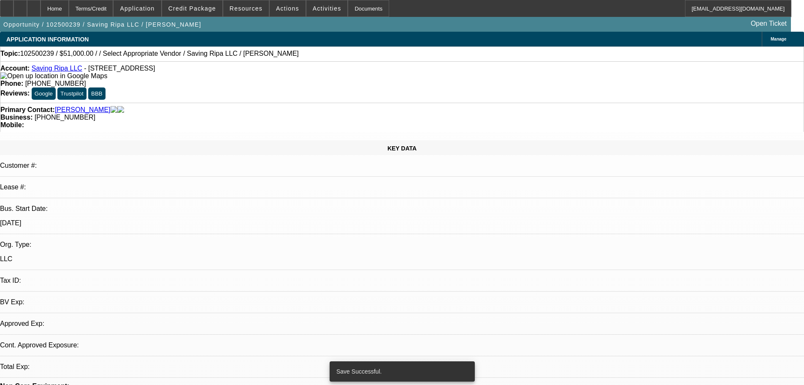
select select "0.15"
select select "2"
select select "0"
select select "6"
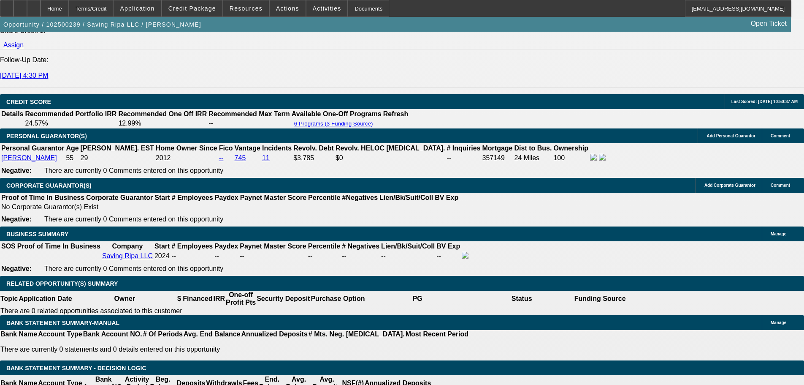
scroll to position [1098, 0]
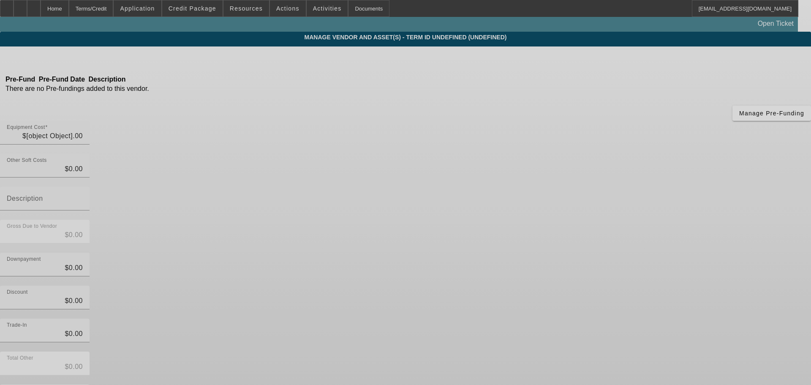
type input "$60,000.00"
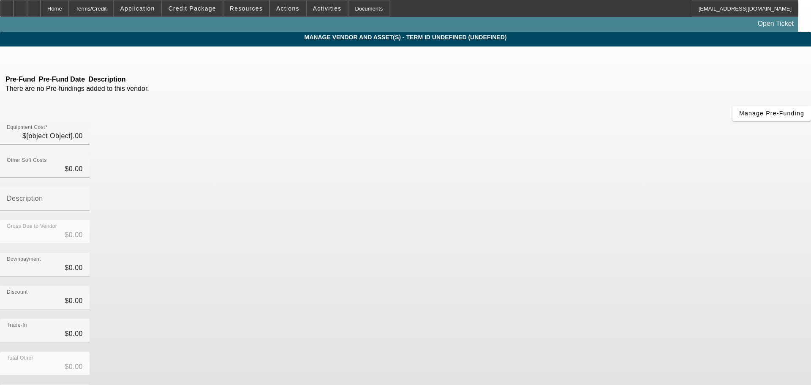
type input "$60,000.00"
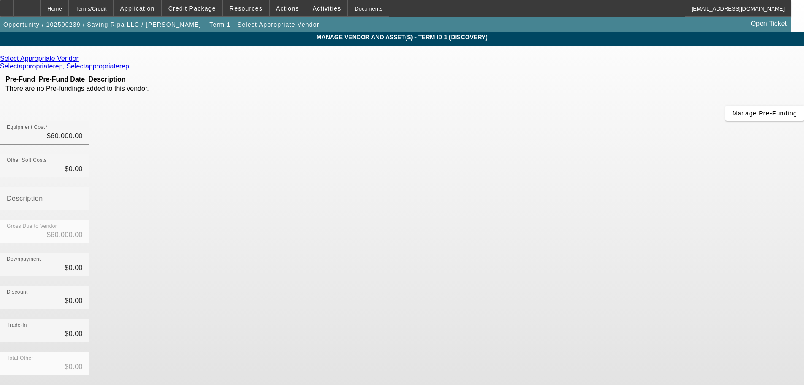
click at [81, 59] on icon at bounding box center [81, 58] width 0 height 7
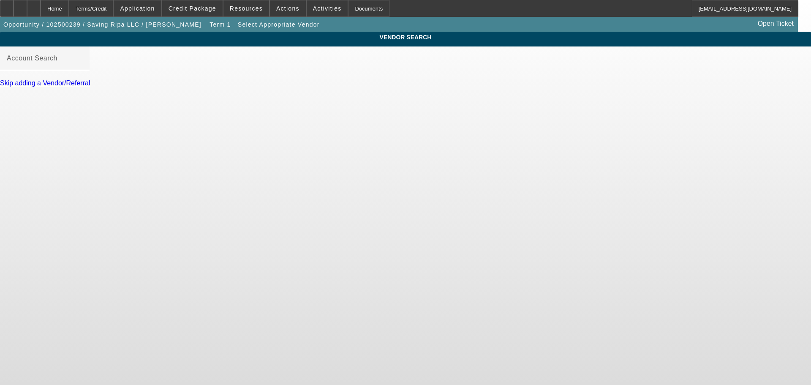
click at [83, 59] on div "Account Search" at bounding box center [45, 58] width 76 height 24
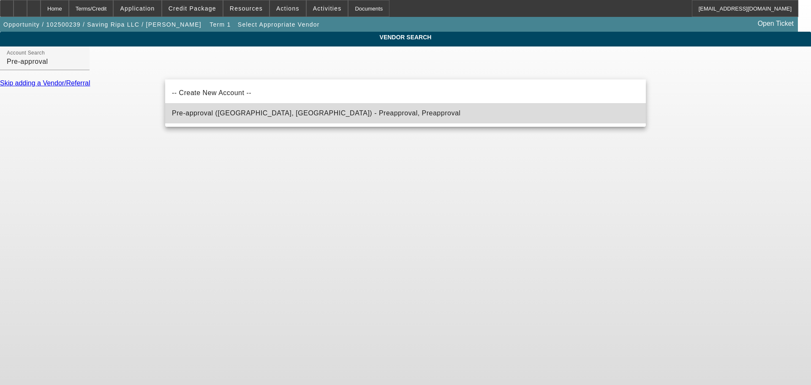
click at [249, 109] on span "Pre-approval (Northbrook, IL) - Preapproval, Preapproval" at bounding box center [316, 113] width 288 height 10
type input "Pre-approval (Northbrook, IL) - Preapproval, Preapproval"
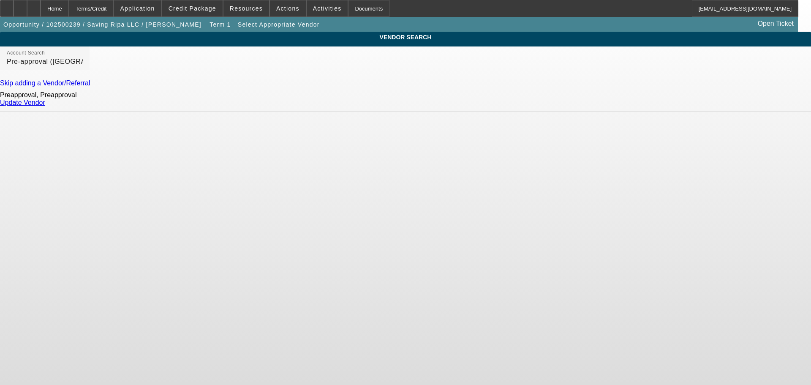
click at [45, 106] on link "Update Vendor" at bounding box center [22, 102] width 45 height 7
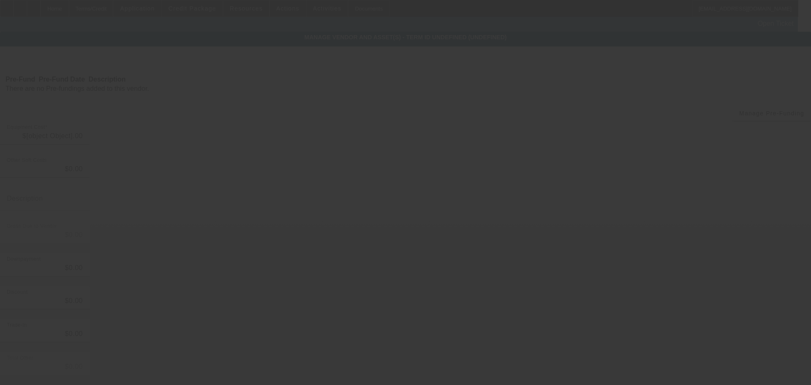
type input "$60,000.00"
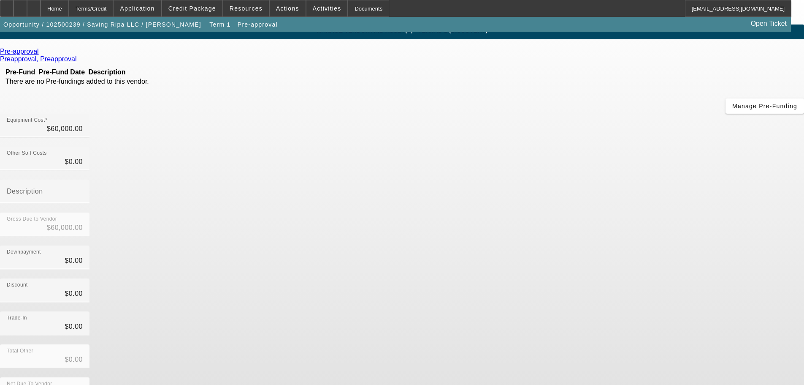
scroll to position [11, 0]
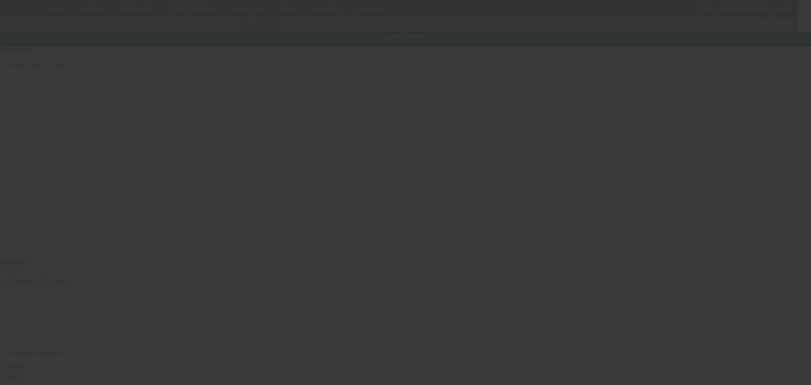
type input "510 Walnut Ln"
type input "Festus"
type input "63028"
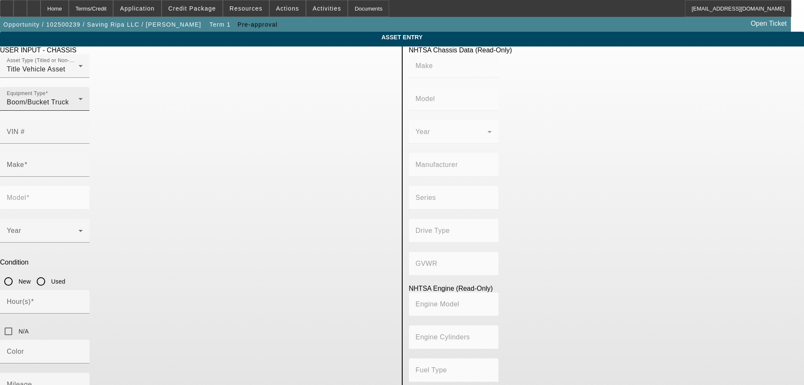
click at [79, 107] on div "Boom/Bucket Truck" at bounding box center [43, 102] width 72 height 10
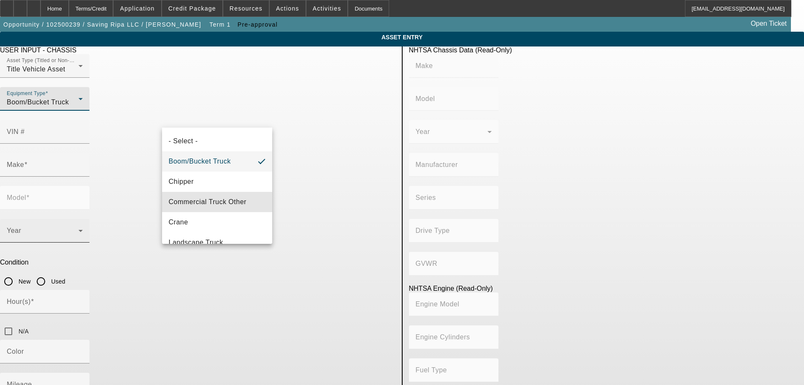
drag, startPoint x: 217, startPoint y: 200, endPoint x: 241, endPoint y: 187, distance: 27.4
click at [217, 200] on span "Commercial Truck Other" at bounding box center [208, 202] width 78 height 10
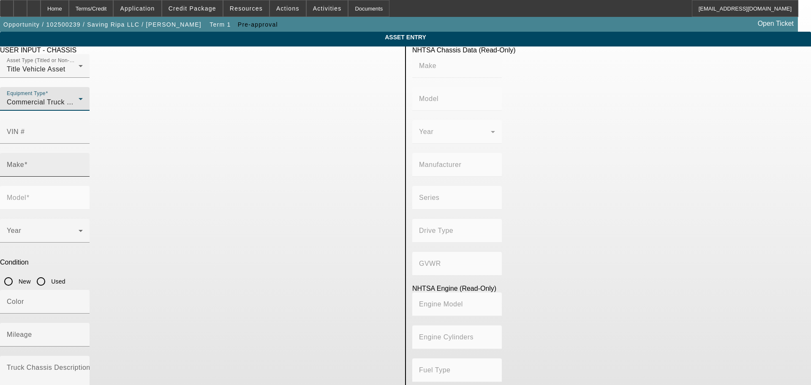
click at [83, 163] on input "Make" at bounding box center [45, 168] width 76 height 10
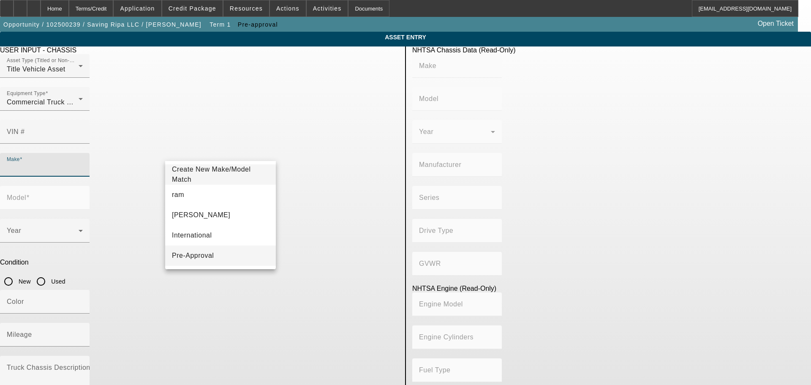
click at [200, 258] on span "Pre-Approval" at bounding box center [193, 255] width 42 height 7
type input "Pre-Approval"
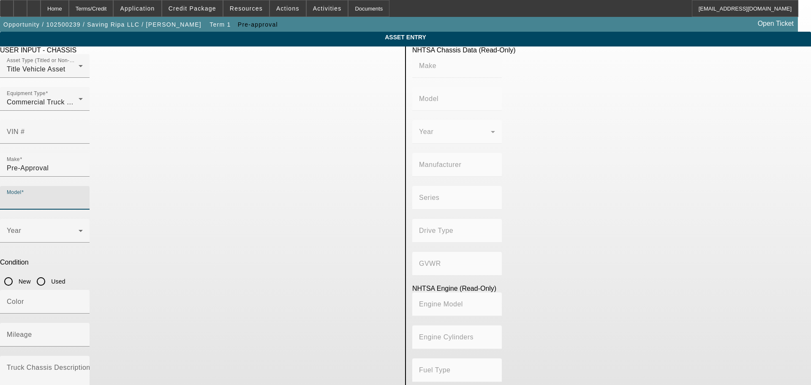
click at [83, 196] on input "Model" at bounding box center [45, 201] width 76 height 10
type input "Chip"
click at [336, 178] on span "Create New Make/Model Match" at bounding box center [343, 174] width 97 height 20
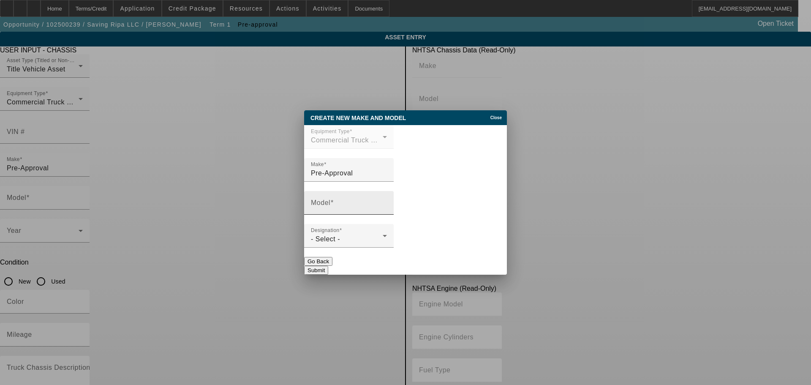
click at [330, 205] on mat-label "Model" at bounding box center [320, 202] width 19 height 7
click at [335, 205] on input "Model" at bounding box center [349, 206] width 76 height 10
type input "Chipper Truck"
click at [353, 239] on div "- Select -" at bounding box center [347, 239] width 72 height 10
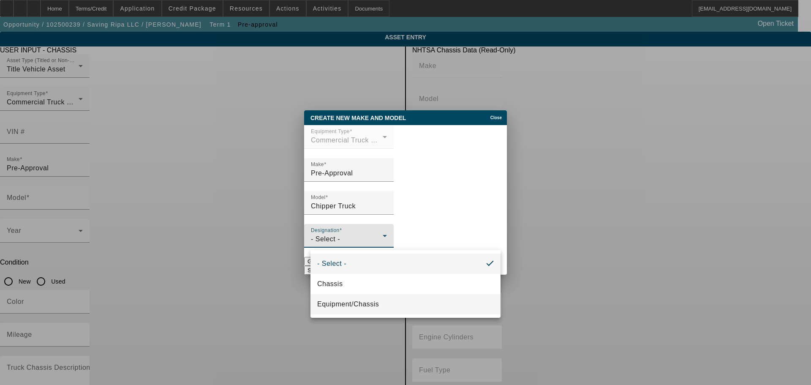
click at [351, 301] on span "Equipment/Chassis" at bounding box center [348, 304] width 62 height 10
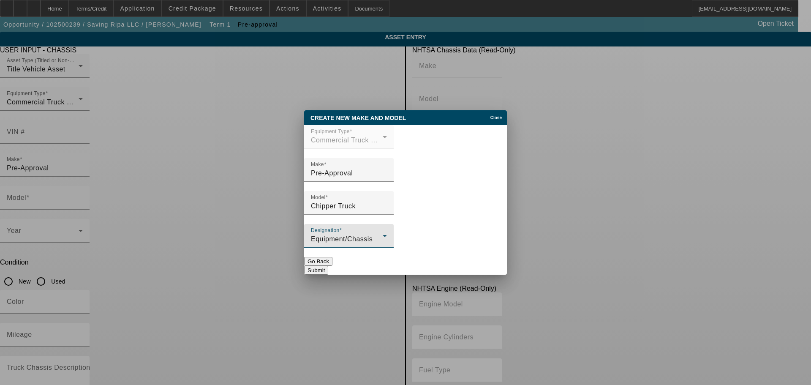
click at [328, 266] on button "Submit" at bounding box center [316, 270] width 24 height 9
type input "Chipper Truck"
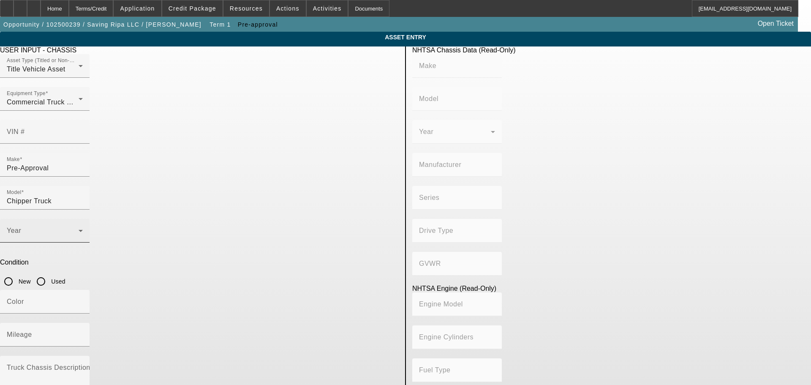
click at [79, 229] on span at bounding box center [43, 234] width 72 height 10
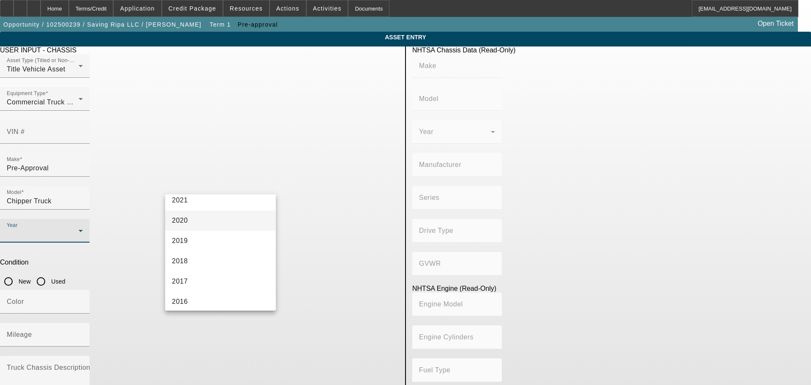
scroll to position [169, 0]
click at [224, 275] on mat-option "2016" at bounding box center [220, 282] width 111 height 20
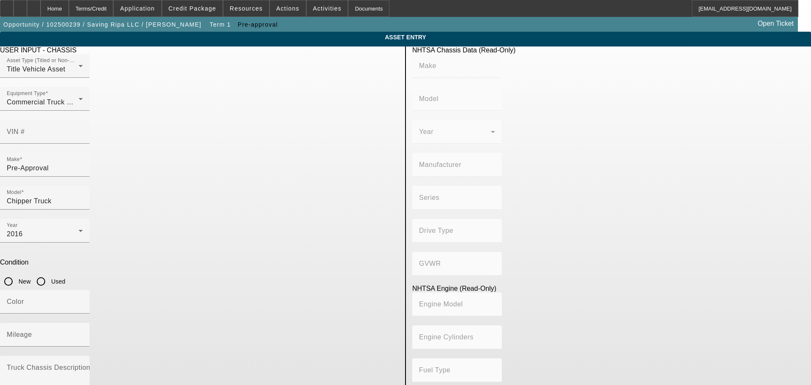
drag, startPoint x: 333, startPoint y: 189, endPoint x: 331, endPoint y: 185, distance: 4.3
click at [49, 273] on input "Used" at bounding box center [41, 281] width 17 height 17
radio input "true"
click at [83, 219] on div "Year 2016" at bounding box center [45, 231] width 76 height 24
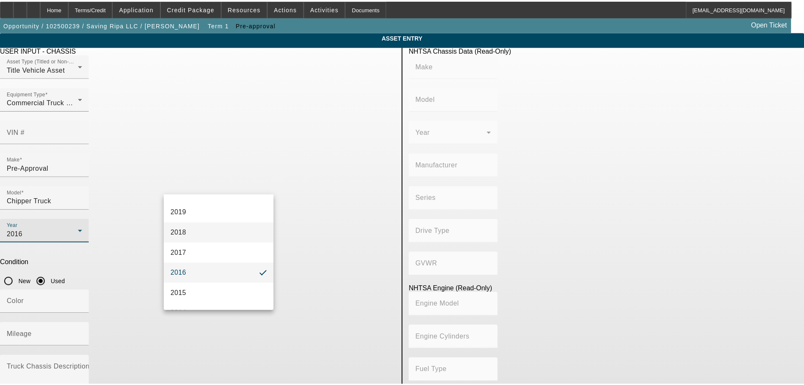
scroll to position [193, 0]
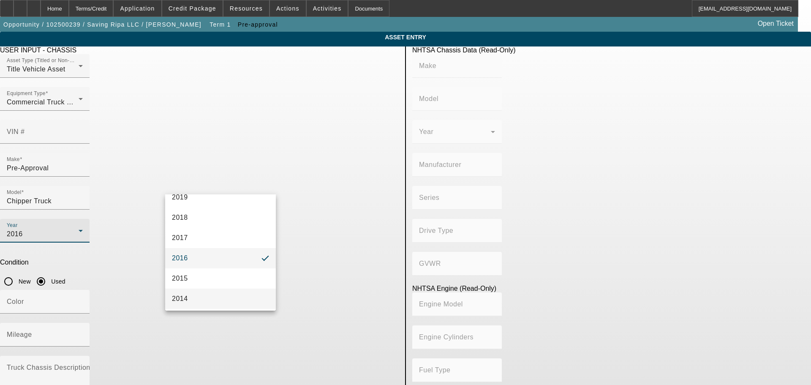
click at [211, 297] on mat-option "2014" at bounding box center [220, 298] width 111 height 20
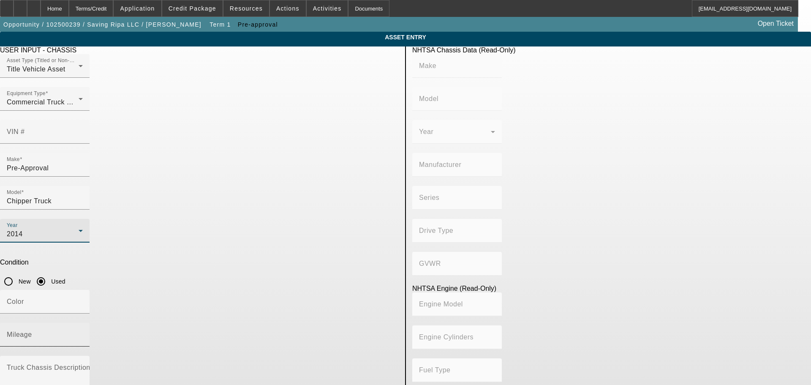
click at [32, 331] on mat-label "Mileage" at bounding box center [19, 334] width 25 height 7
click at [83, 333] on input "Mileage" at bounding box center [45, 338] width 76 height 10
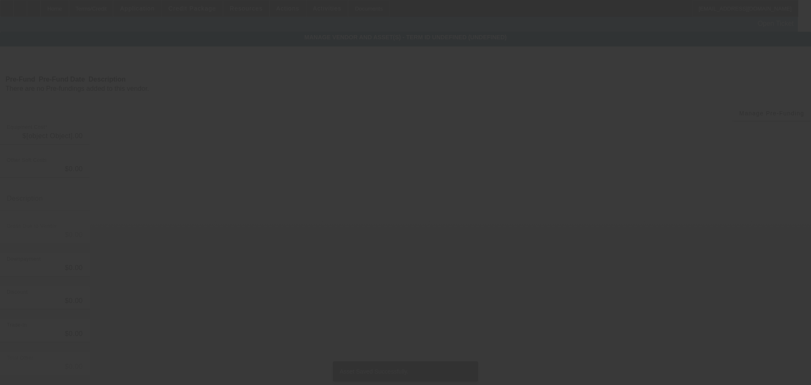
type input "$60,000.00"
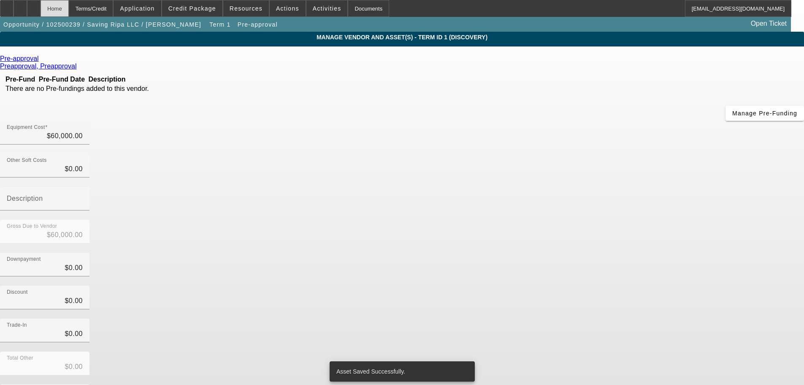
drag, startPoint x: 73, startPoint y: 6, endPoint x: 79, endPoint y: 10, distance: 6.6
click at [69, 6] on div "Home" at bounding box center [55, 8] width 28 height 17
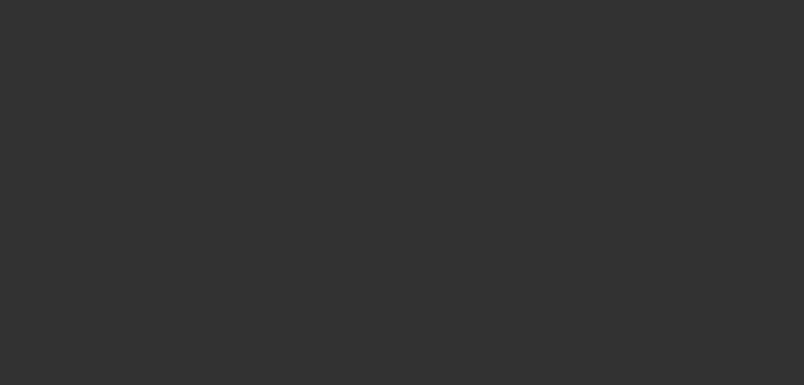
scroll to position [983, 0]
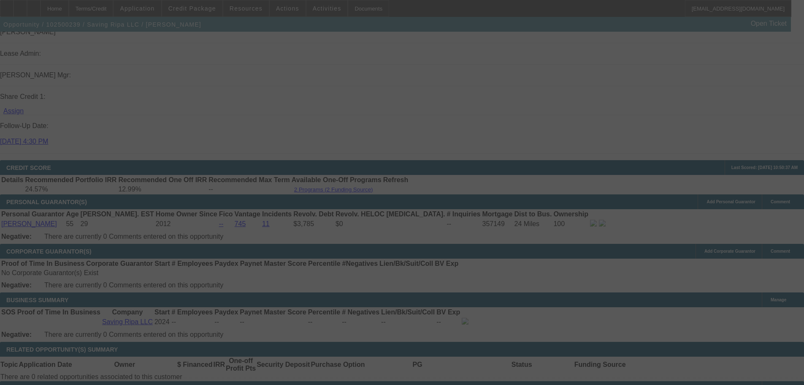
select select "0.15"
select select "2"
select select "0"
select select "6"
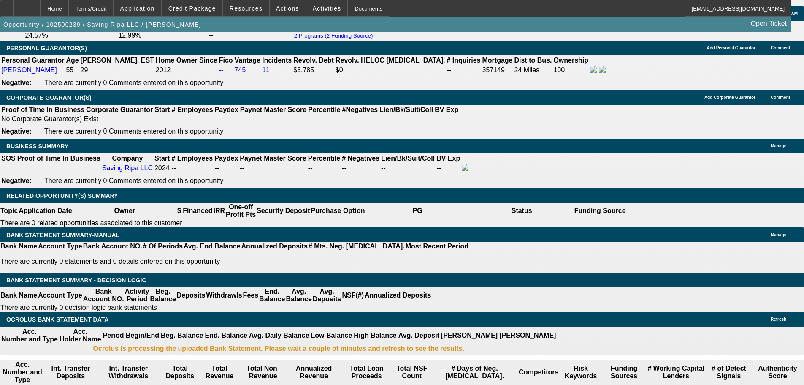
scroll to position [1253, 0]
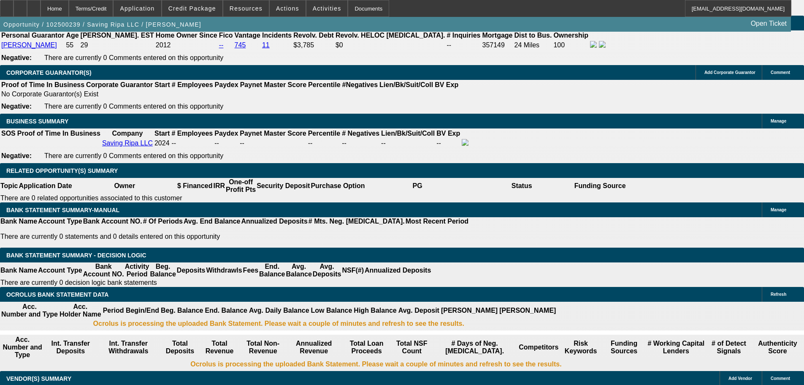
drag, startPoint x: 165, startPoint y: 171, endPoint x: 194, endPoint y: 171, distance: 29.1
type input "UNKNOWN"
type input "36"
type input "$34,962.14"
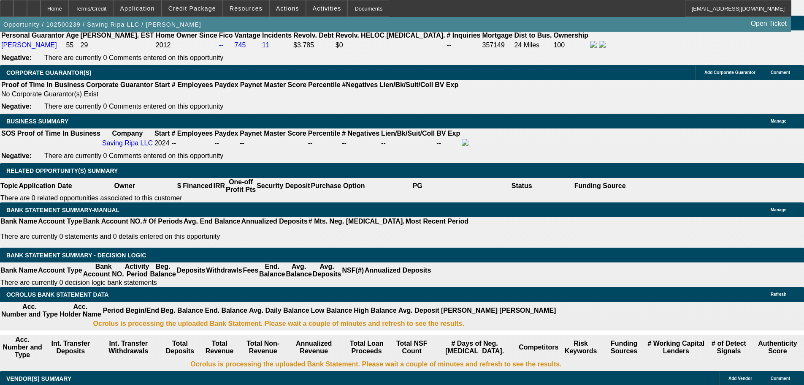
type input "$17,481.07"
type input "$3,631.50"
type input "$1,815.75"
type input "36"
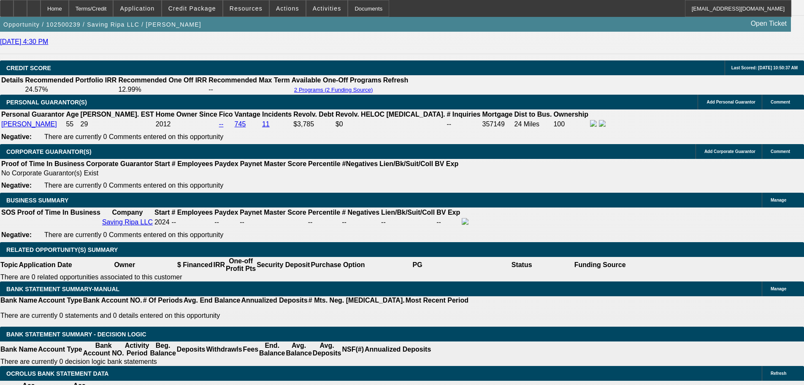
scroll to position [1084, 0]
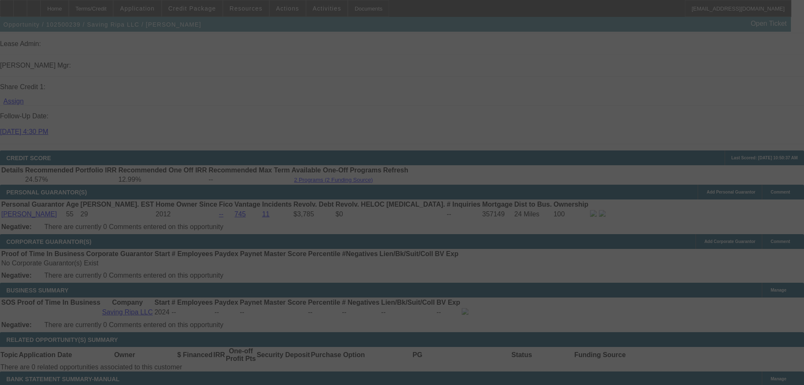
select select "0.15"
select select "2"
select select "0"
select select "6"
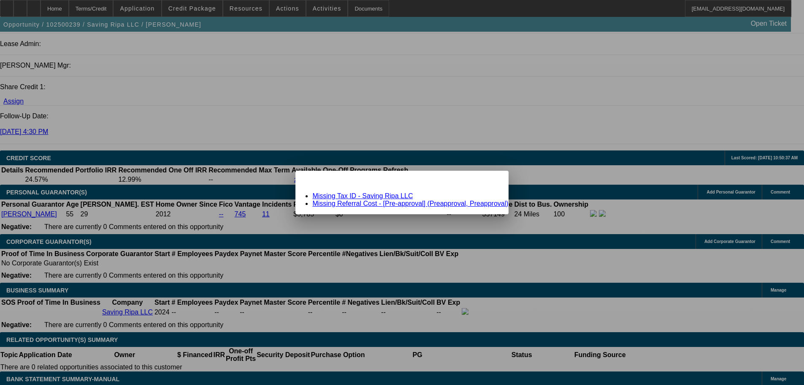
click at [351, 205] on link "Missing Referral Cost - [Pre-approval] (Preapproval, Preapproval)" at bounding box center [410, 203] width 196 height 7
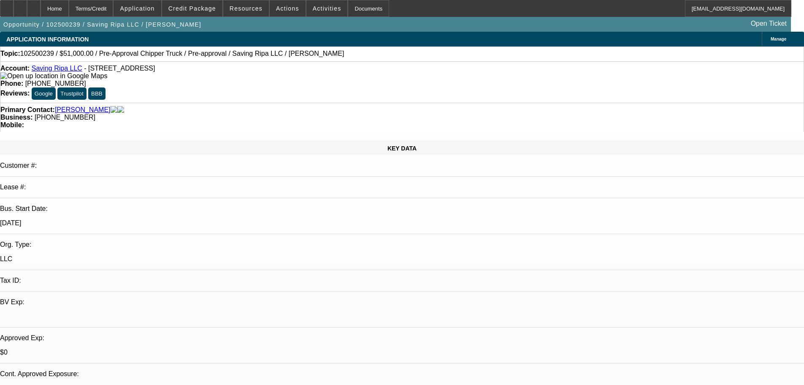
scroll to position [1084, 0]
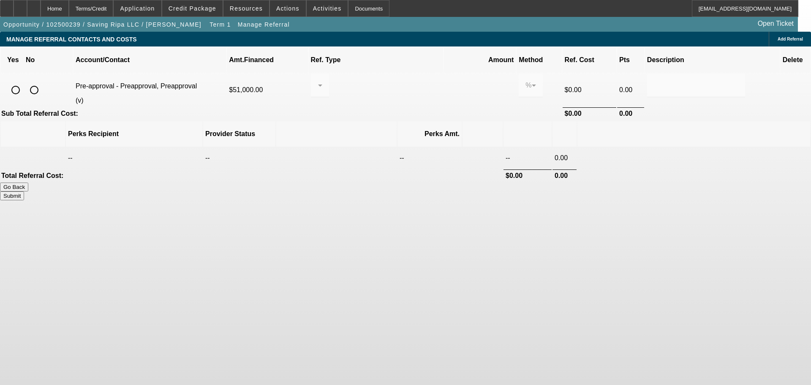
click at [43, 81] on input "radio" at bounding box center [34, 89] width 17 height 17
radio input "true"
click at [24, 191] on button "Submit" at bounding box center [12, 195] width 24 height 9
type input "0.000"
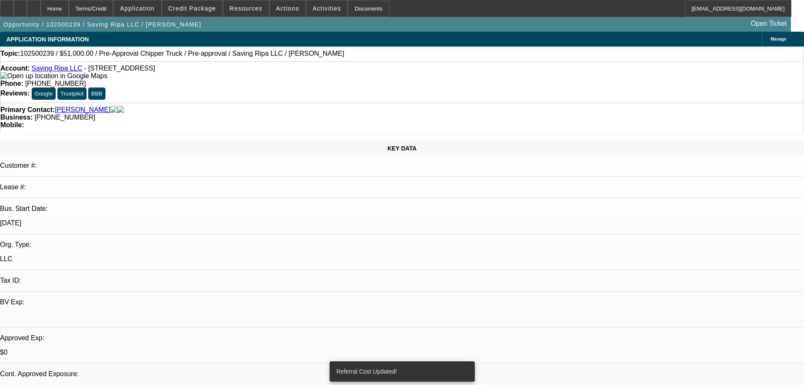
select select "0.15"
select select "2"
select select "0"
select select "6"
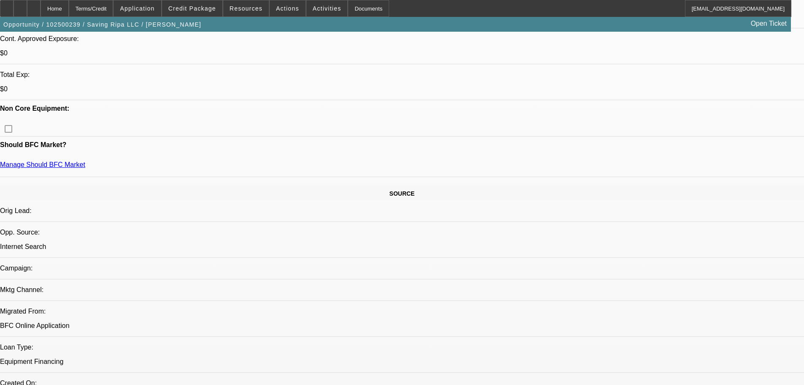
scroll to position [169, 0]
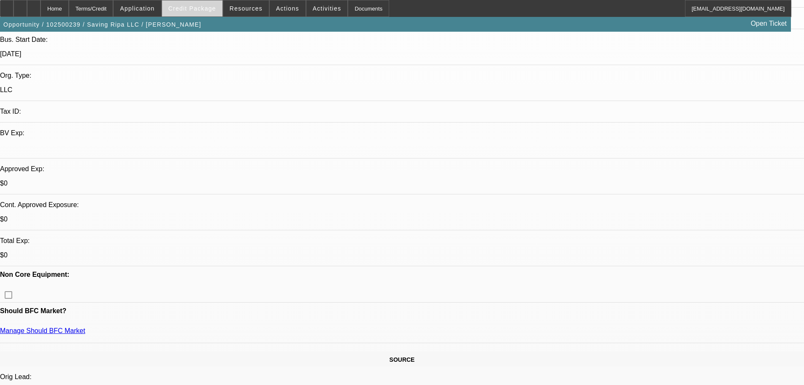
click at [202, 13] on span at bounding box center [192, 8] width 60 height 20
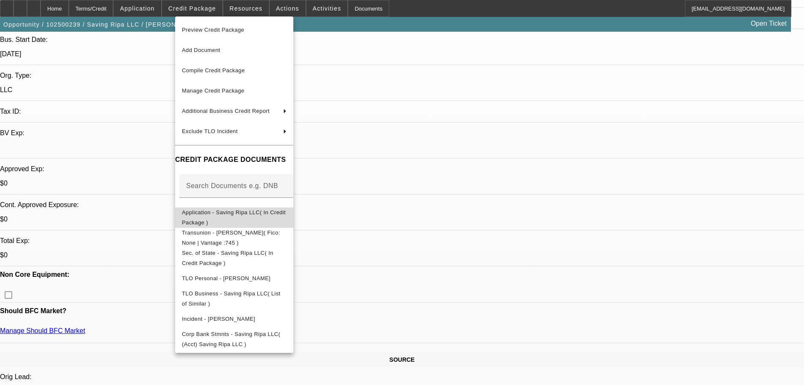
click at [254, 210] on span "Application - Saving Ripa LLC( In Credit Package )" at bounding box center [234, 217] width 105 height 20
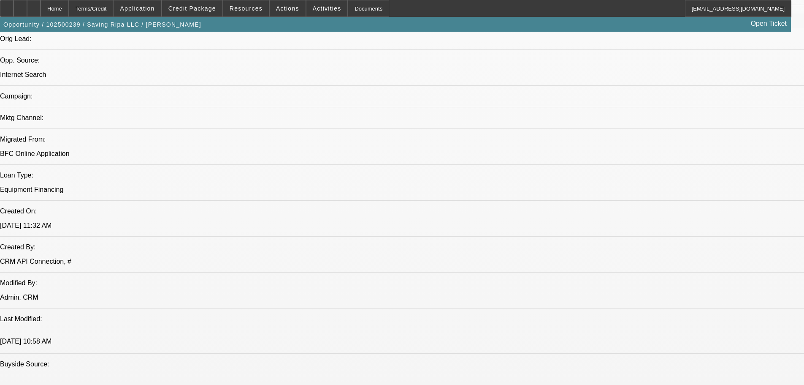
scroll to position [253, 0]
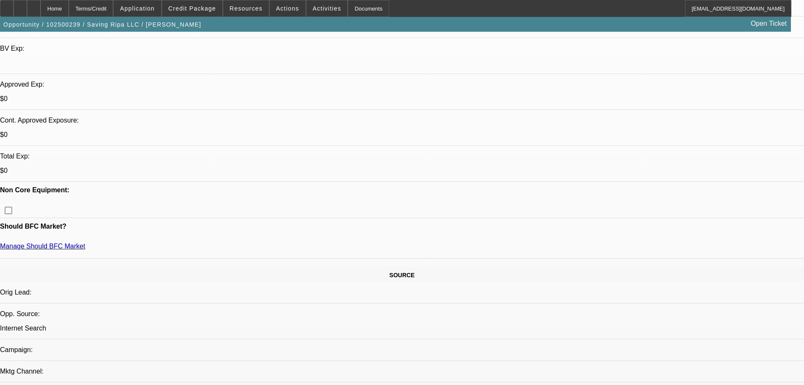
click at [34, 5] on icon at bounding box center [34, 5] width 0 height 0
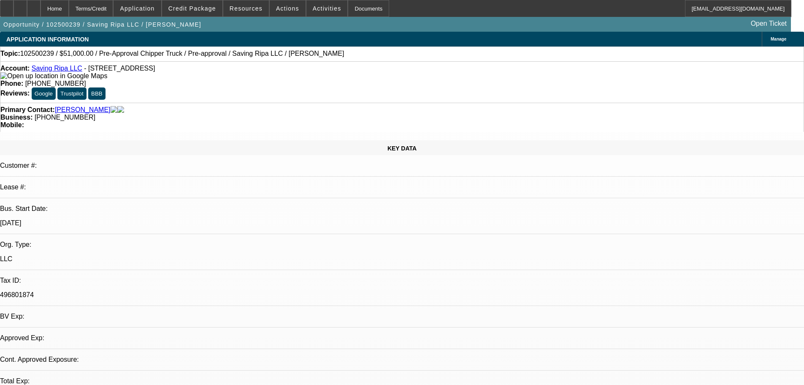
select select "0.15"
select select "2"
select select "0"
select select "6"
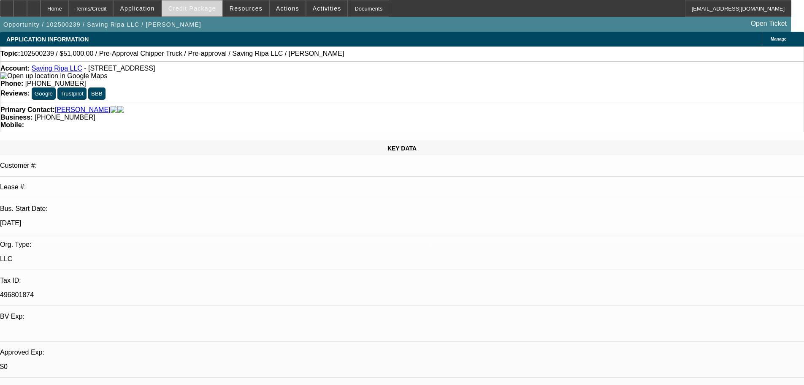
click at [199, 8] on span "Credit Package" at bounding box center [192, 8] width 48 height 7
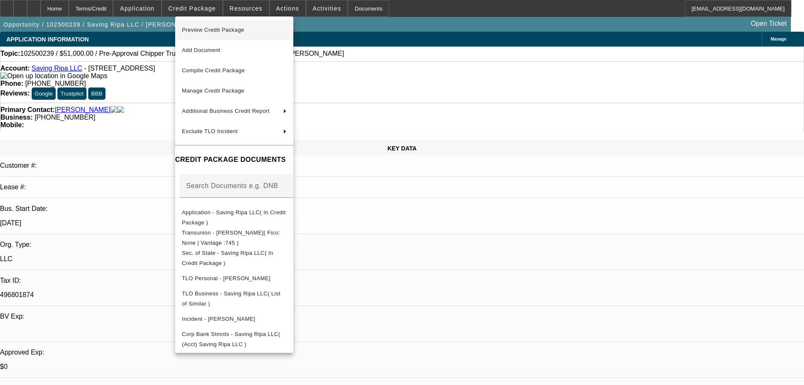
click at [206, 29] on span "Preview Credit Package" at bounding box center [213, 30] width 62 height 6
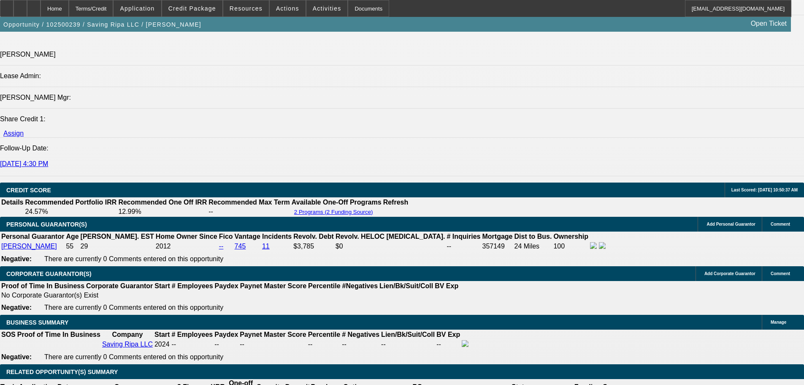
scroll to position [929, 0]
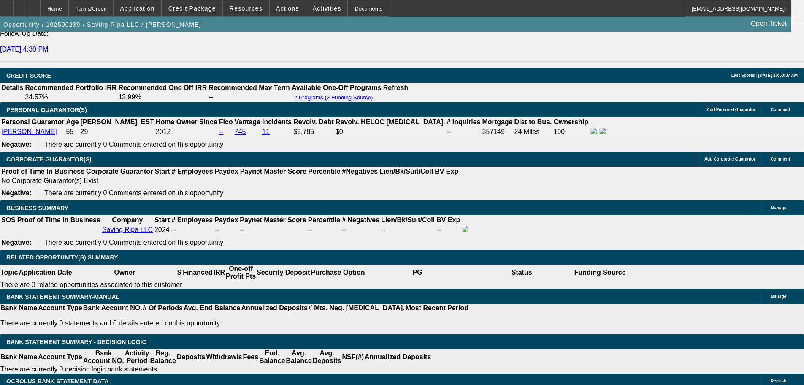
scroll to position [1178, 0]
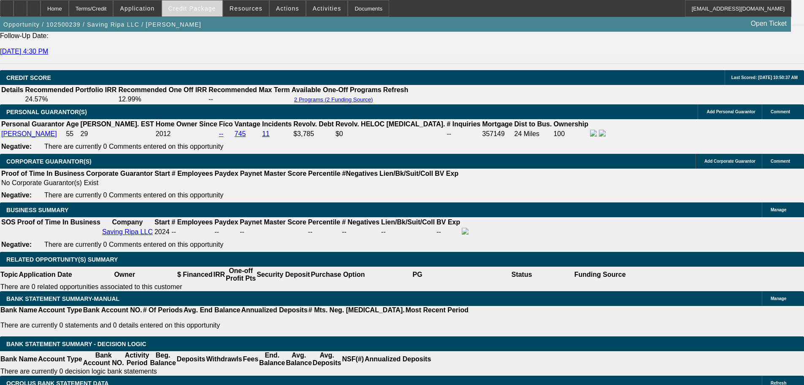
click at [194, 12] on span at bounding box center [192, 8] width 60 height 20
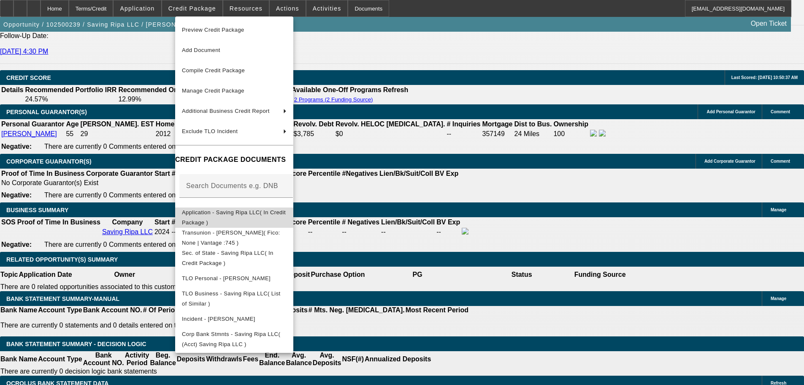
click at [233, 212] on span "Application - Saving Ripa LLC( In Credit Package )" at bounding box center [234, 217] width 104 height 16
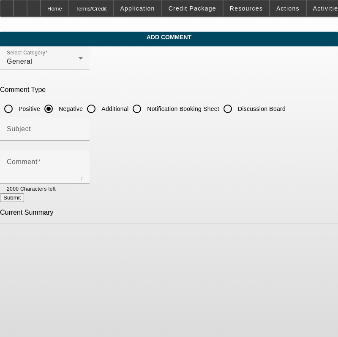
click at [100, 109] on input "Additional" at bounding box center [91, 108] width 17 height 17
radio input "true"
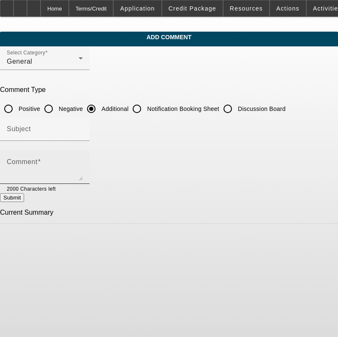
click at [83, 157] on div "Comment" at bounding box center [45, 167] width 76 height 34
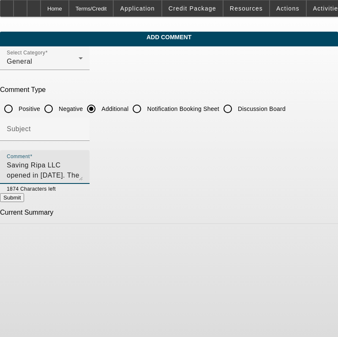
click at [83, 164] on textarea "Saving Ripa LLC opened in [DATE]. The company is a landscaping business that is…" at bounding box center [45, 170] width 76 height 20
click at [83, 173] on textarea "Saving Ripa LLC opened in [DATE]. The company is a landscaping business that is…" at bounding box center [45, 170] width 76 height 20
type textarea "Saving Ripa LLC opened in [DATE]. The company is a landscaping business that is…"
click at [24, 194] on button "Submit" at bounding box center [12, 197] width 24 height 9
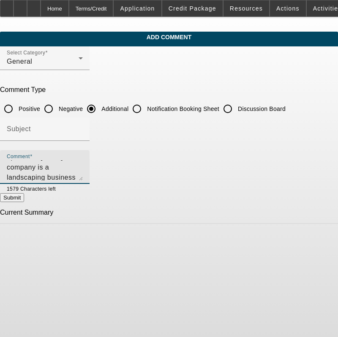
radio input "true"
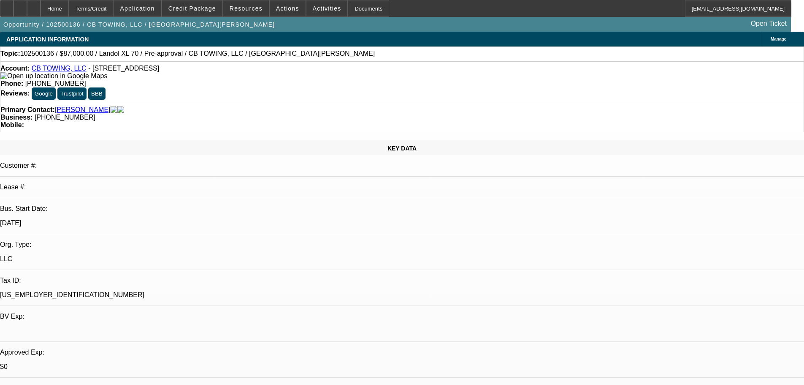
select select "0"
select select "6"
select select "0"
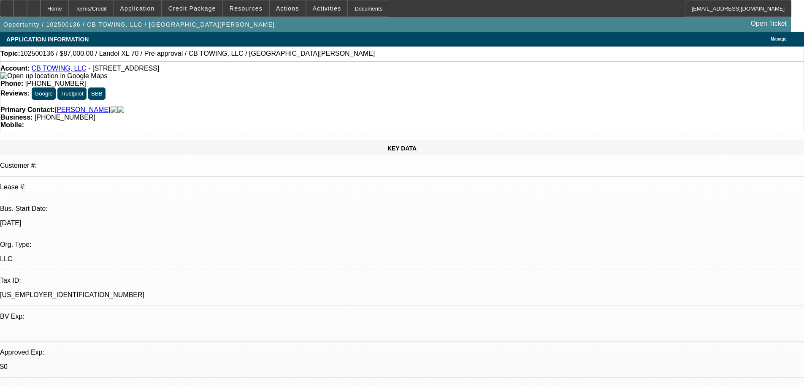
select select "0"
select select "6"
click at [27, 11] on div at bounding box center [21, 8] width 14 height 17
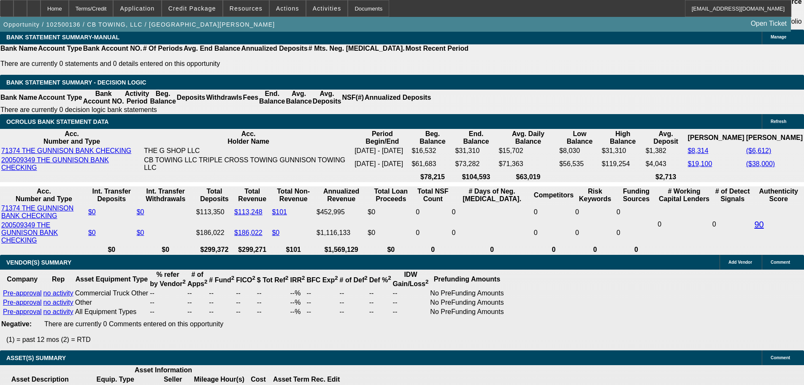
scroll to position [1478, 0]
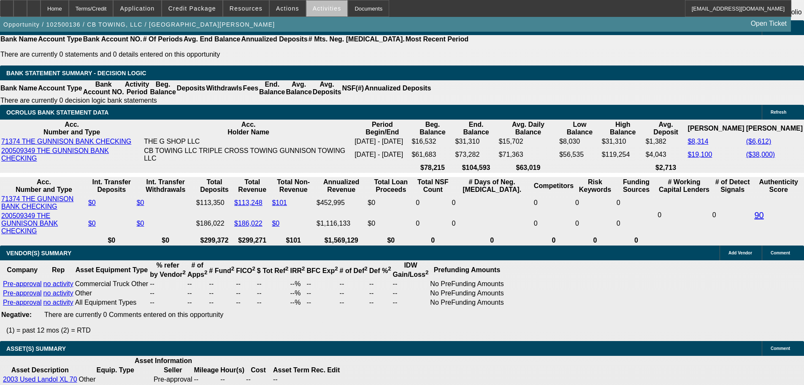
click at [320, 14] on span at bounding box center [327, 8] width 41 height 20
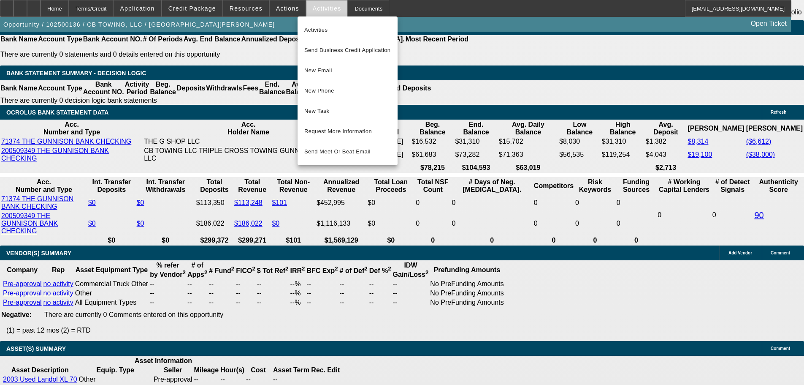
click at [320, 14] on div at bounding box center [402, 192] width 804 height 385
